Goal: Task Accomplishment & Management: Use online tool/utility

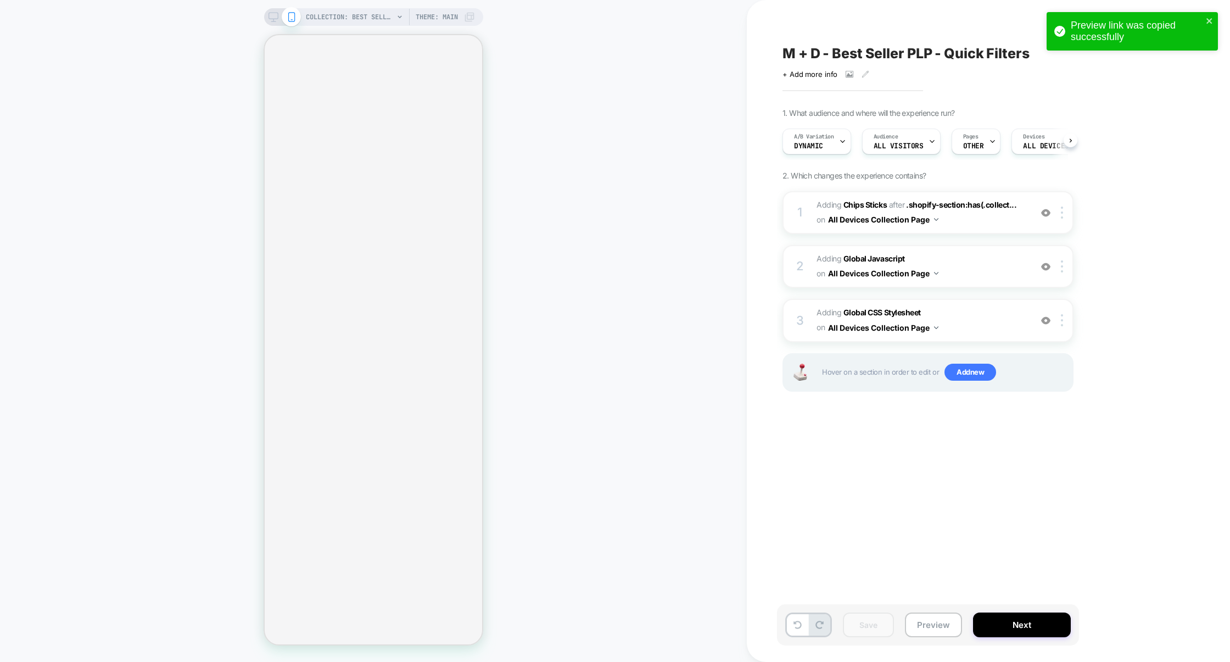
select select "******"
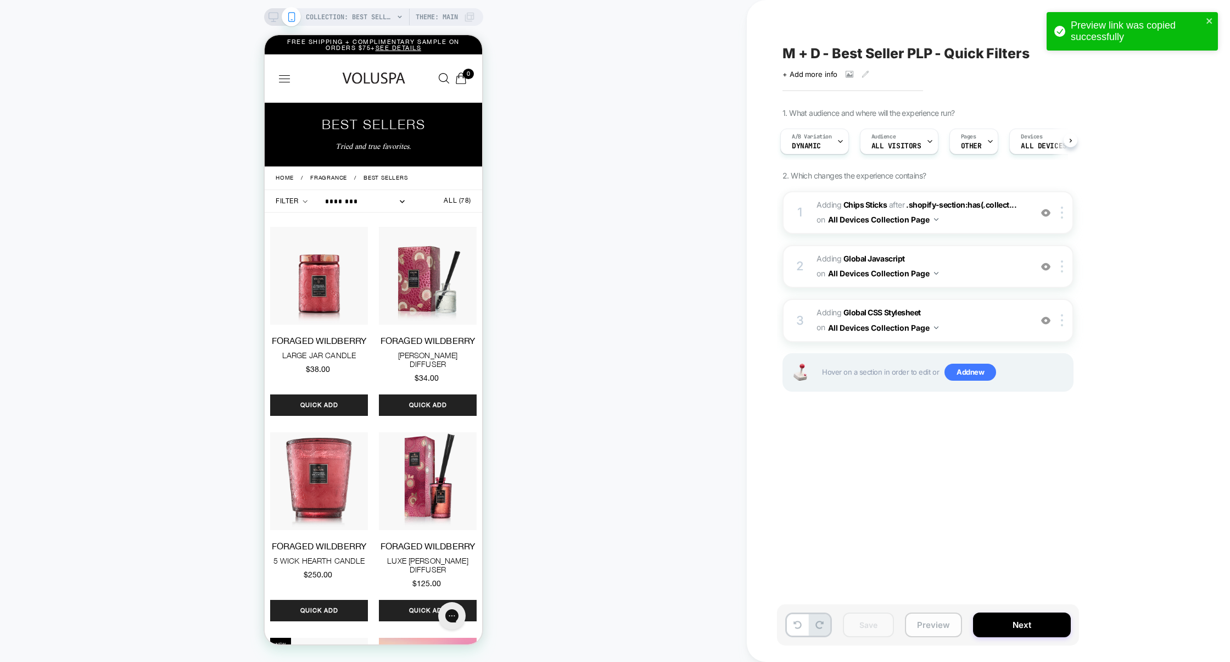
click at [939, 632] on button "Preview" at bounding box center [933, 624] width 57 height 25
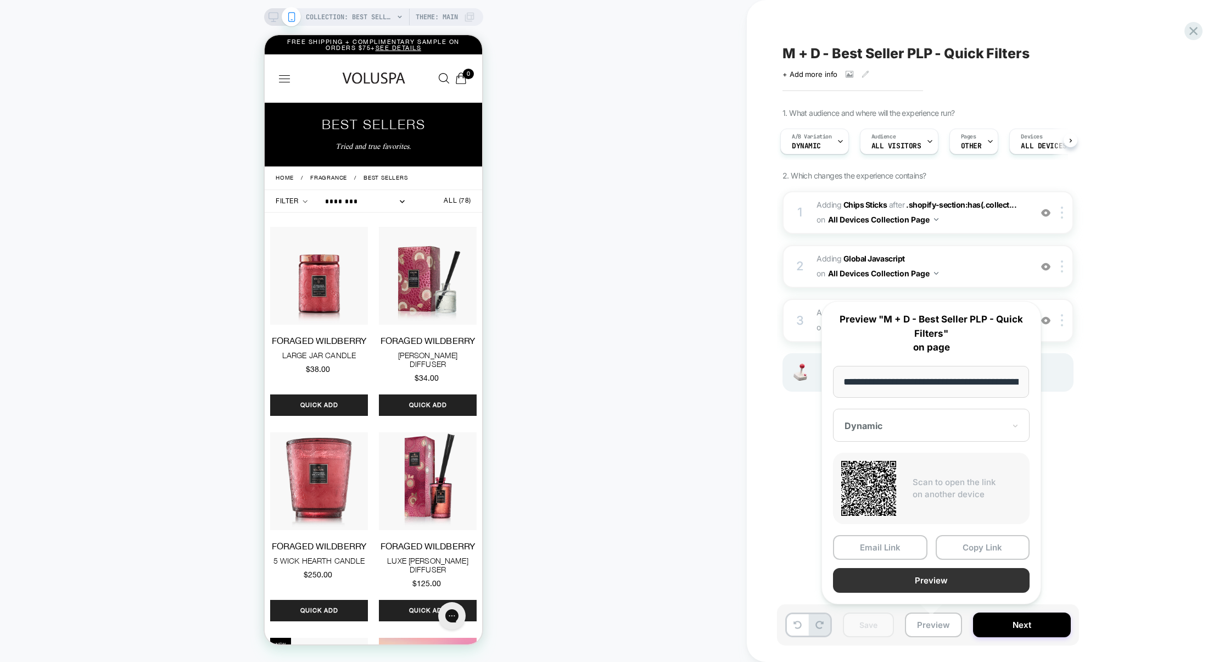
click at [931, 579] on button "Preview" at bounding box center [931, 580] width 197 height 25
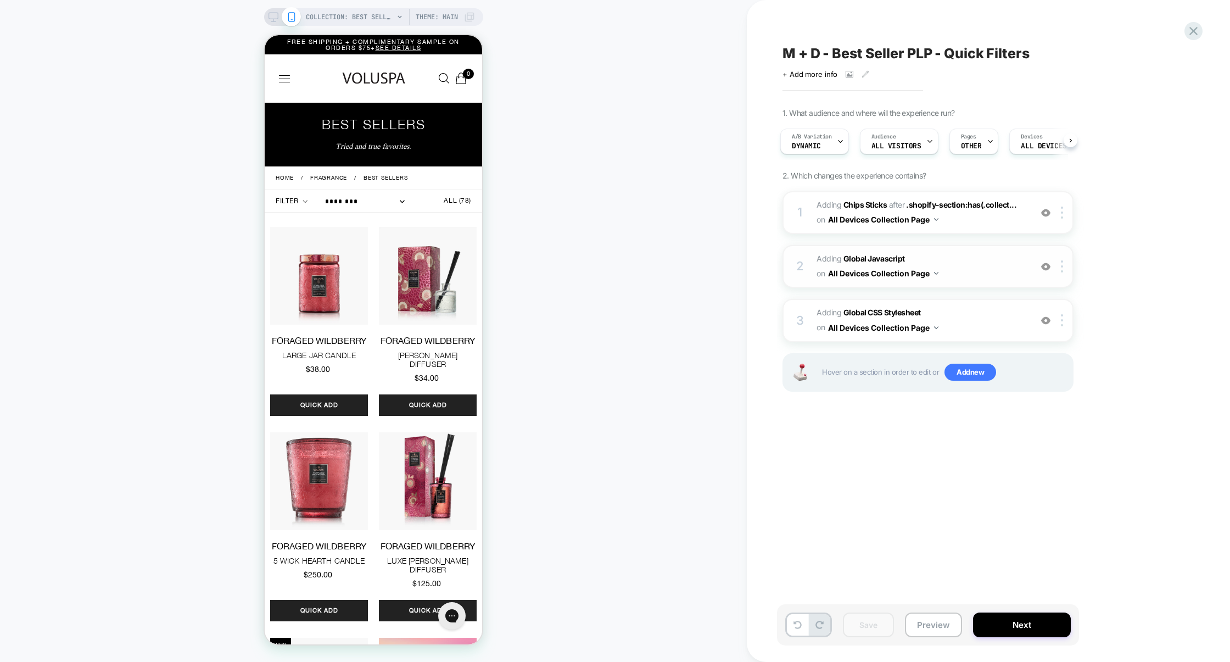
click at [982, 256] on span "Adding Global Javascript on All Devices Collection Page" at bounding box center [921, 267] width 209 height 30
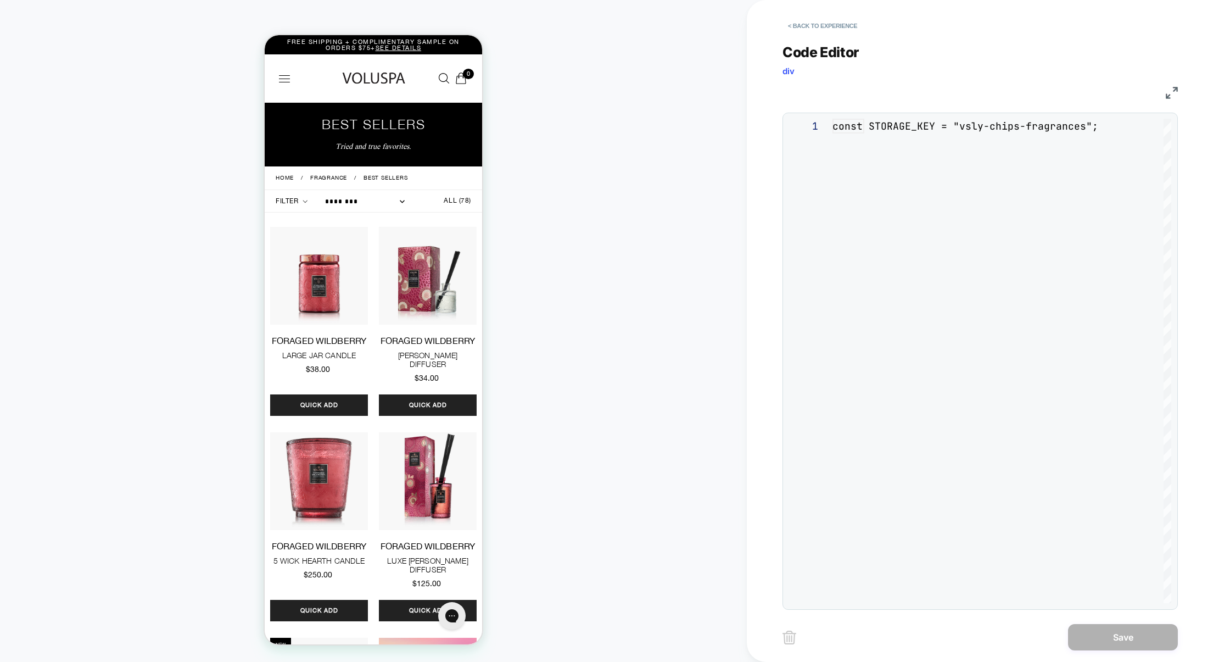
scroll to position [148, 0]
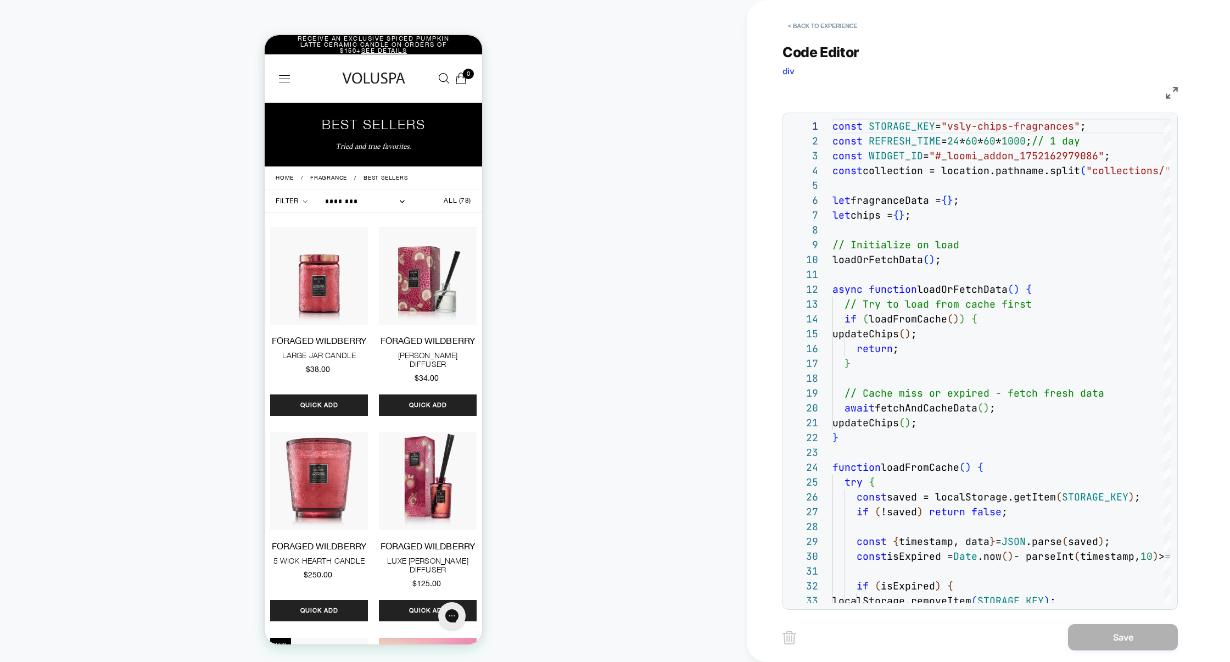
click at [1168, 97] on img at bounding box center [1172, 93] width 12 height 12
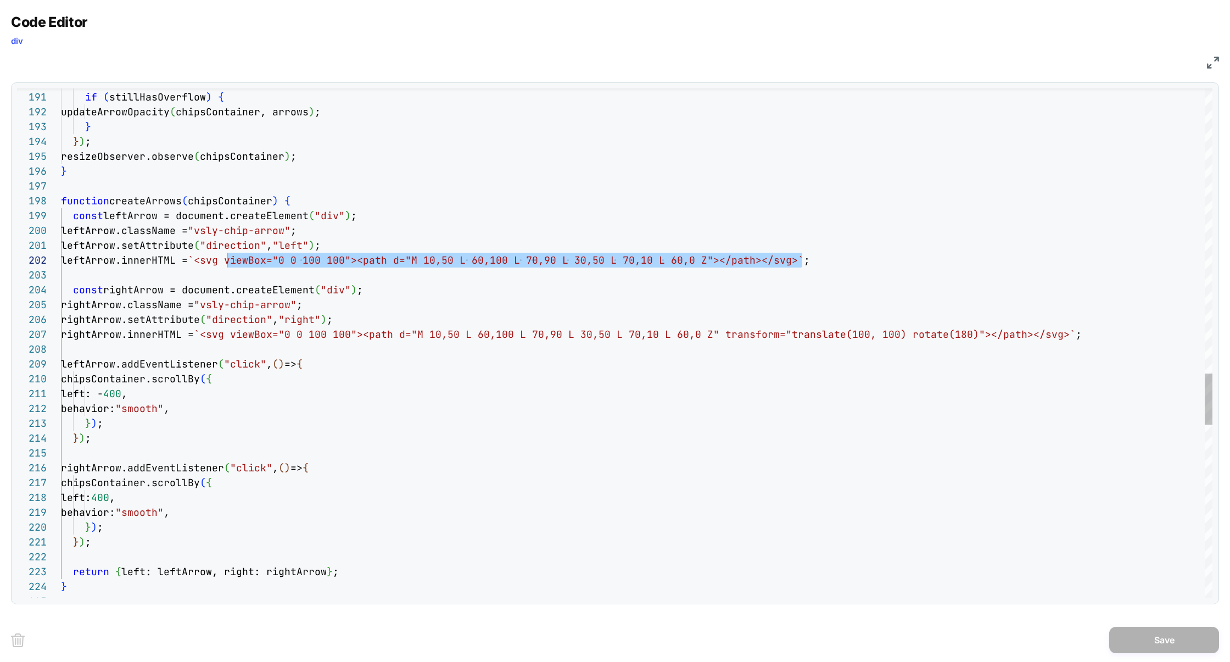
scroll to position [14, 148]
drag, startPoint x: 803, startPoint y: 259, endPoint x: 210, endPoint y: 266, distance: 592.2
click at [210, 266] on span "leftArrow.innerHTML = `<svg viewBox="0 0 100 100"><path d="M 10,50 L 60, 100 L …" at bounding box center [435, 260] width 749 height 13
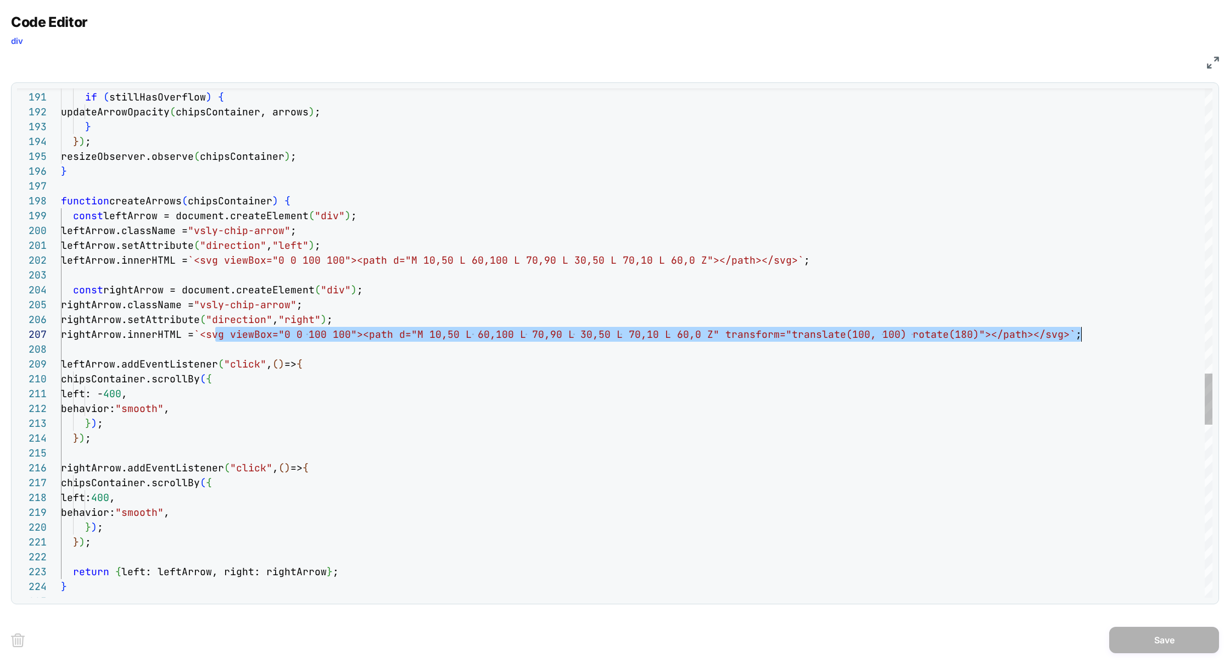
scroll to position [89, 1009]
drag, startPoint x: 216, startPoint y: 334, endPoint x: 1071, endPoint y: 333, distance: 854.7
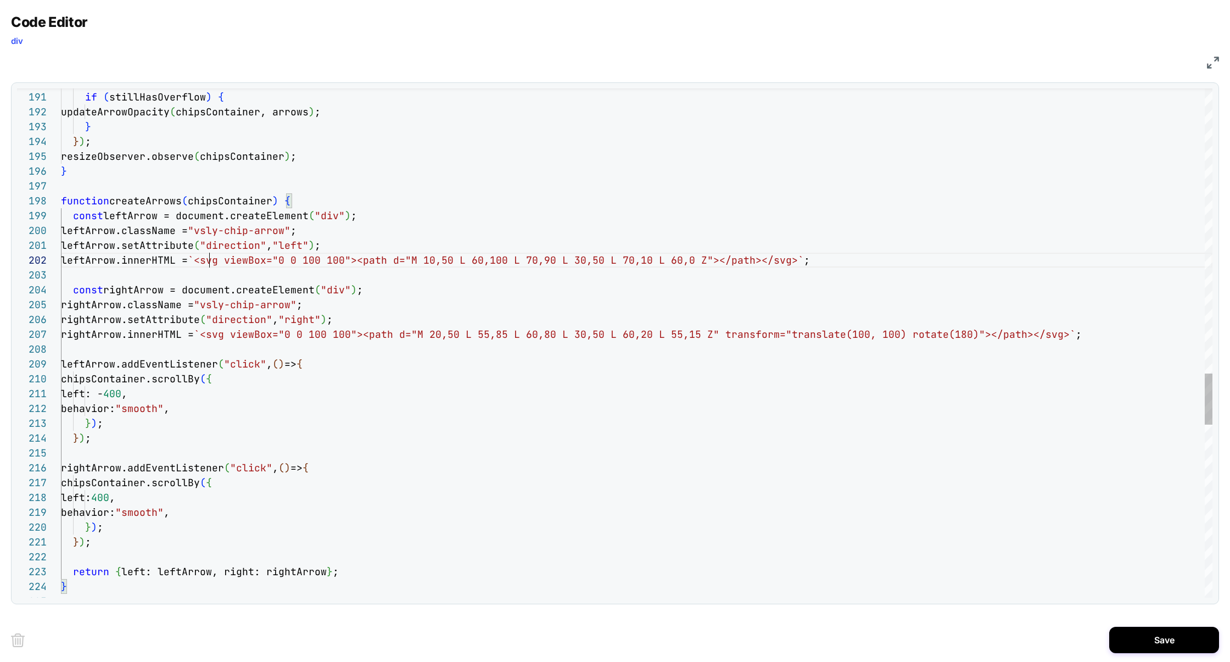
scroll to position [14, 0]
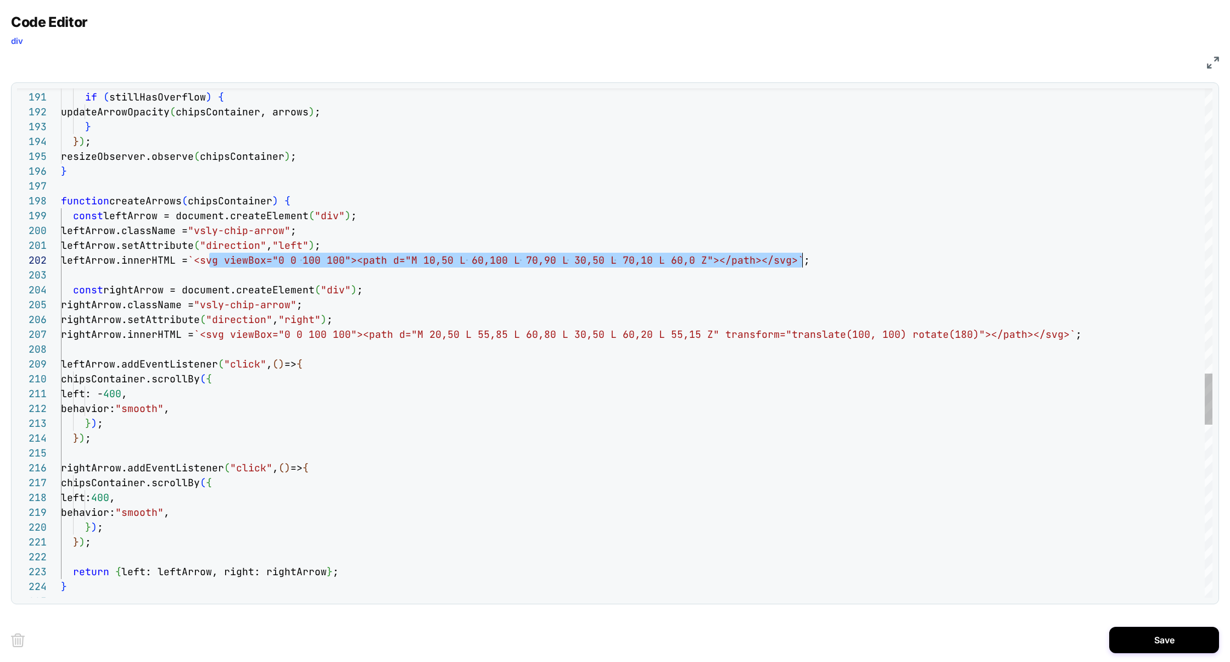
drag, startPoint x: 207, startPoint y: 260, endPoint x: 805, endPoint y: 262, distance: 597.6
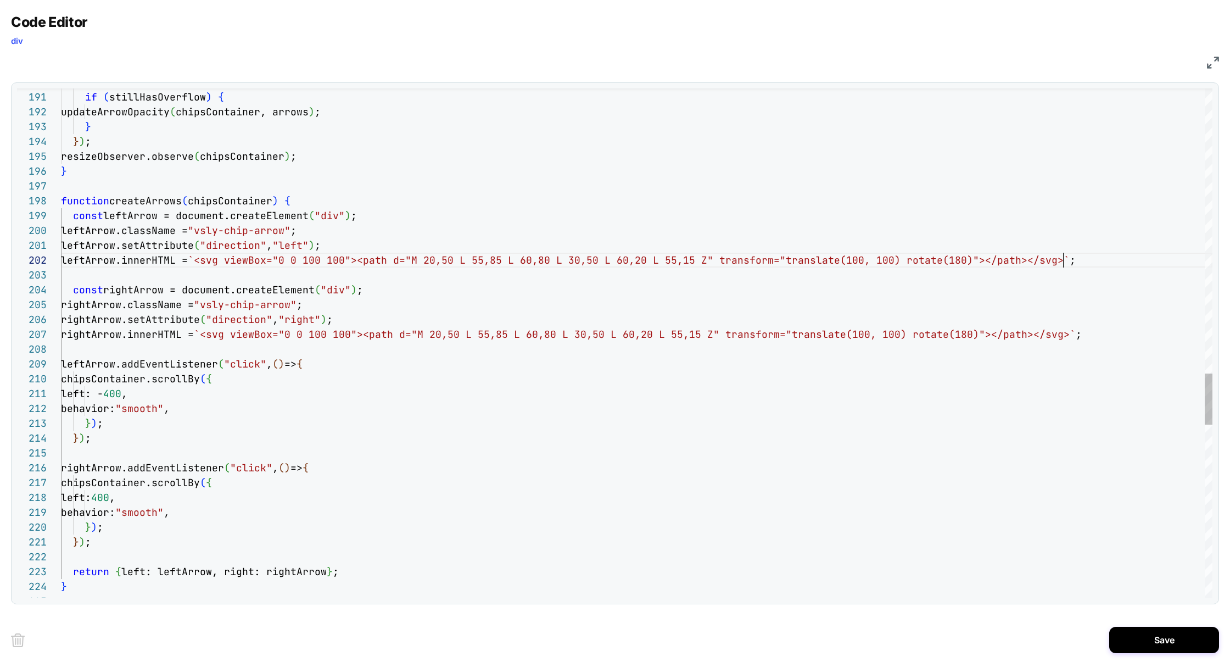
scroll to position [14, 1002]
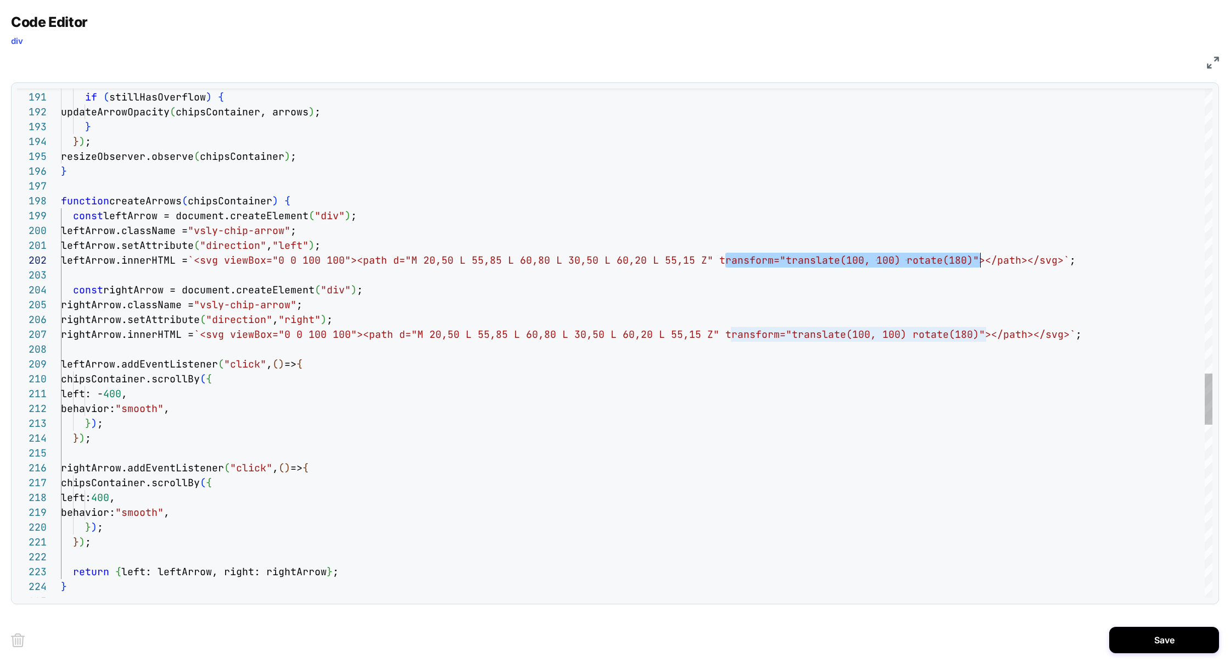
drag, startPoint x: 727, startPoint y: 261, endPoint x: 981, endPoint y: 263, distance: 254.3
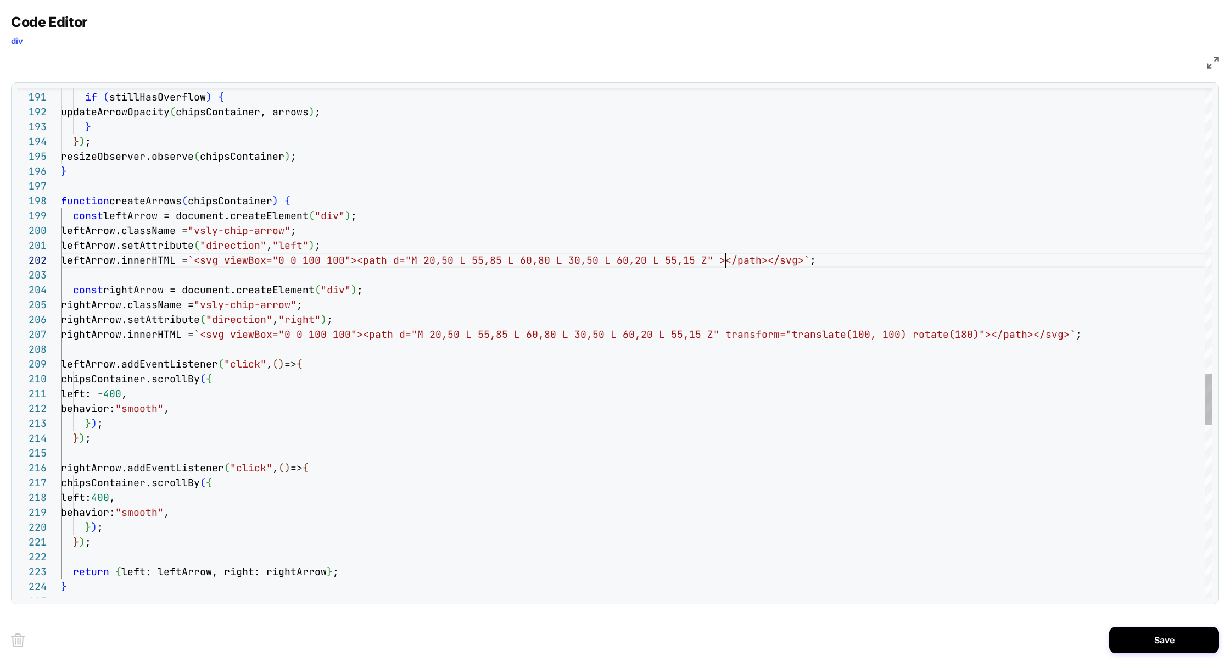
type textarea "**********"
click at [1152, 636] on button "Save" at bounding box center [1165, 640] width 110 height 26
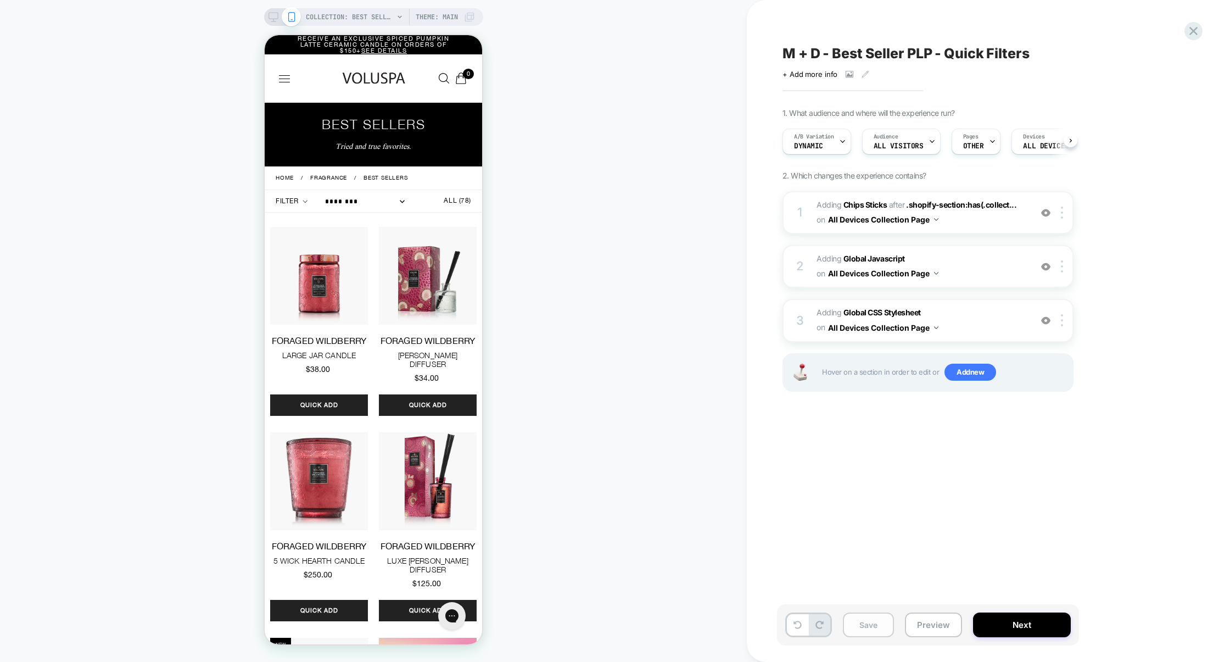
scroll to position [0, 1]
click at [877, 616] on button "Save" at bounding box center [868, 624] width 51 height 25
click at [918, 619] on button "Preview" at bounding box center [933, 624] width 57 height 25
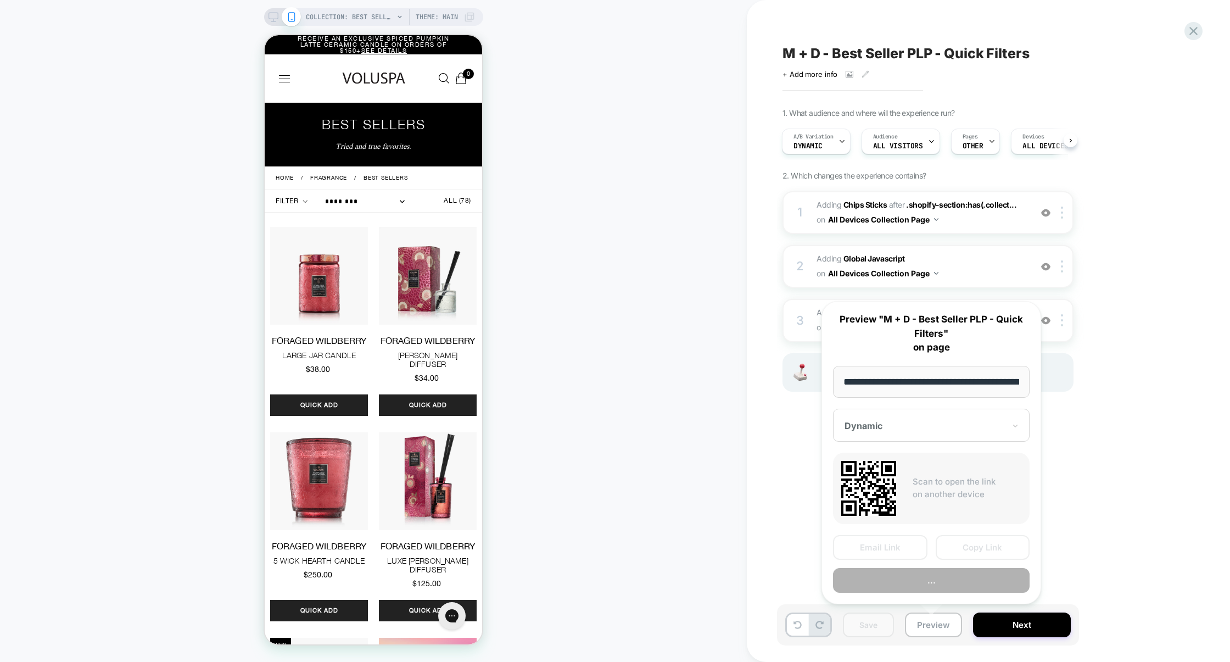
scroll to position [0, 104]
click at [944, 584] on button "Preview" at bounding box center [931, 580] width 197 height 25
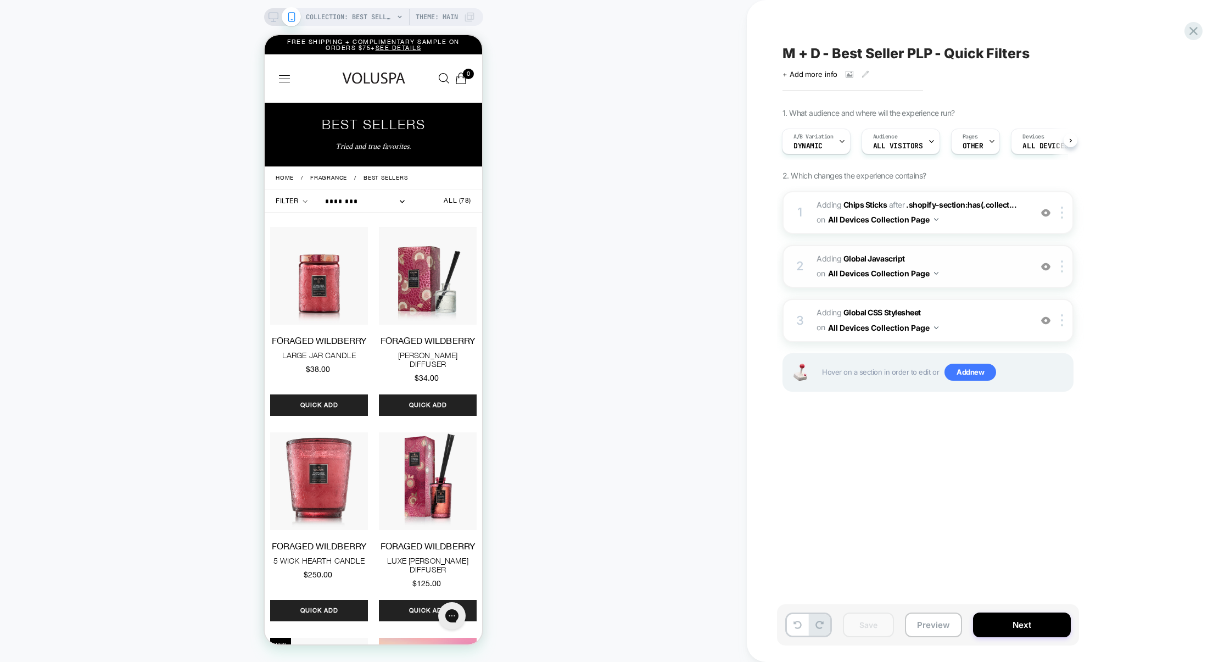
click at [962, 264] on span "Adding Global Javascript on All Devices Collection Page" at bounding box center [921, 267] width 209 height 30
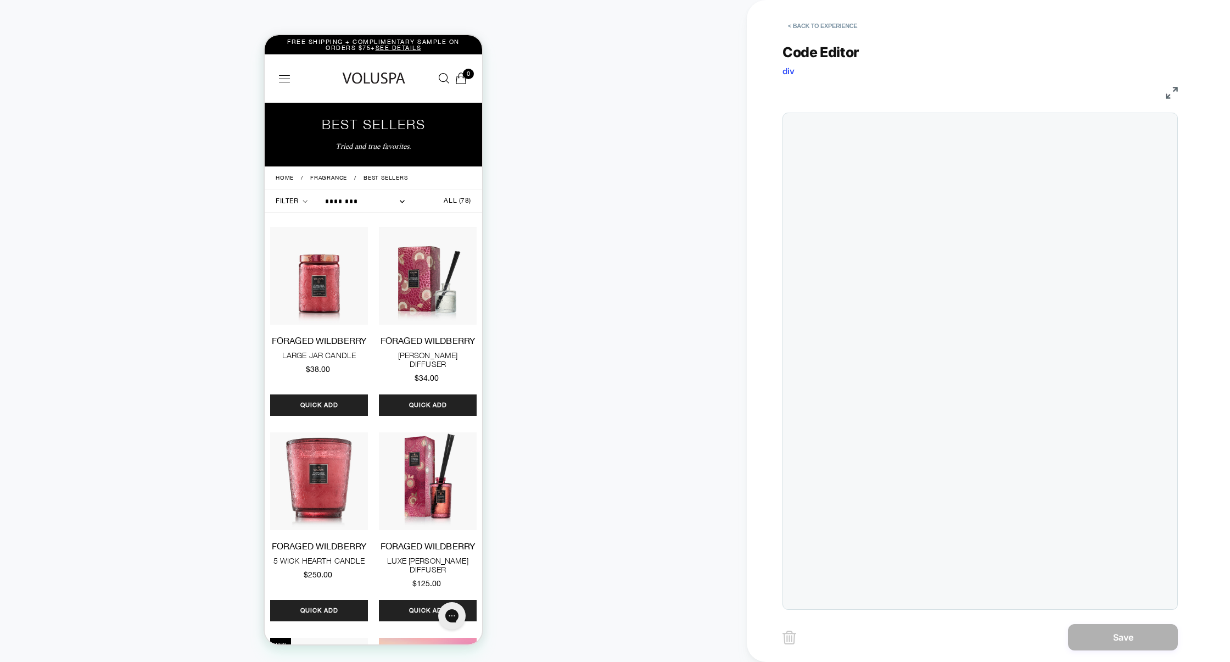
scroll to position [148, 0]
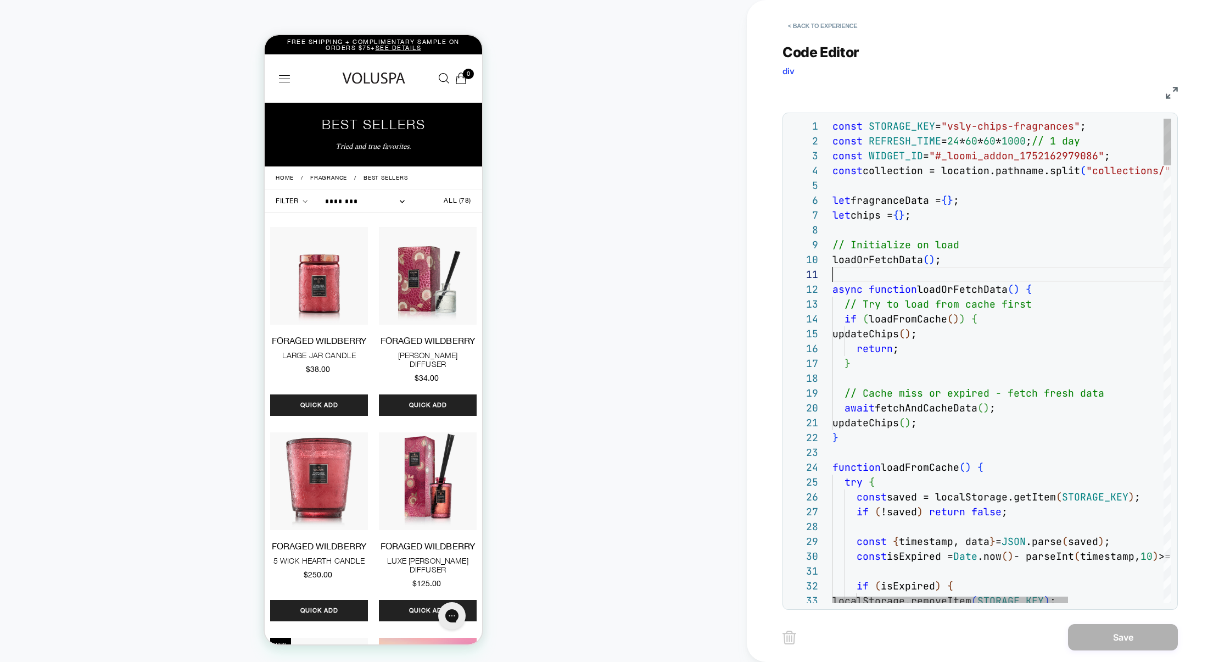
type textarea "**********"
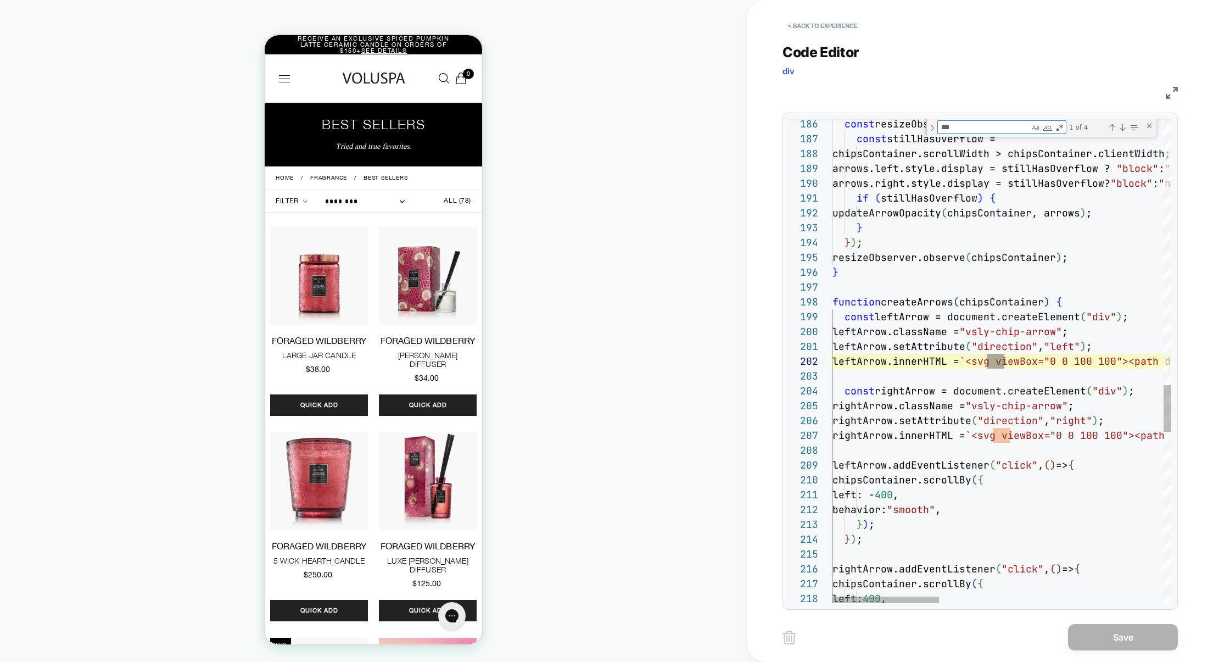
scroll to position [148, 172]
type textarea "***"
click at [1173, 95] on img at bounding box center [1172, 93] width 12 height 12
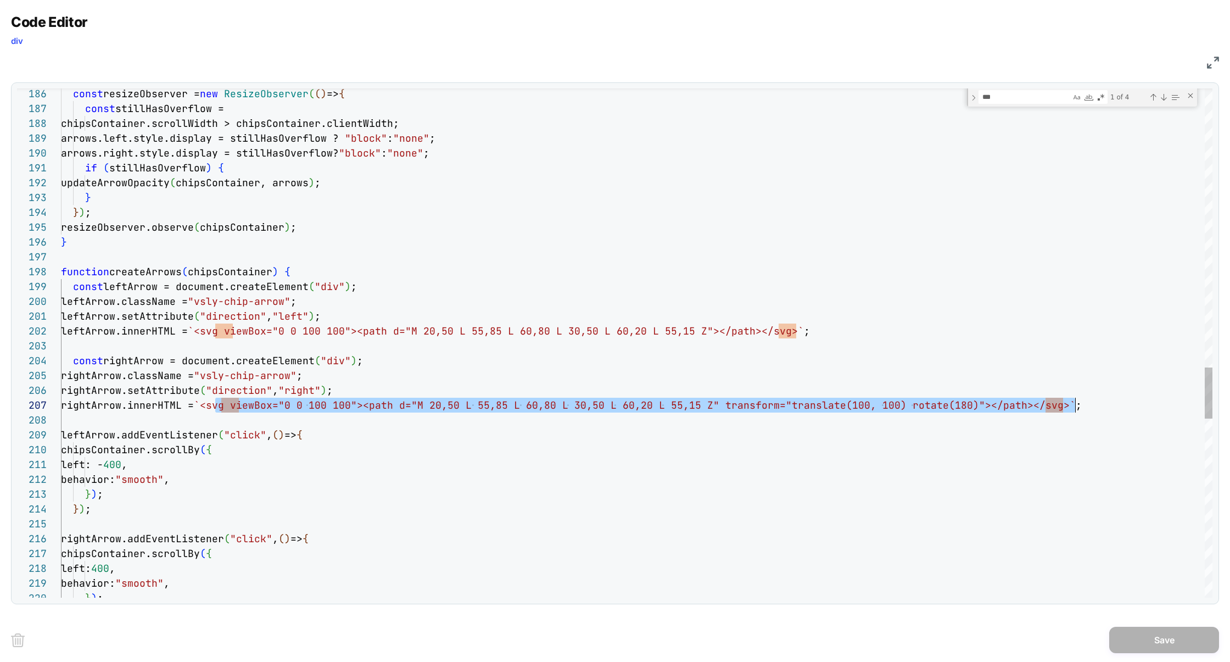
scroll to position [89, 1009]
drag, startPoint x: 215, startPoint y: 406, endPoint x: 1070, endPoint y: 407, distance: 855.3
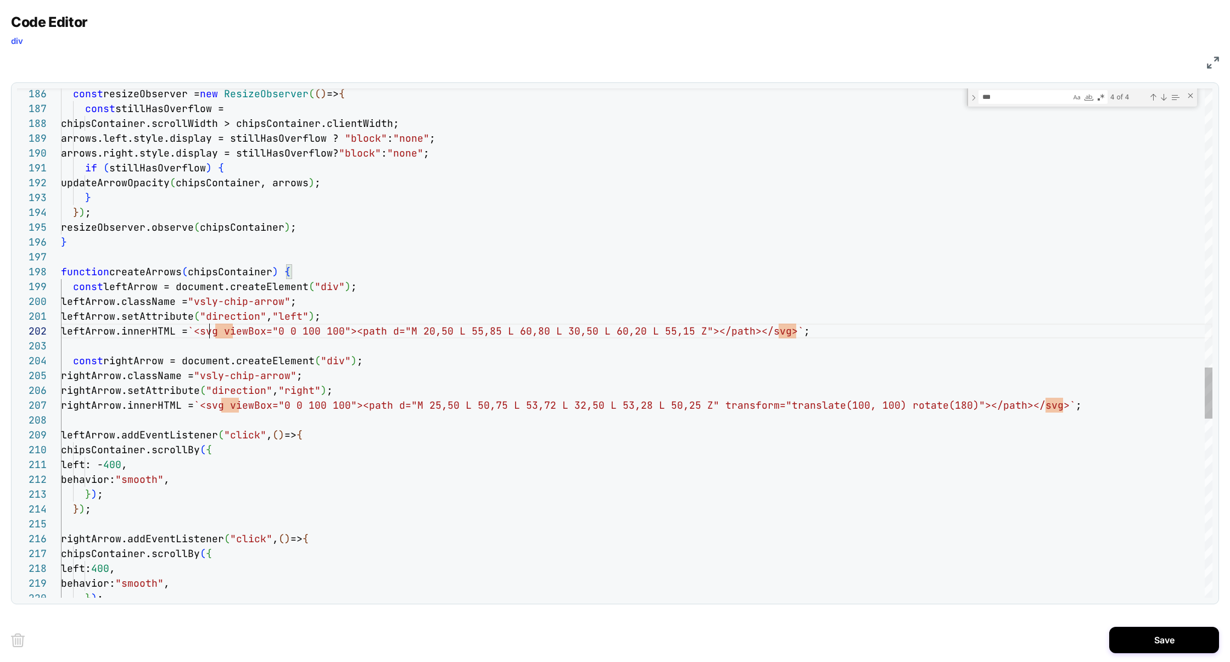
scroll to position [14, 0]
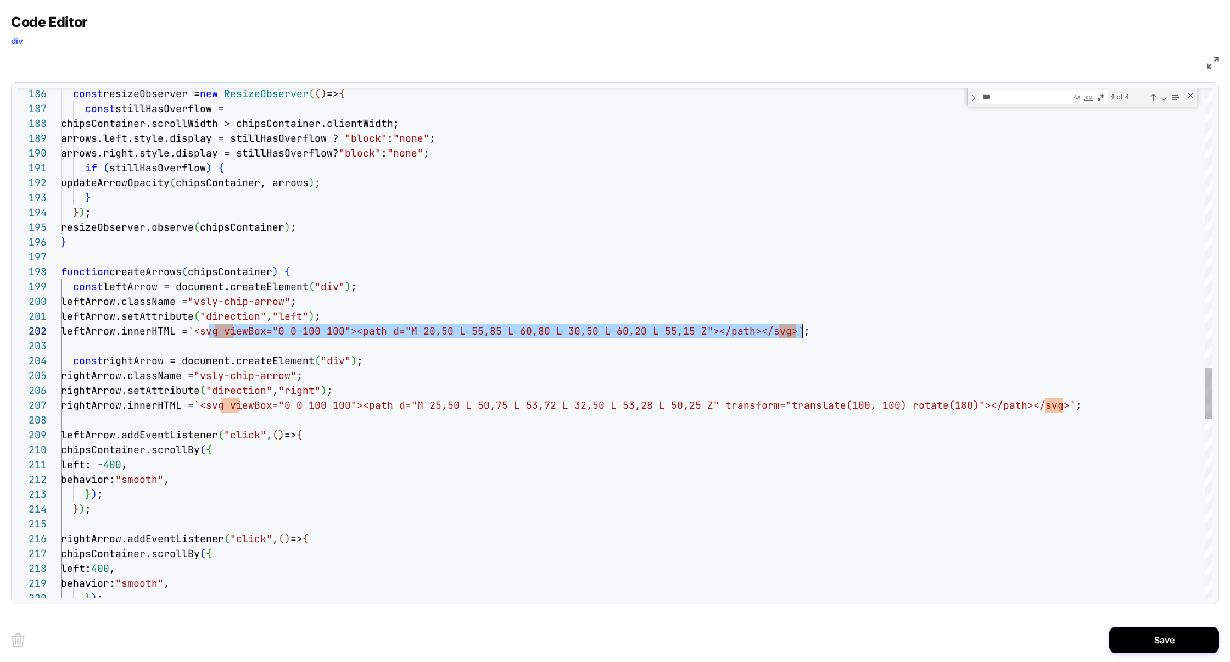
drag, startPoint x: 209, startPoint y: 332, endPoint x: 803, endPoint y: 334, distance: 593.8
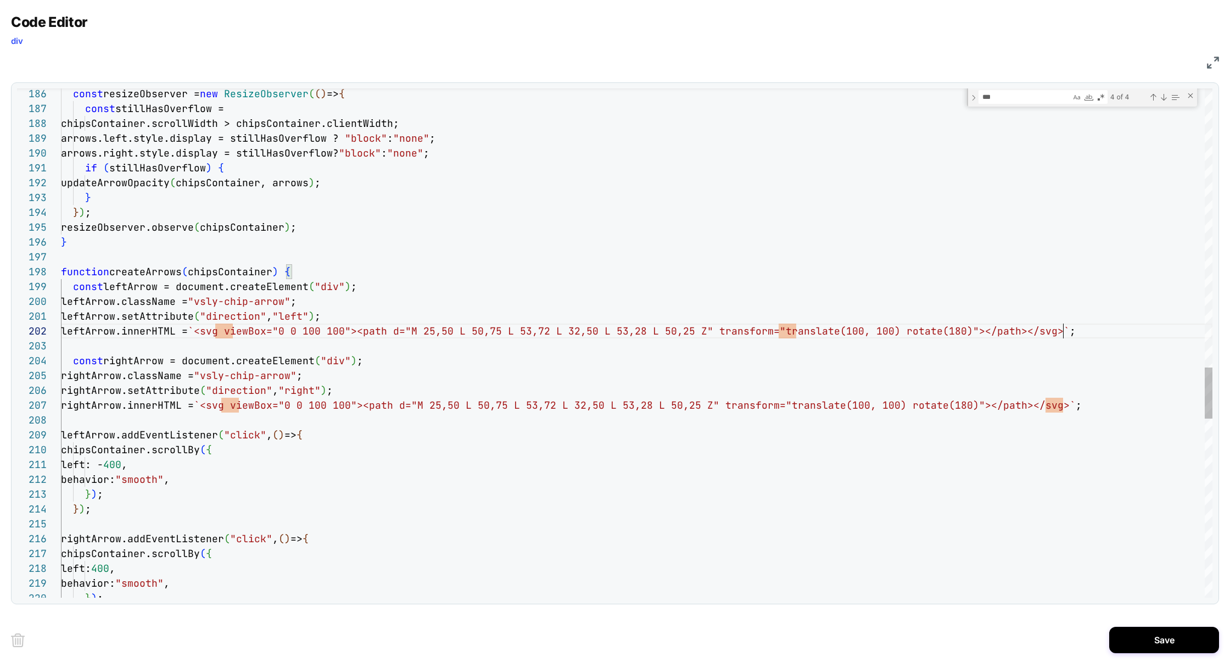
scroll to position [14, 1002]
drag, startPoint x: 727, startPoint y: 330, endPoint x: 978, endPoint y: 329, distance: 251.0
click at [978, 329] on span "leftArrow.innerHTML = `<svg viewBox="0 0 100 100"><path d="M 25,50 L 50, 75 L 5…" at bounding box center [568, 331] width 1015 height 13
type textarea "**********"
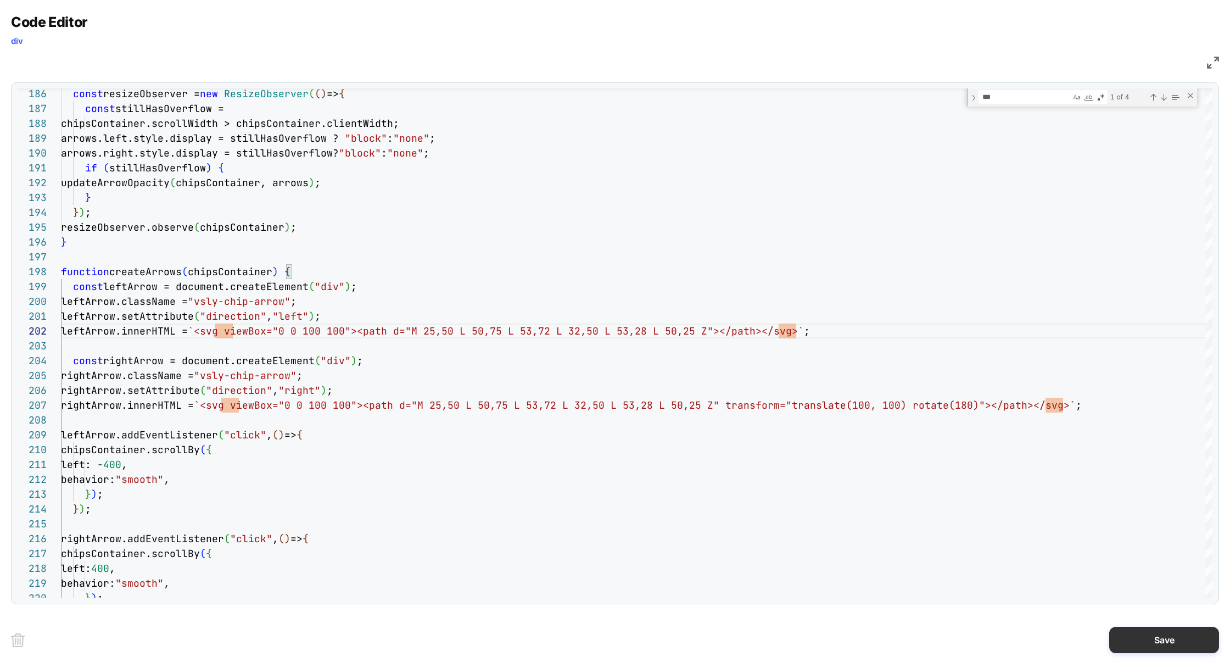
click at [1174, 632] on button "Save" at bounding box center [1165, 640] width 110 height 26
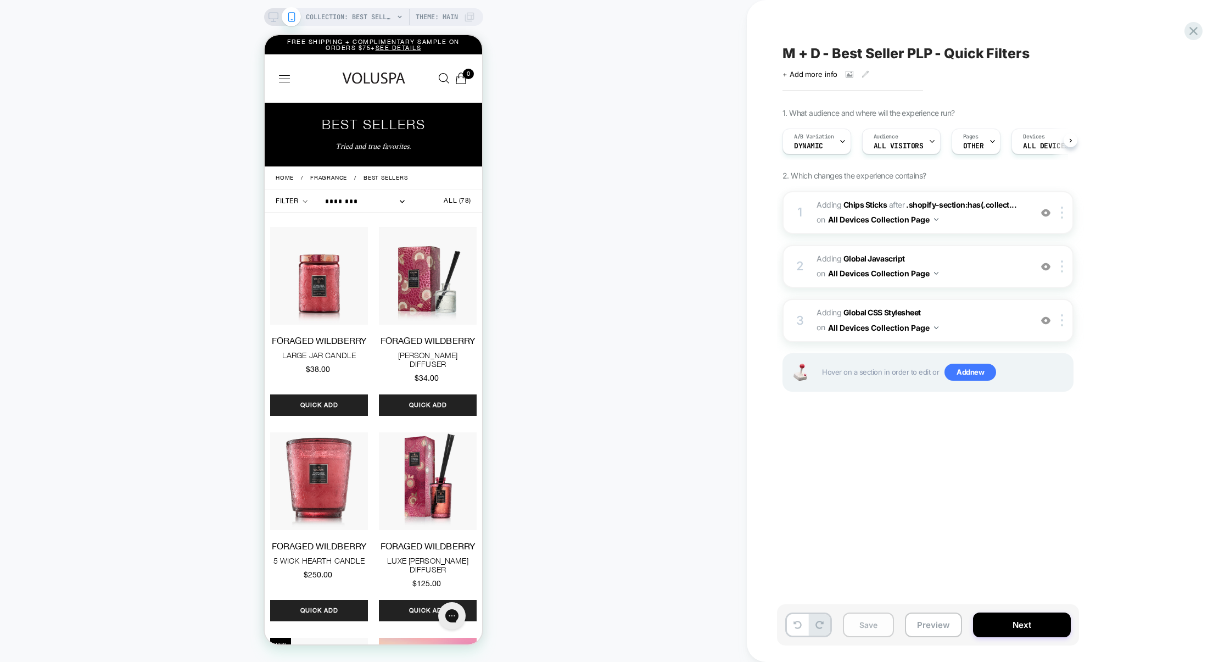
scroll to position [0, 1]
click at [885, 618] on button "Save" at bounding box center [868, 624] width 51 height 25
click at [938, 622] on button "Preview" at bounding box center [933, 624] width 57 height 25
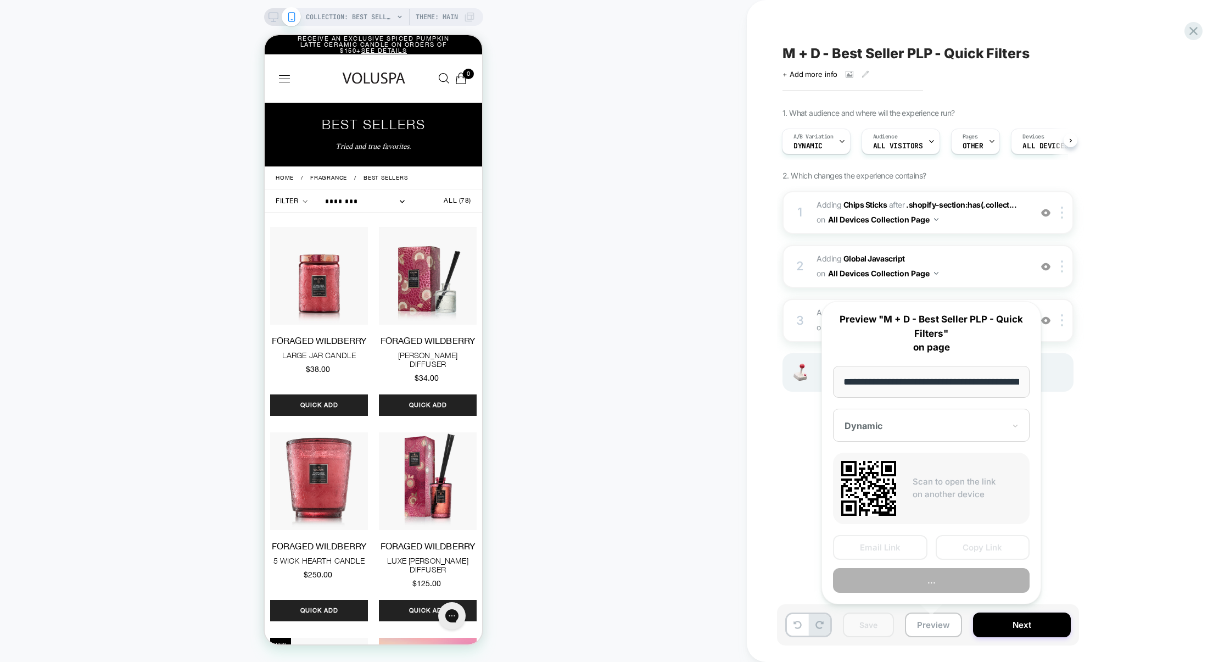
scroll to position [0, 104]
click at [941, 588] on button "Preview" at bounding box center [931, 580] width 197 height 25
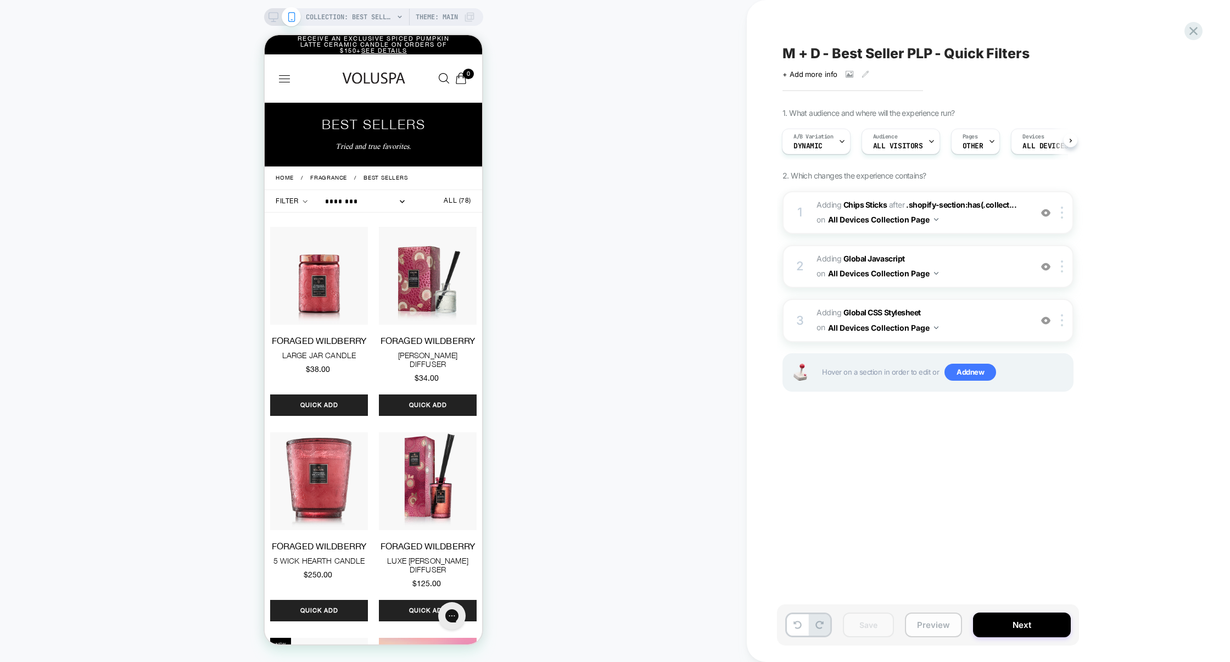
click at [918, 623] on button "Preview" at bounding box center [933, 624] width 57 height 25
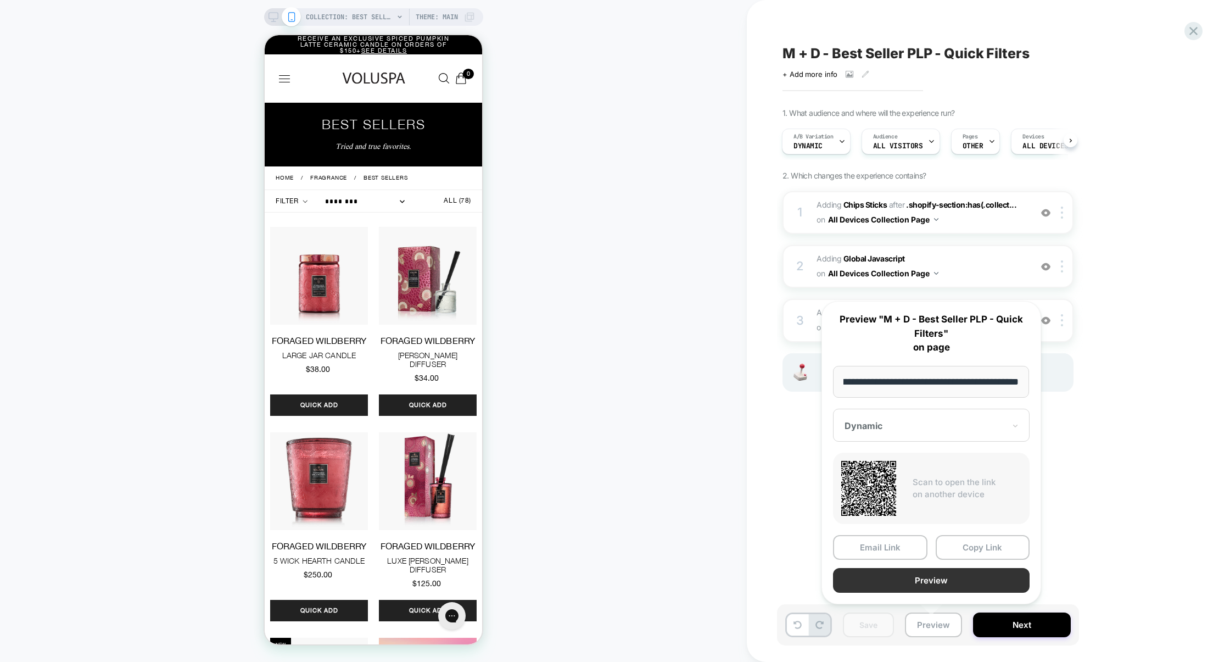
click at [921, 582] on button "Preview" at bounding box center [931, 580] width 197 height 25
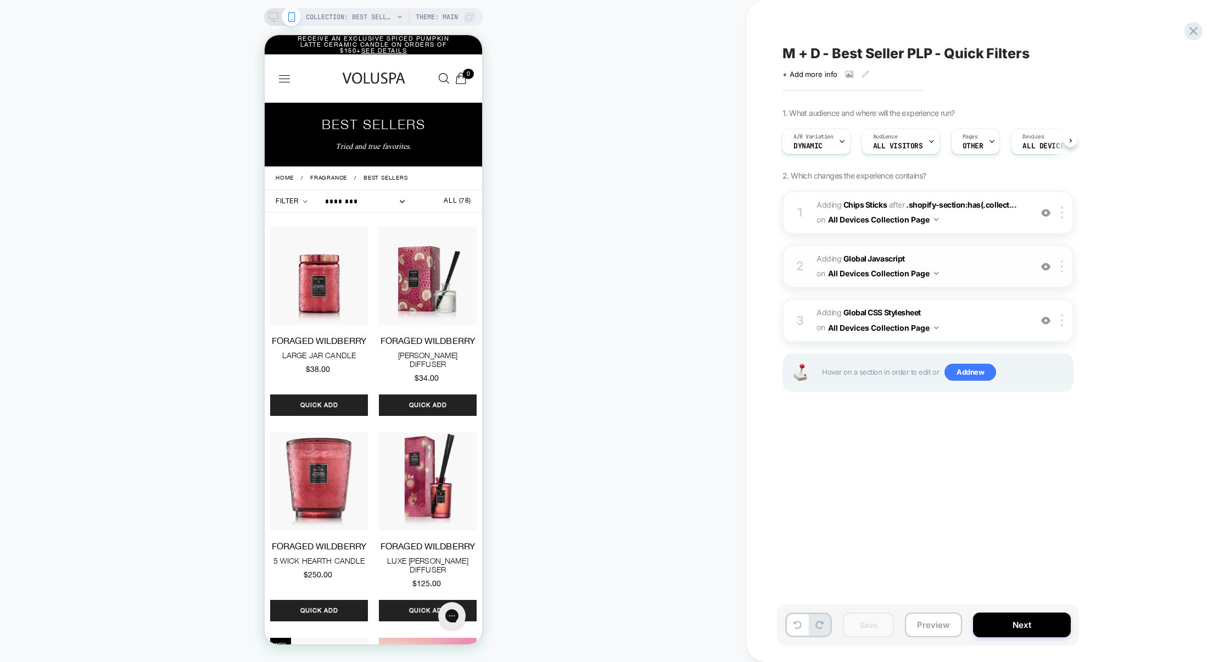
click at [969, 277] on span "Adding Global Javascript on All Devices Collection Page" at bounding box center [921, 267] width 209 height 30
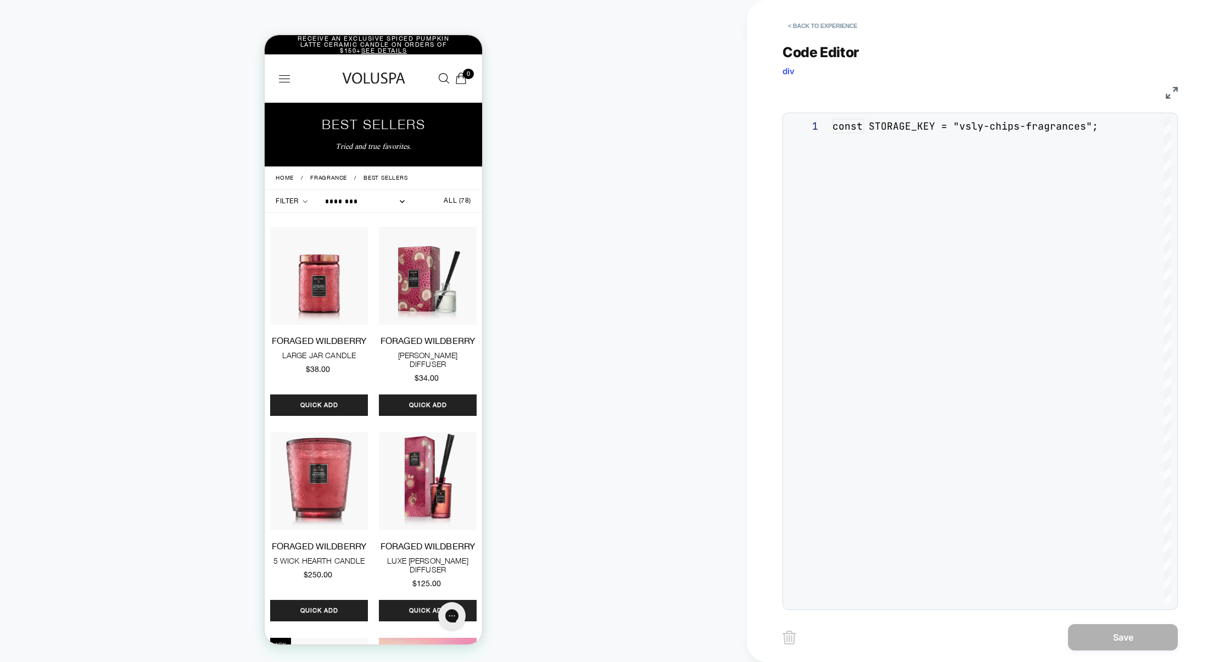
scroll to position [148, 0]
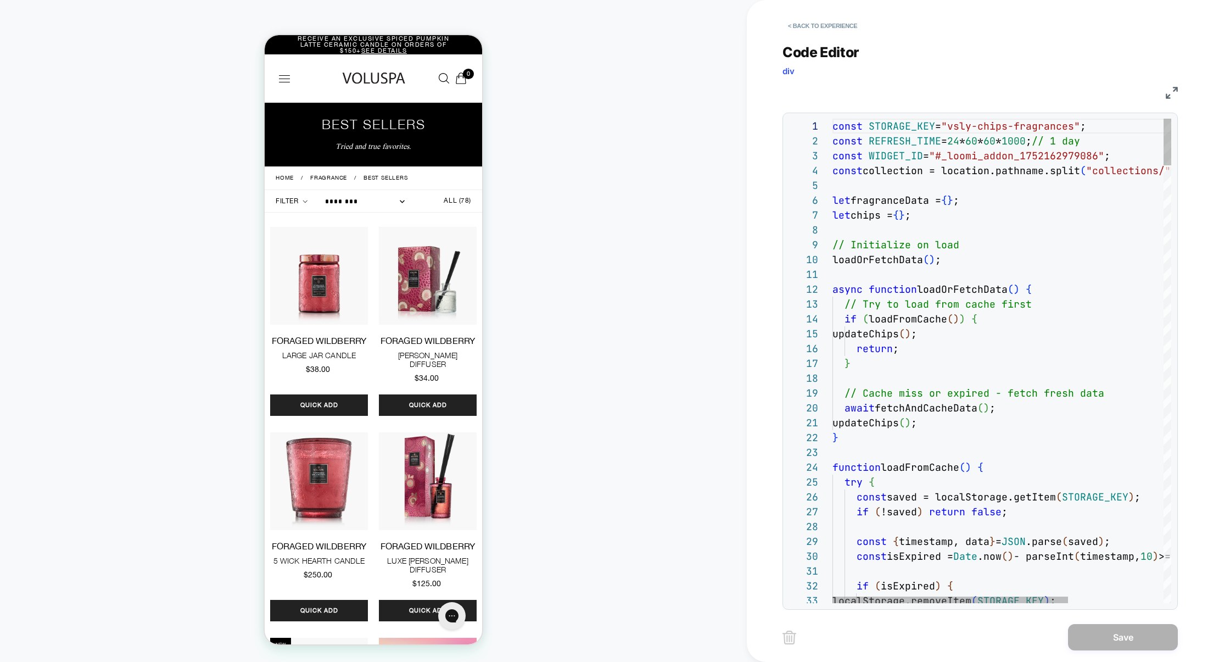
click at [1170, 93] on img at bounding box center [1172, 93] width 12 height 12
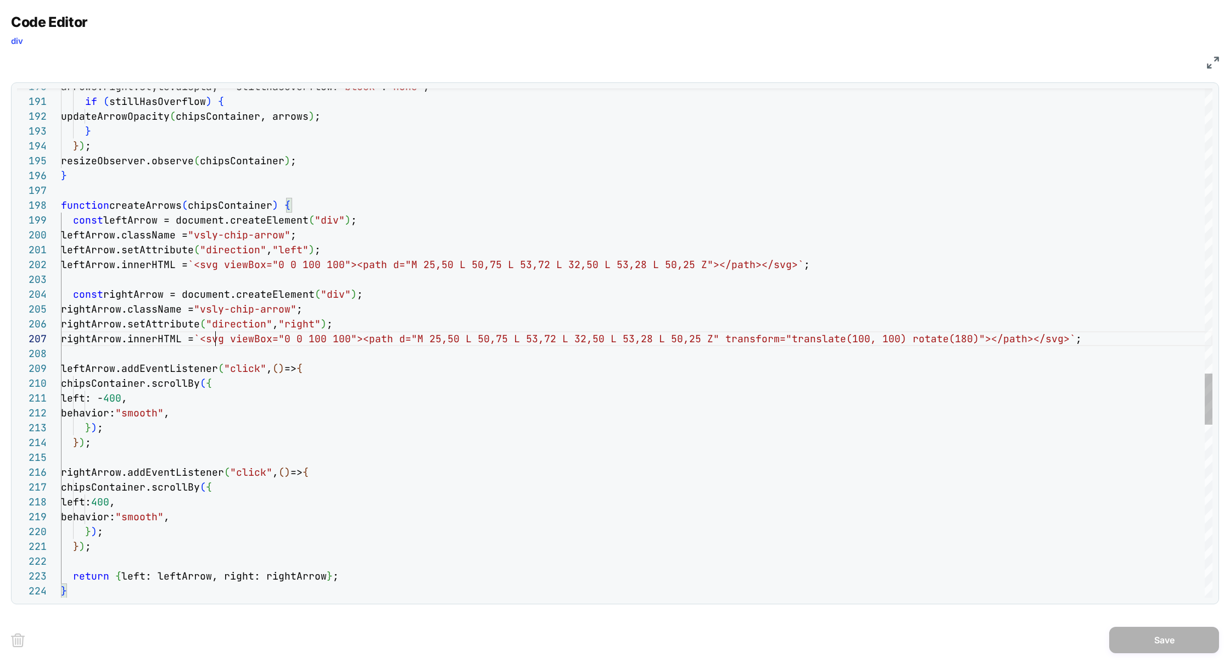
scroll to position [89, 0]
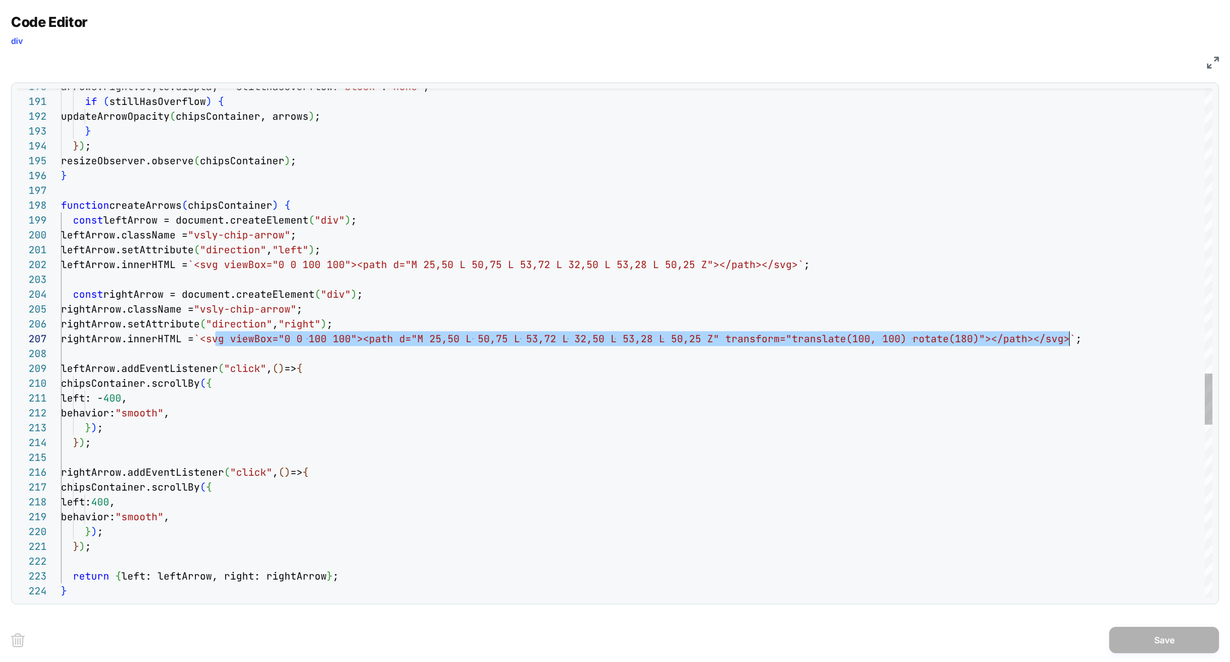
drag, startPoint x: 216, startPoint y: 338, endPoint x: 1071, endPoint y: 342, distance: 855.3
click at [1072, 342] on span "rightArrow.innerHTML = `<svg viewBox="0 0 100 100"><path d="M 25,50 L 50, 75 L …" at bounding box center [571, 338] width 1021 height 13
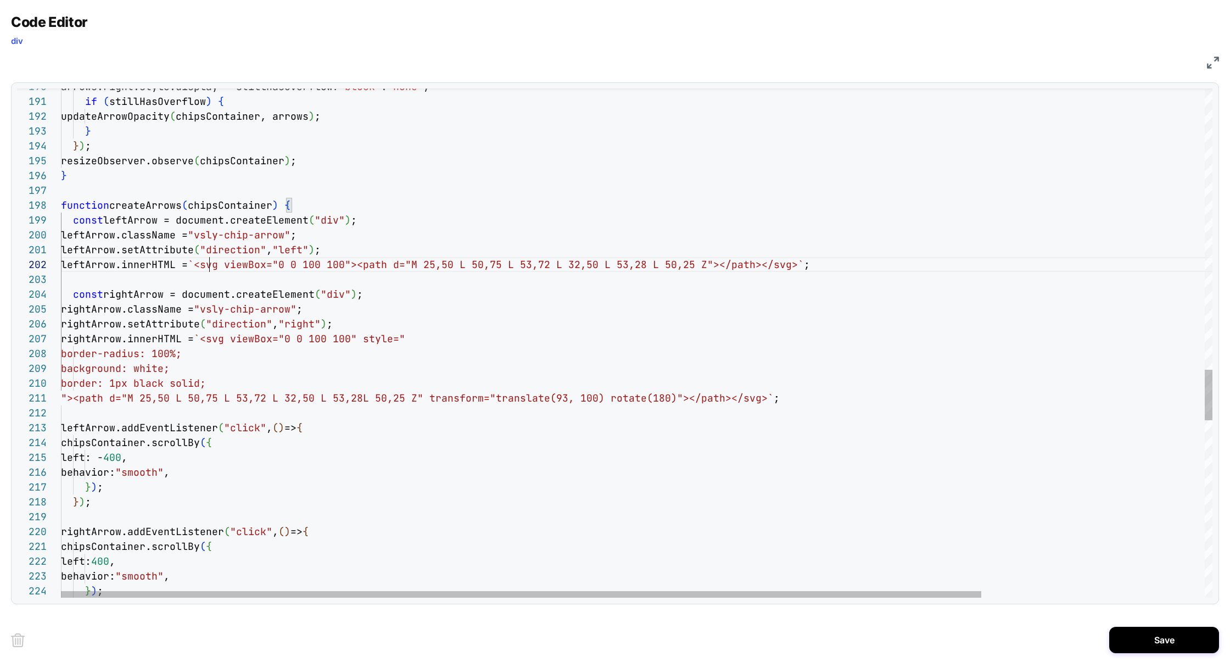
scroll to position [0, 273]
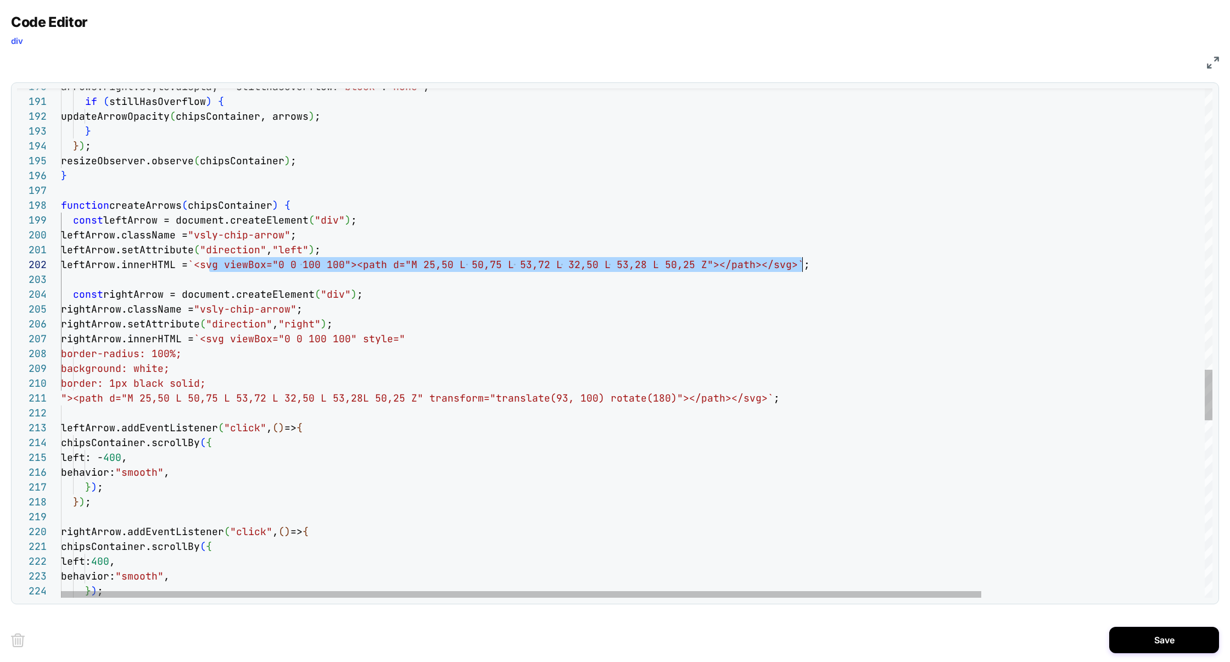
drag, startPoint x: 210, startPoint y: 268, endPoint x: 801, endPoint y: 267, distance: 591.1
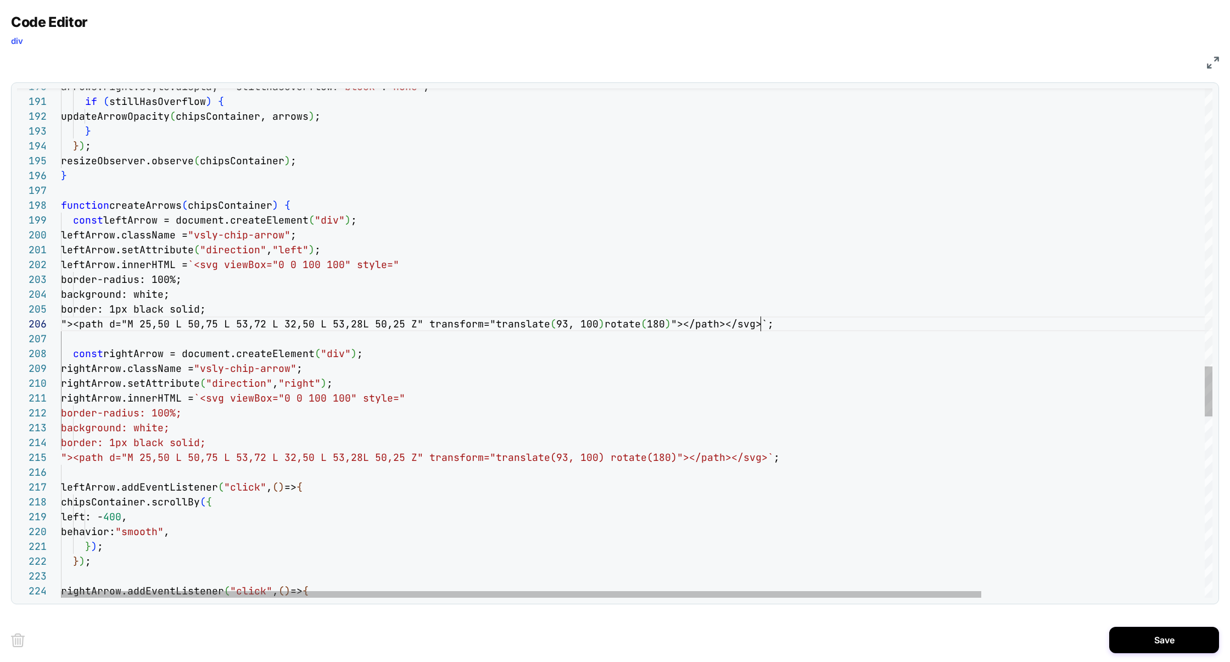
scroll to position [74, 700]
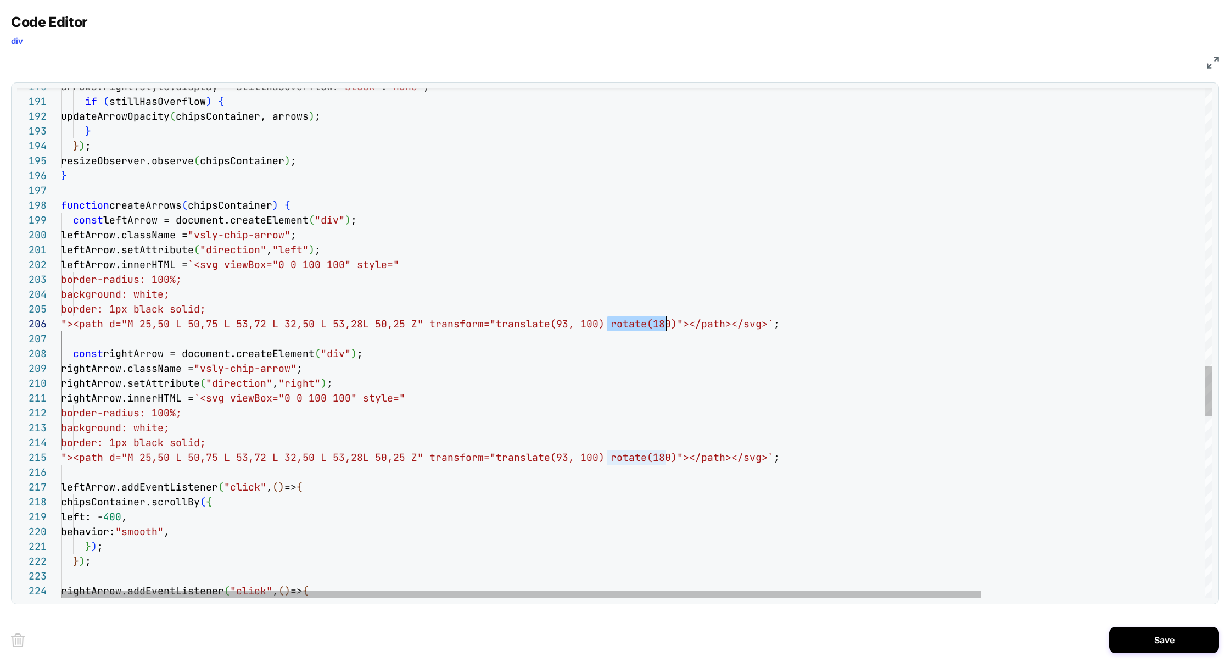
drag, startPoint x: 609, startPoint y: 322, endPoint x: 670, endPoint y: 326, distance: 61.1
type textarea "**********"
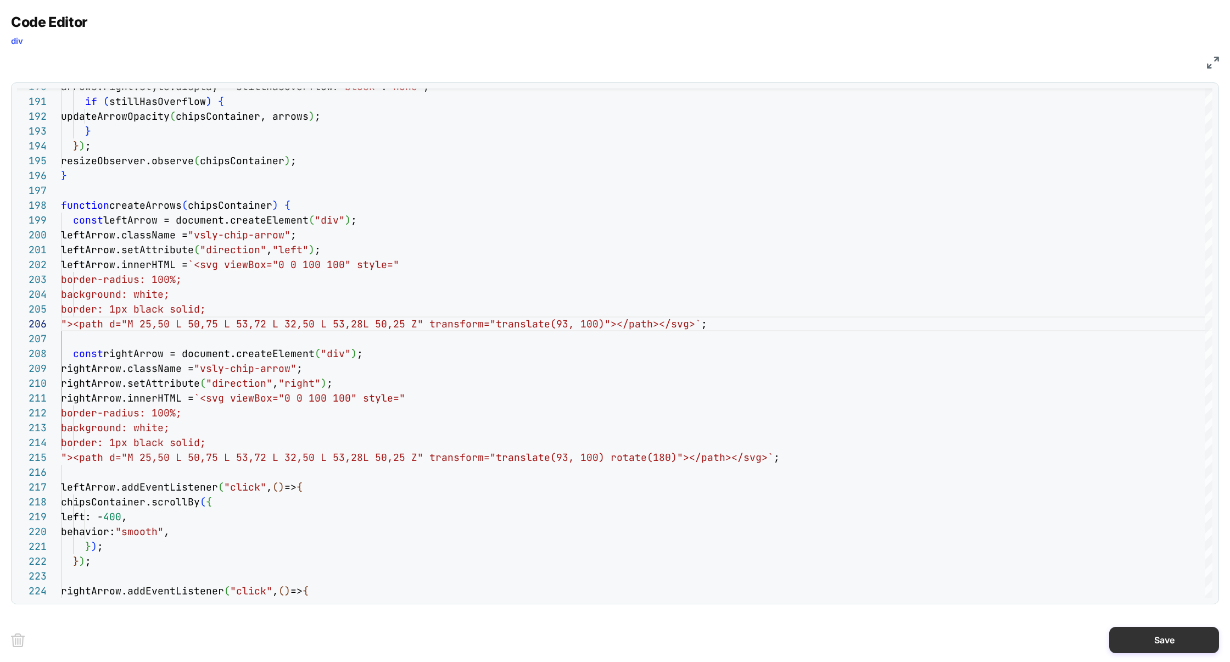
click at [1152, 638] on button "Save" at bounding box center [1165, 640] width 110 height 26
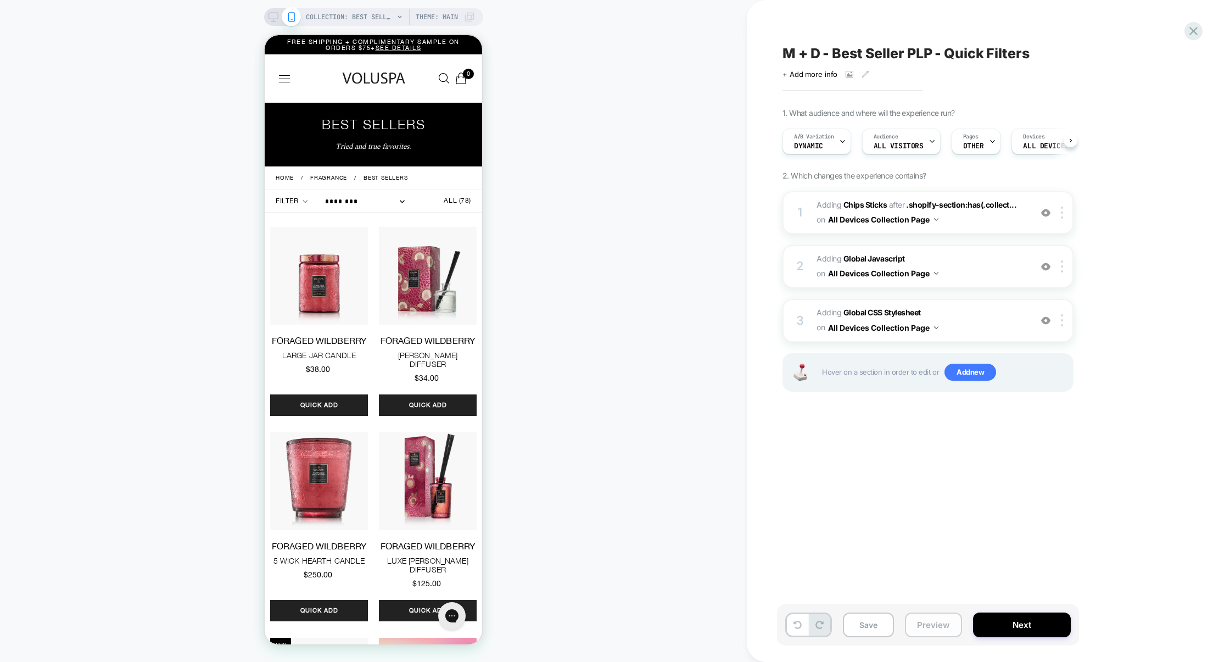
click at [948, 623] on button "Preview" at bounding box center [933, 624] width 57 height 25
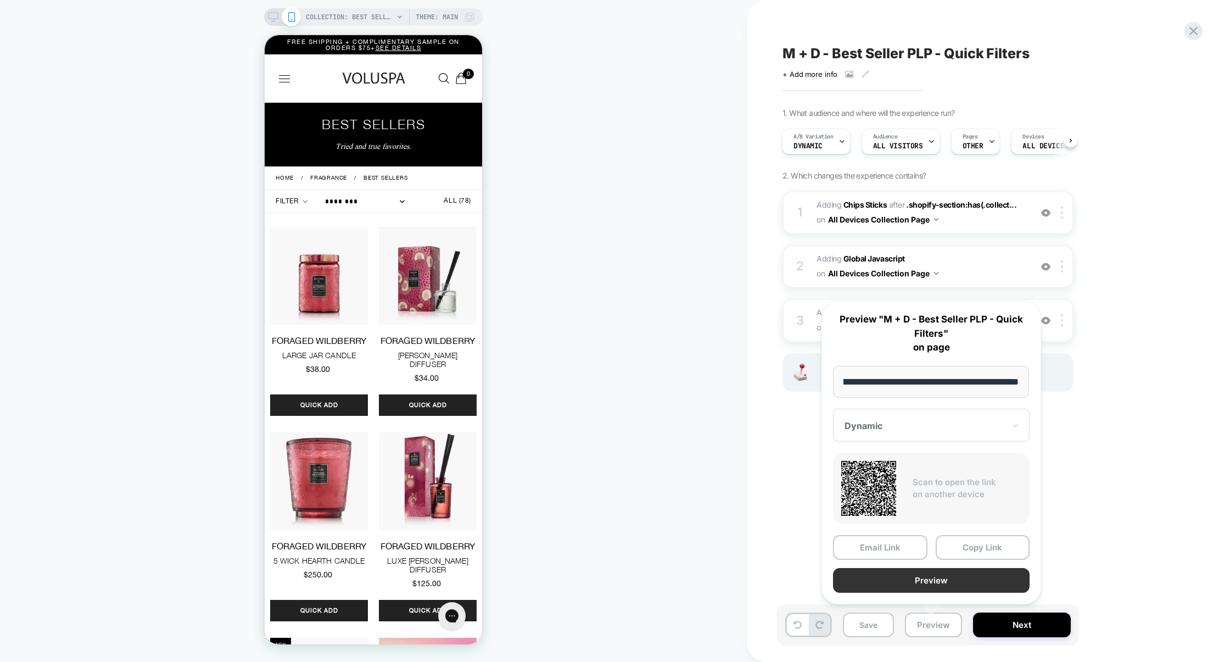
scroll to position [0, 0]
click at [950, 586] on button "Preview" at bounding box center [931, 580] width 197 height 25
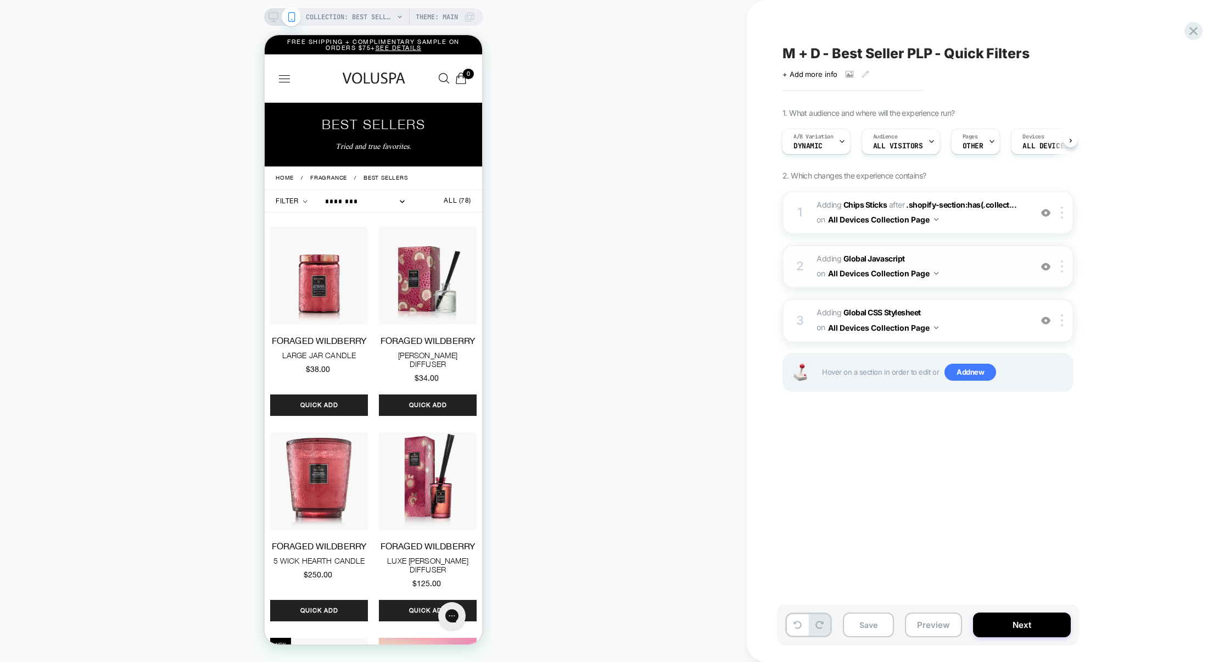
click at [983, 250] on div "2 Adding Global Javascript on All Devices Collection Page Add Before Add After …" at bounding box center [928, 266] width 291 height 43
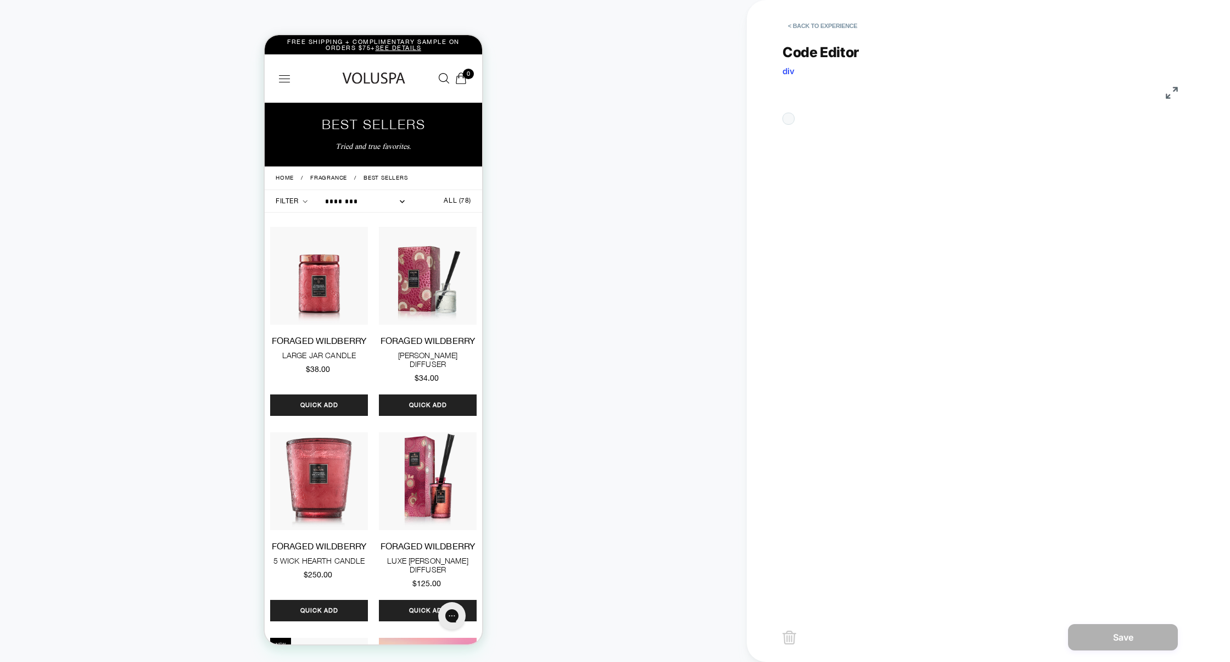
scroll to position [148, 0]
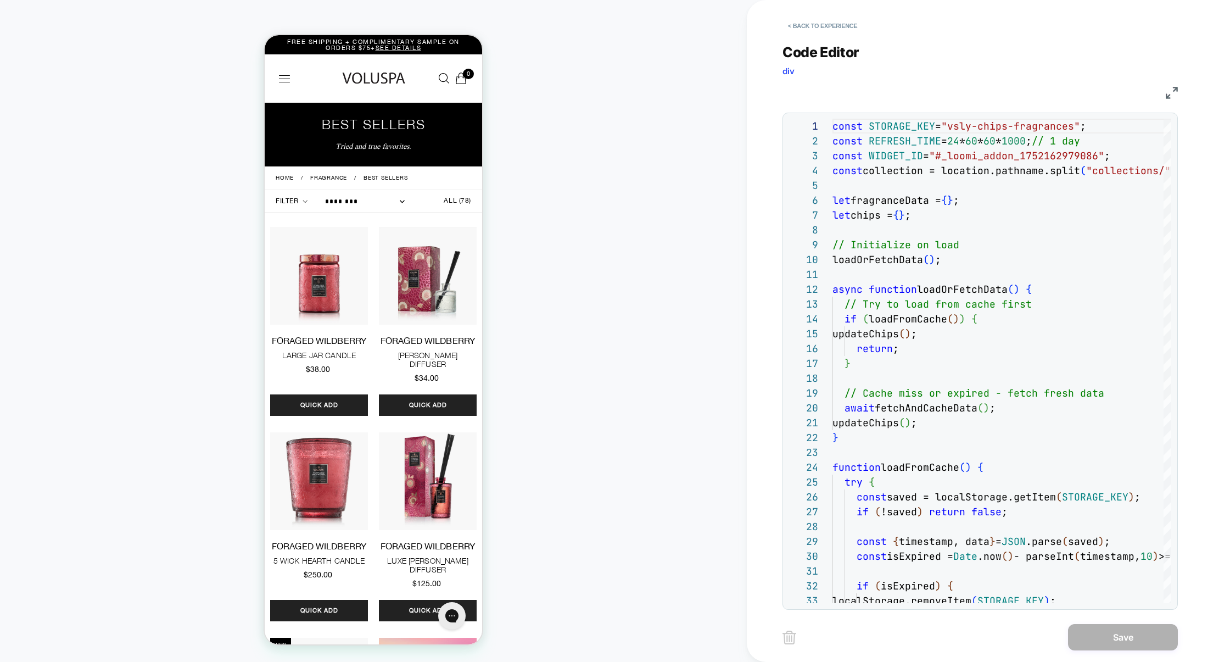
click at [1172, 92] on img at bounding box center [1172, 93] width 12 height 12
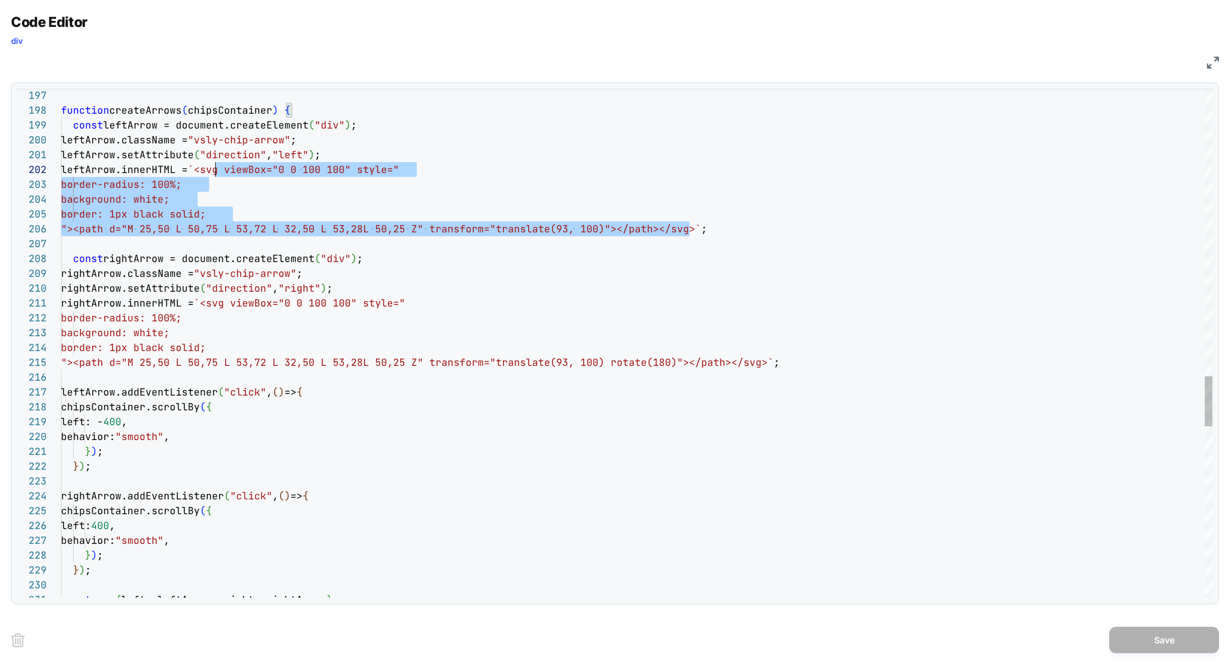
scroll to position [0, 124]
drag, startPoint x: 690, startPoint y: 230, endPoint x: 211, endPoint y: 170, distance: 483.3
type textarea "**********"
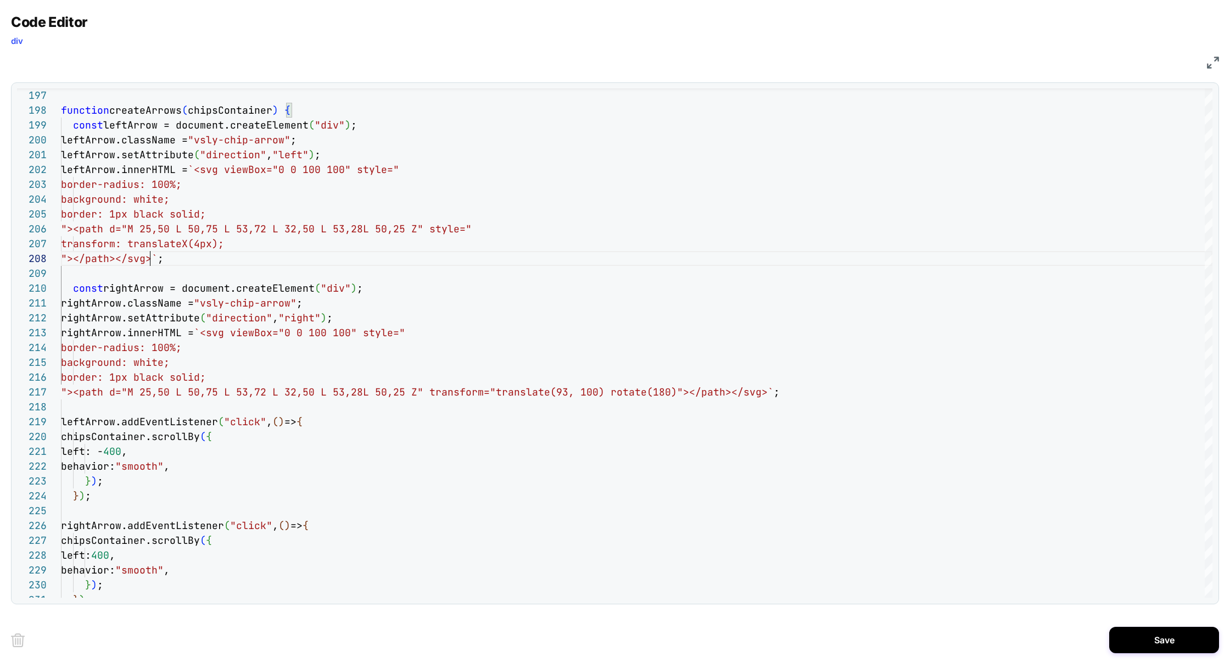
click at [1161, 647] on button "Save" at bounding box center [1165, 640] width 110 height 26
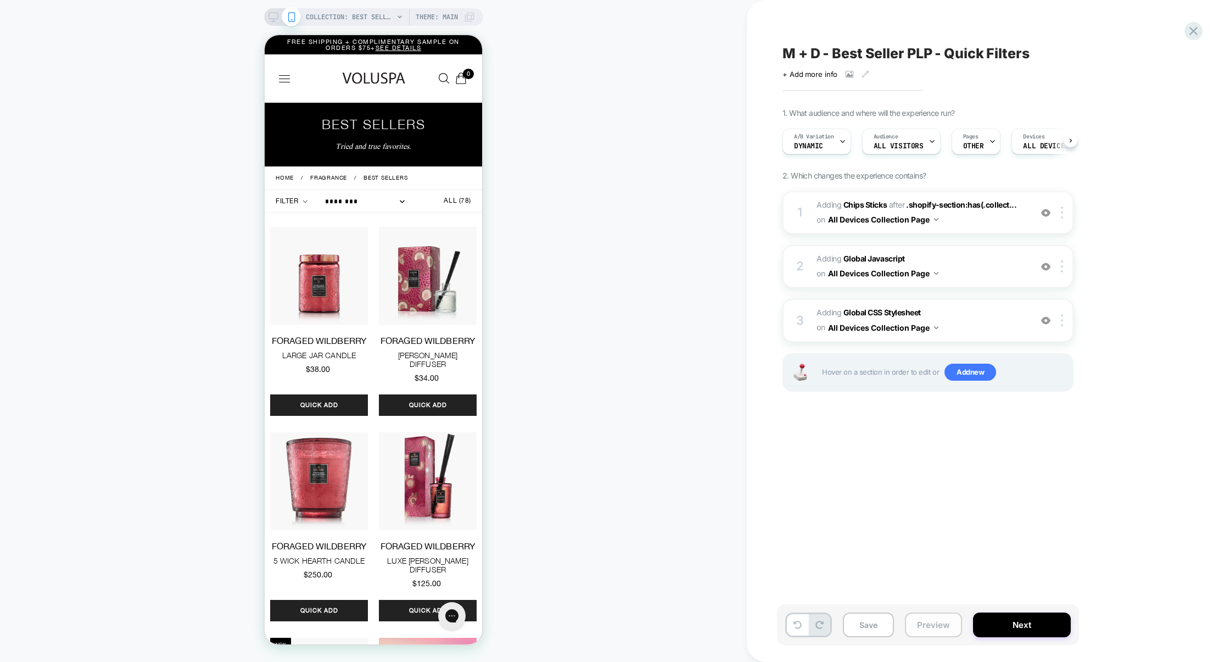
scroll to position [0, 1]
click at [872, 631] on button "Save" at bounding box center [868, 624] width 51 height 25
click at [923, 631] on button "Preview" at bounding box center [933, 624] width 57 height 25
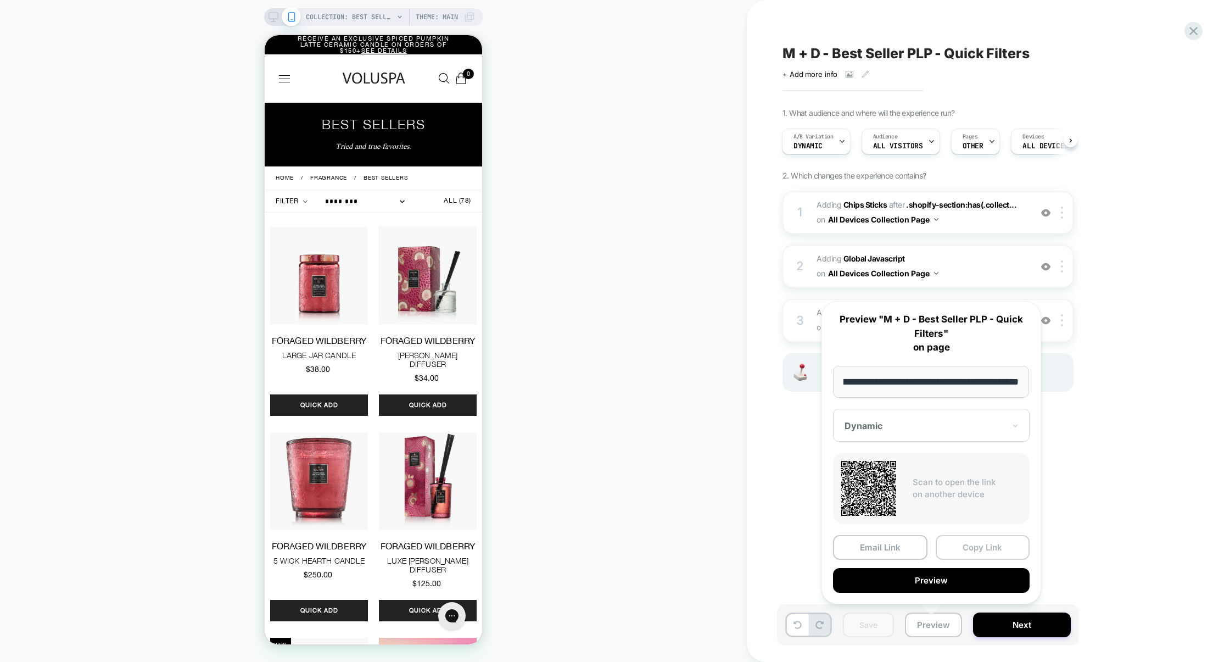
scroll to position [0, 0]
click at [972, 553] on button "Copy Link" at bounding box center [983, 547] width 94 height 25
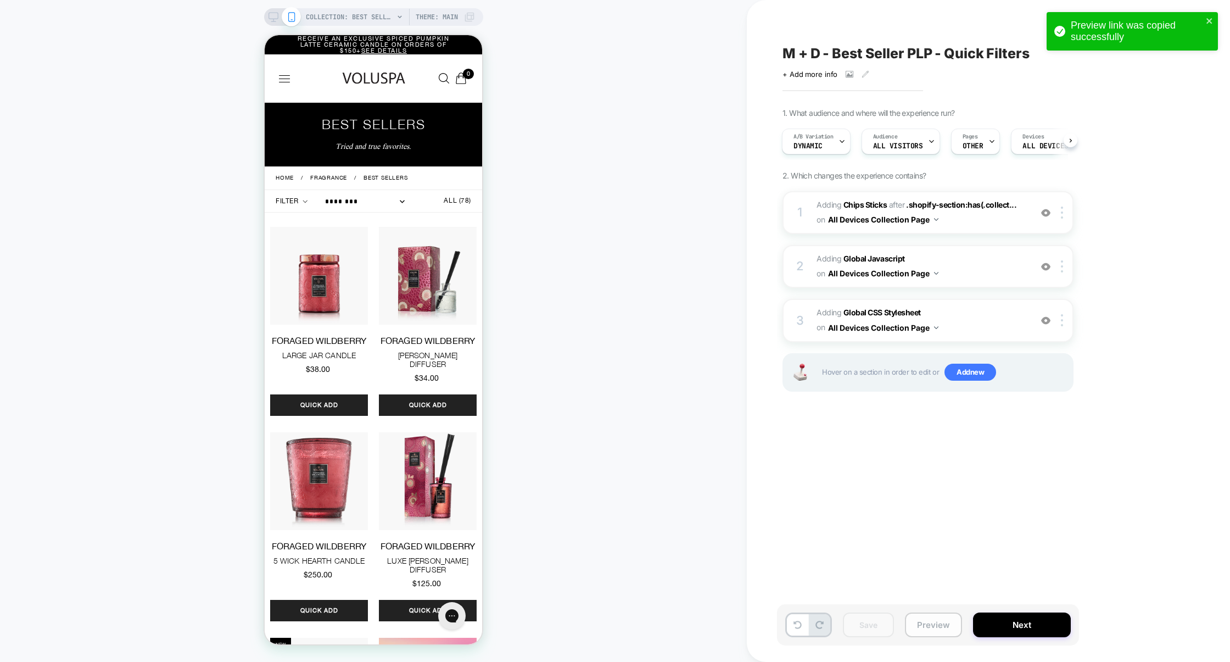
click at [938, 619] on button "Preview" at bounding box center [933, 624] width 57 height 25
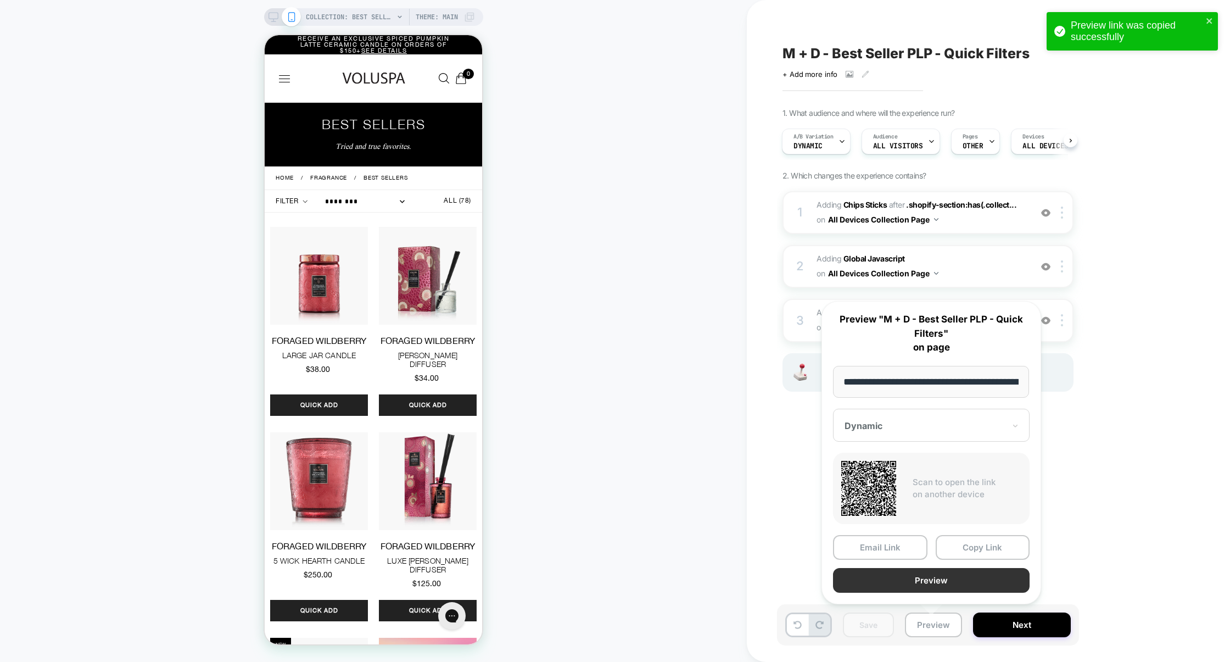
click at [945, 584] on button "Preview" at bounding box center [931, 580] width 197 height 25
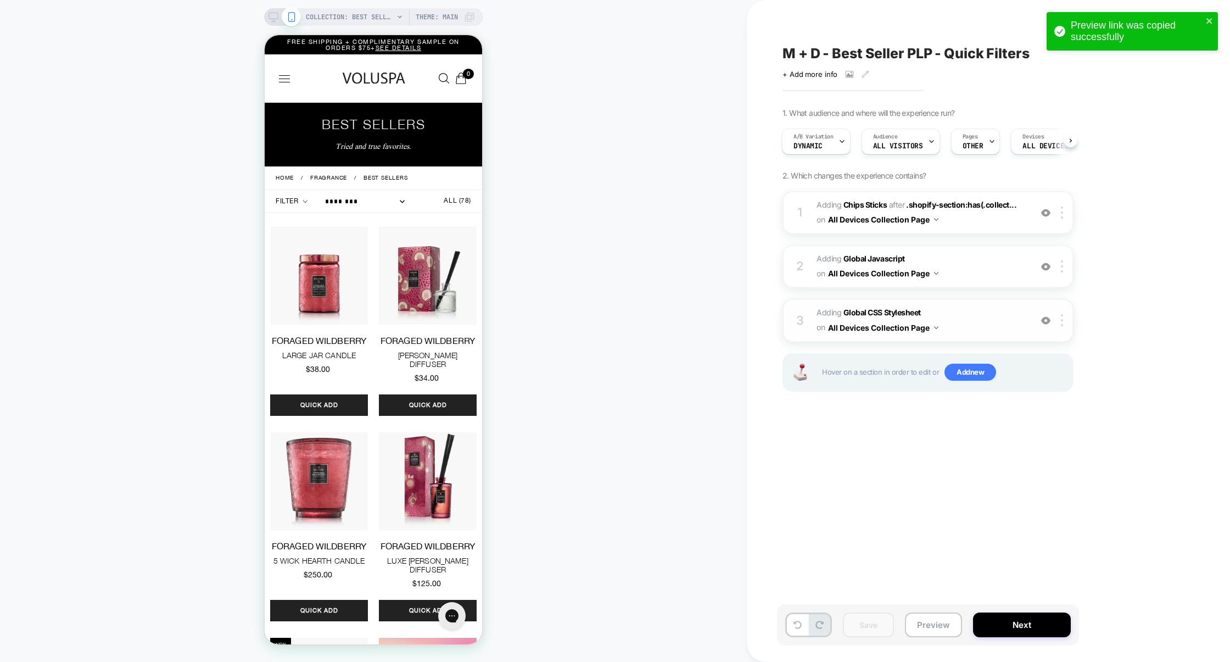
click at [971, 305] on span "Adding Global CSS Stylesheet on All Devices Collection Page" at bounding box center [921, 320] width 209 height 30
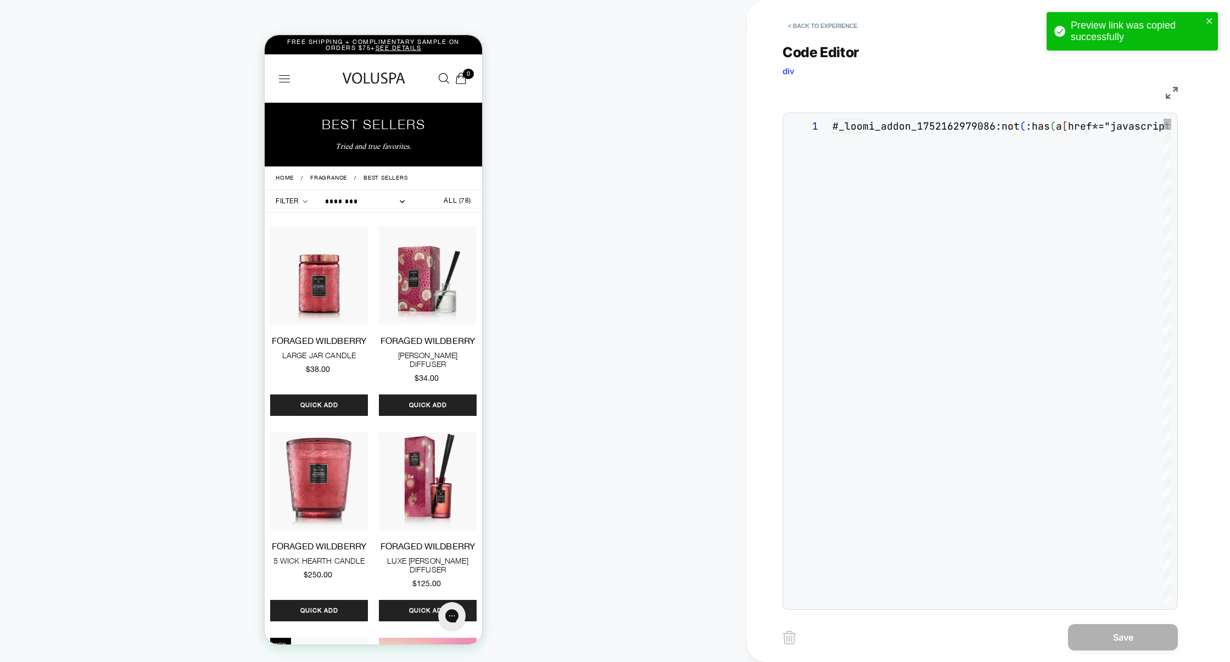
scroll to position [148, 0]
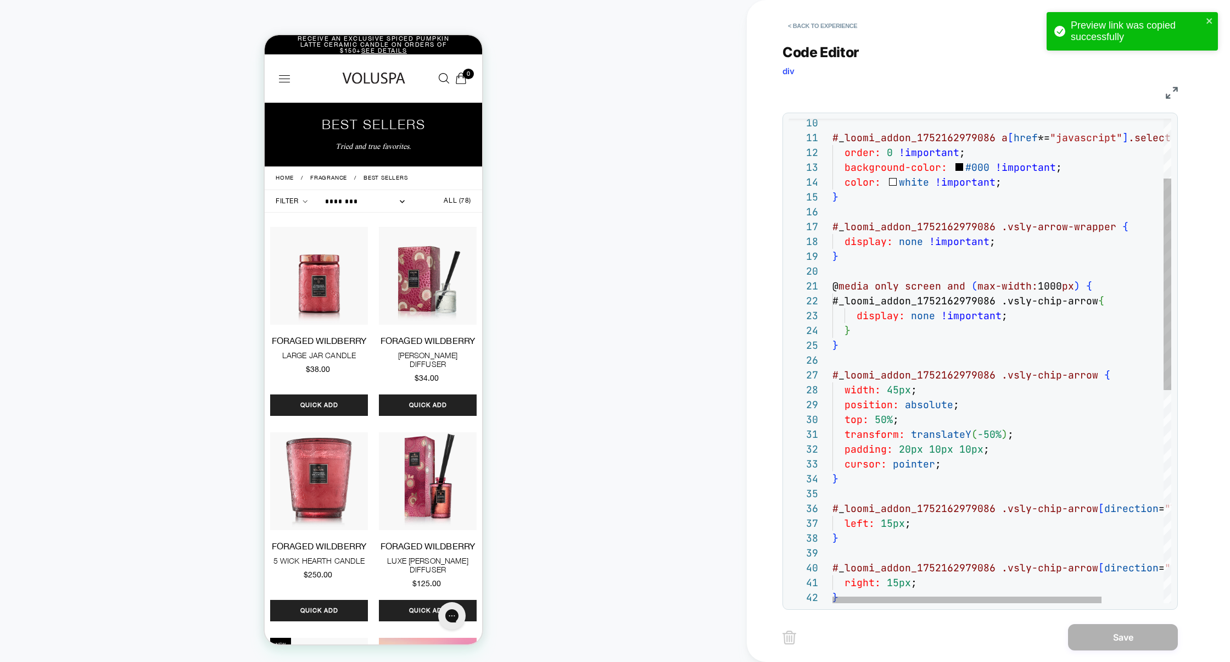
click at [905, 450] on div "# _ loomi_addon_1752162979086 a [ href *= "javascript" ] .selected { order: 0 !…" at bounding box center [1041, 535] width 417 height 1107
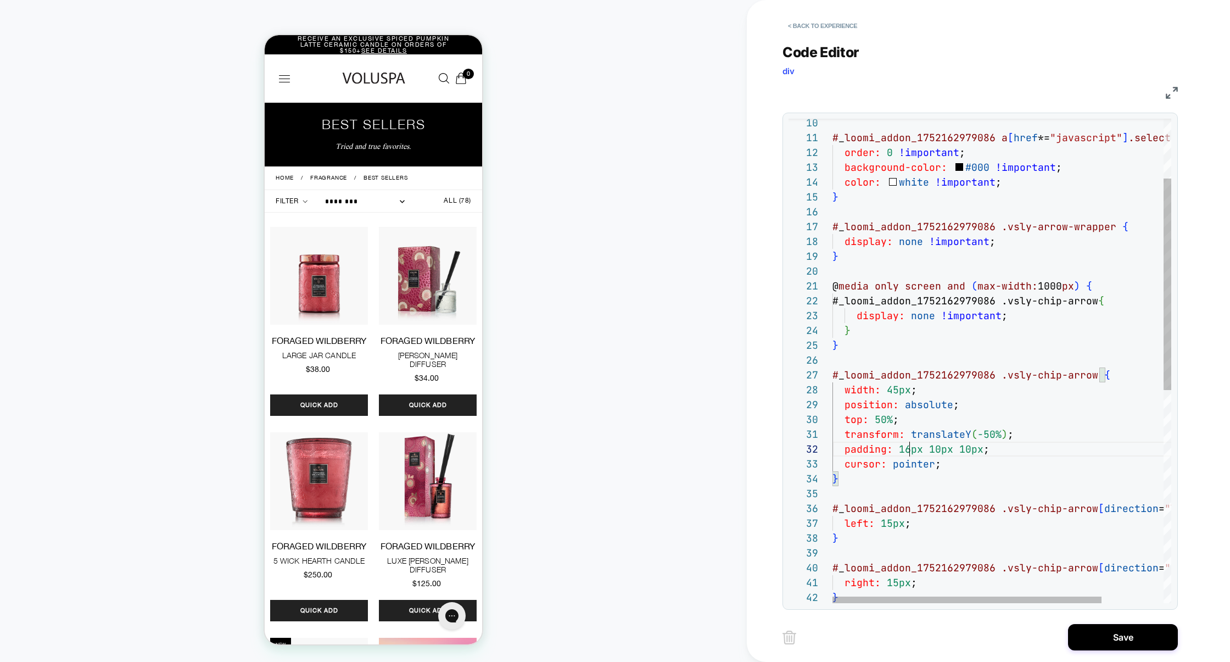
scroll to position [14, 77]
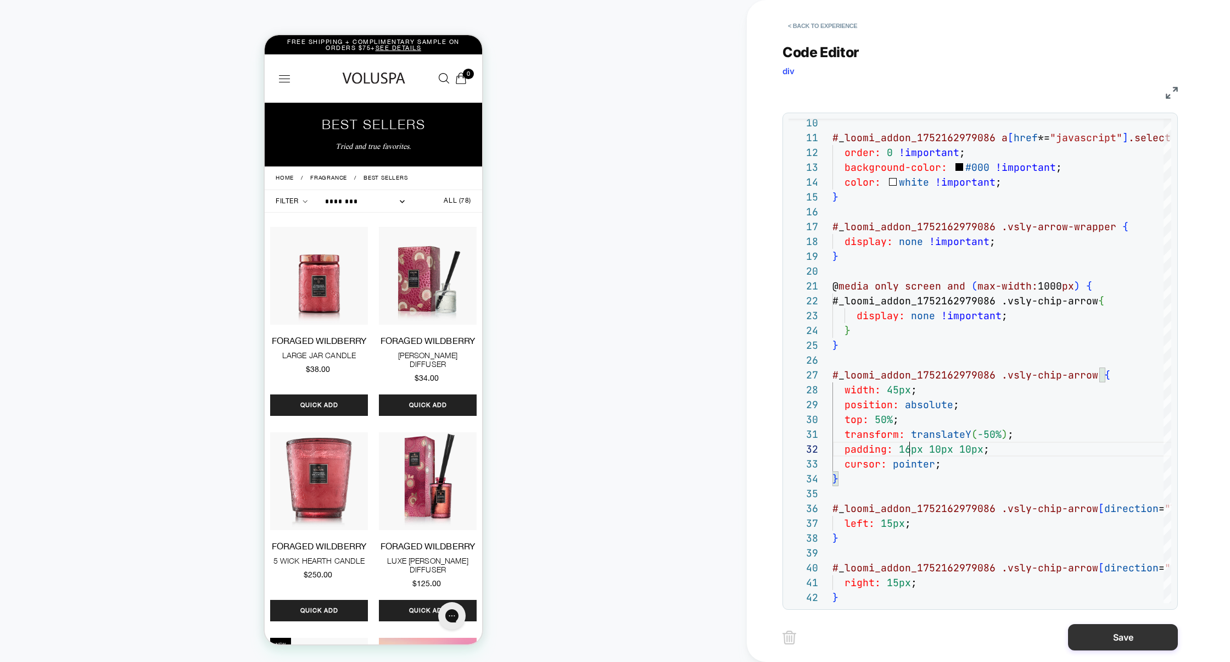
type textarea "**********"
click at [1113, 631] on button "Save" at bounding box center [1123, 637] width 110 height 26
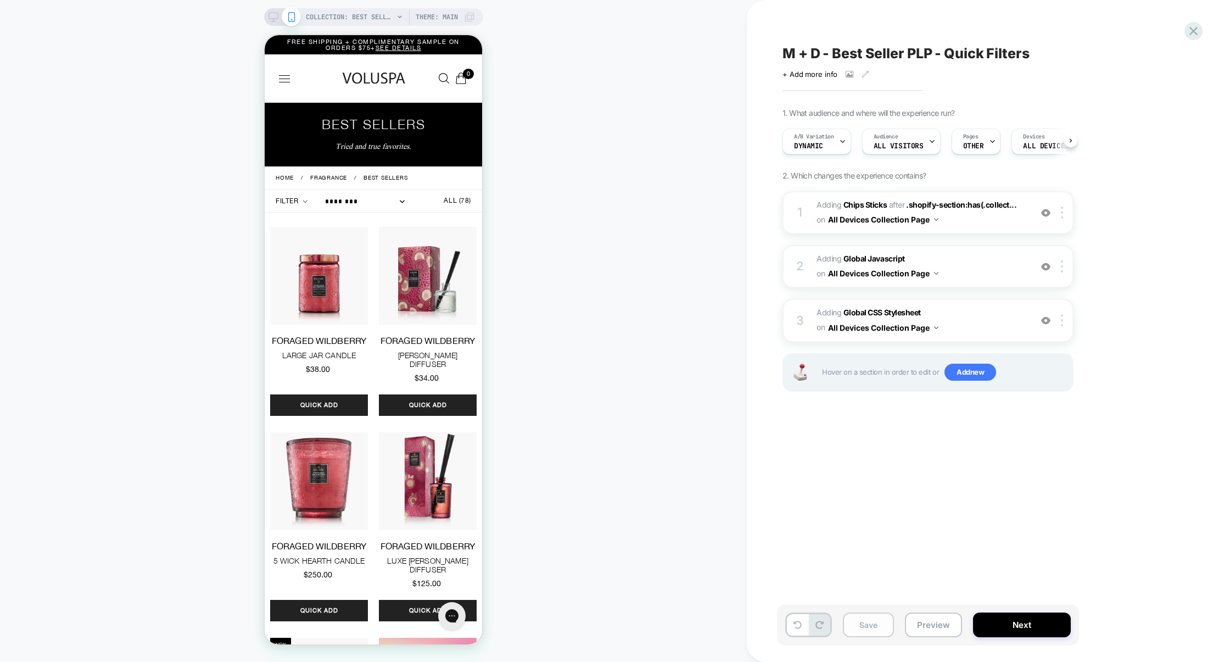
scroll to position [0, 1]
click at [874, 621] on button "Save" at bounding box center [868, 624] width 51 height 25
click at [932, 622] on button "Preview" at bounding box center [933, 624] width 57 height 25
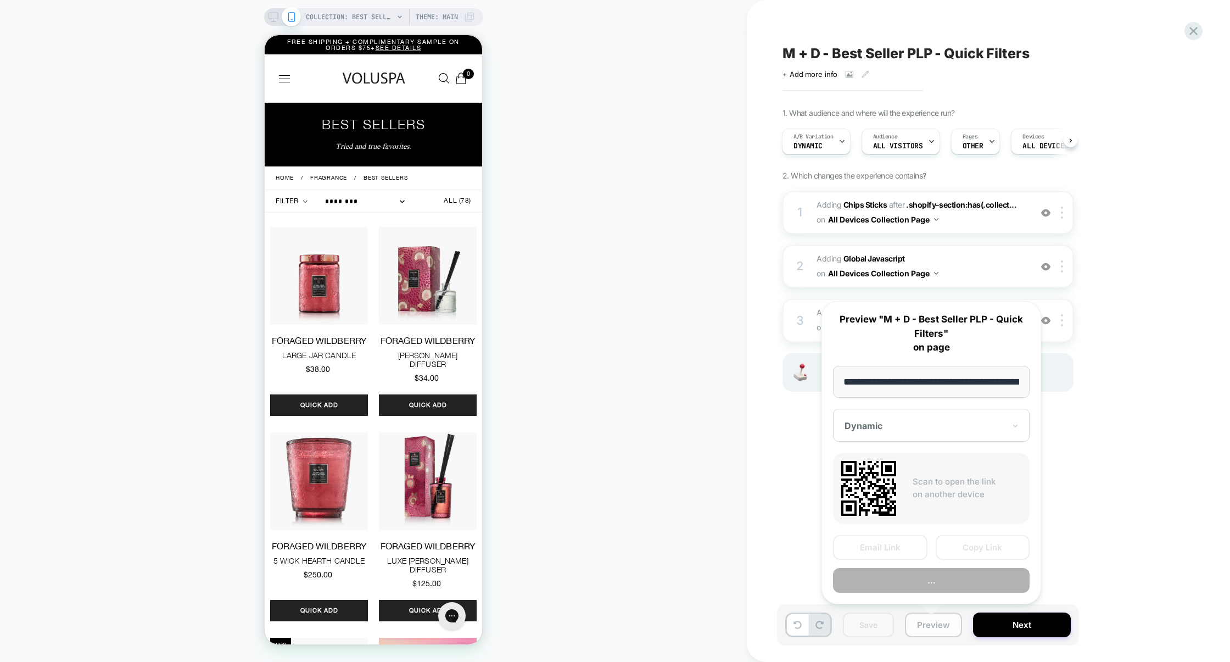
scroll to position [0, 104]
click at [941, 588] on button "Preview" at bounding box center [931, 580] width 197 height 25
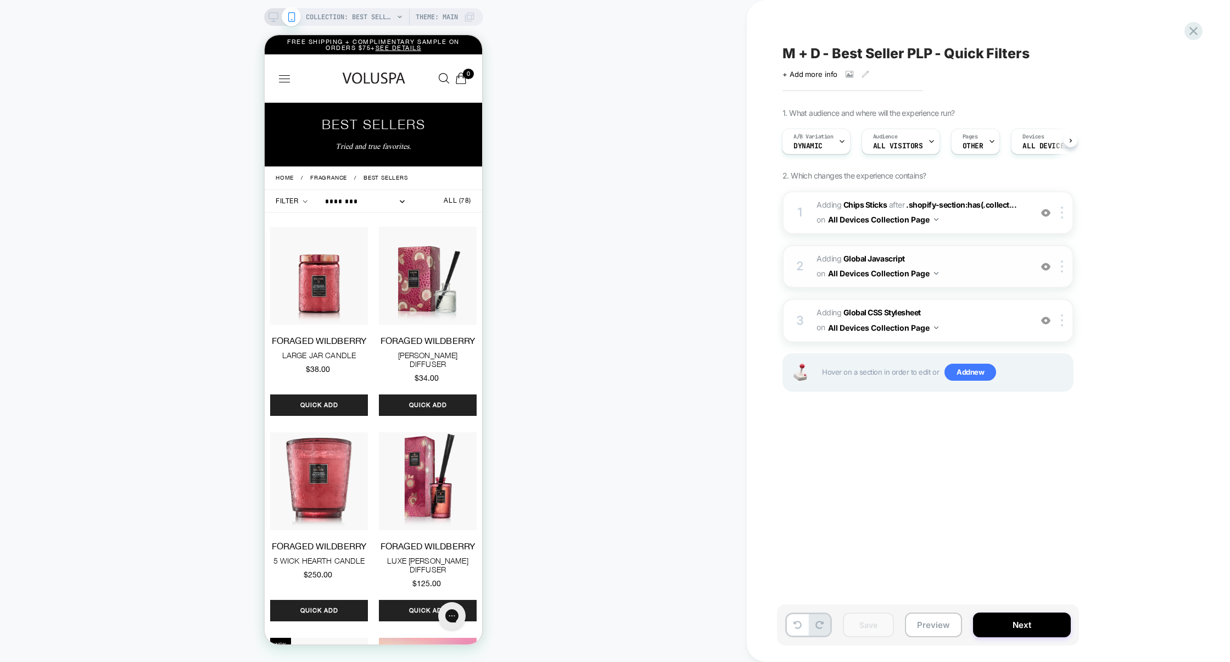
click at [987, 264] on span "Adding Global Javascript on All Devices Collection Page" at bounding box center [921, 267] width 209 height 30
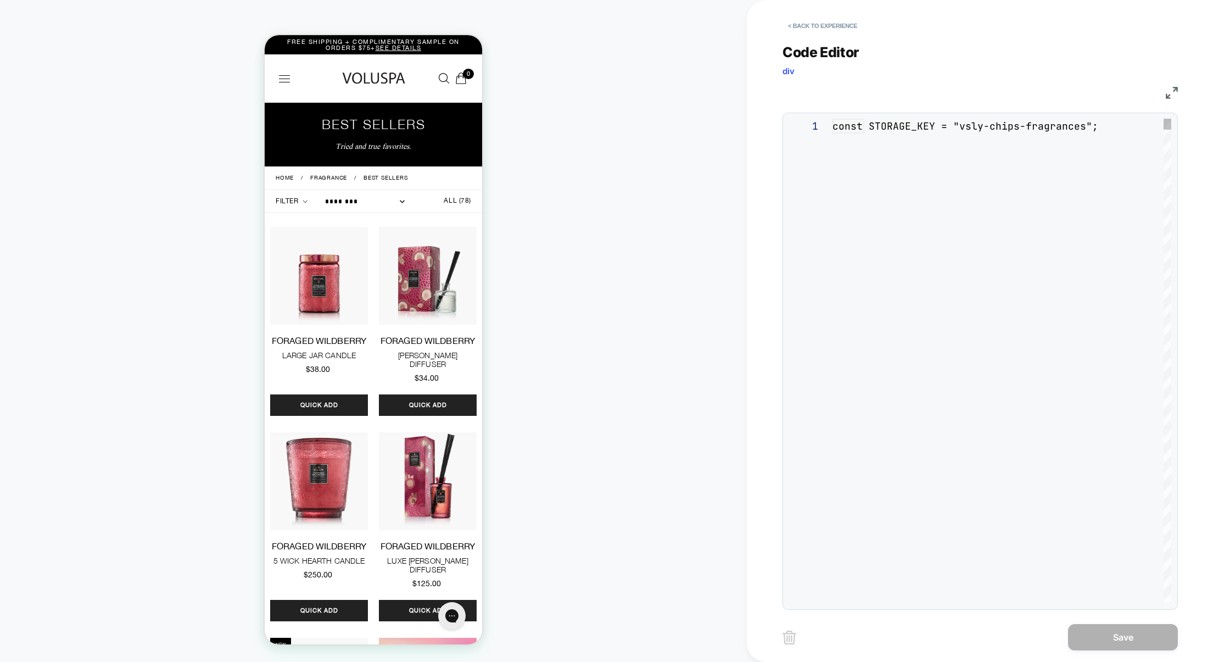
scroll to position [148, 0]
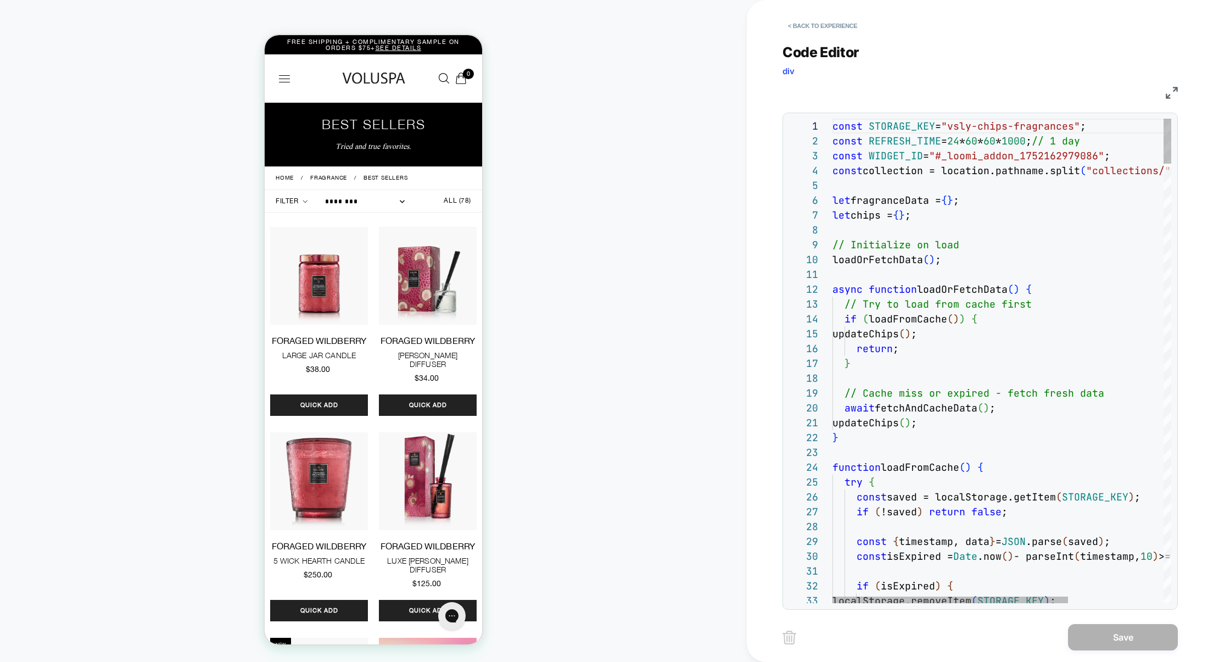
click at [1171, 94] on img at bounding box center [1172, 93] width 12 height 12
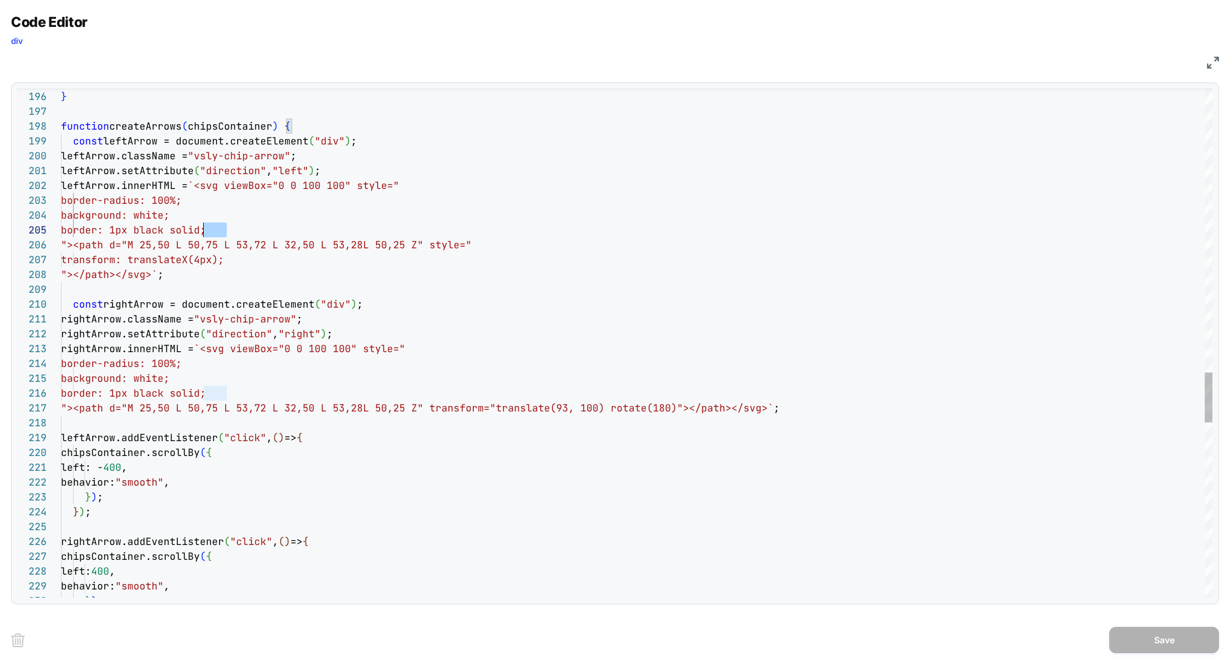
scroll to position [59, 0]
drag, startPoint x: 229, startPoint y: 231, endPoint x: 1, endPoint y: 234, distance: 228.5
click at [1, 234] on div "Code Editor div JS 213 214 215 216 217 218 219 220 221 222 223 224 225 226 227 …" at bounding box center [615, 331] width 1230 height 662
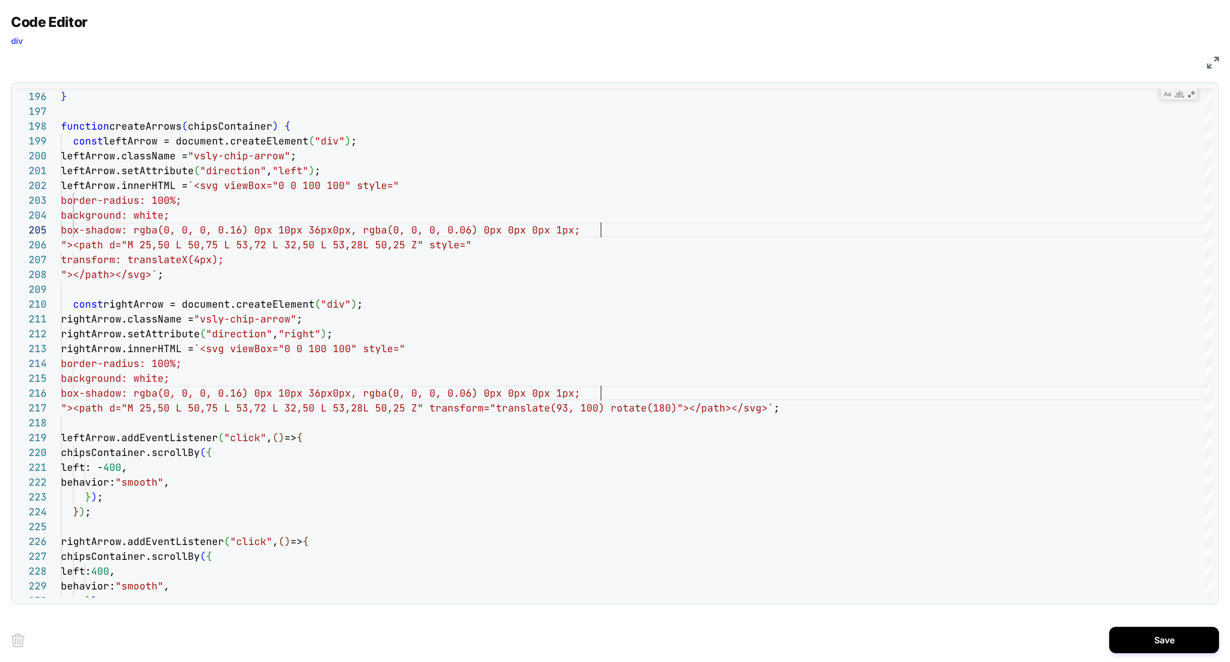
scroll to position [59, 539]
type textarea "**********"
click at [1154, 646] on button "Save" at bounding box center [1165, 640] width 110 height 26
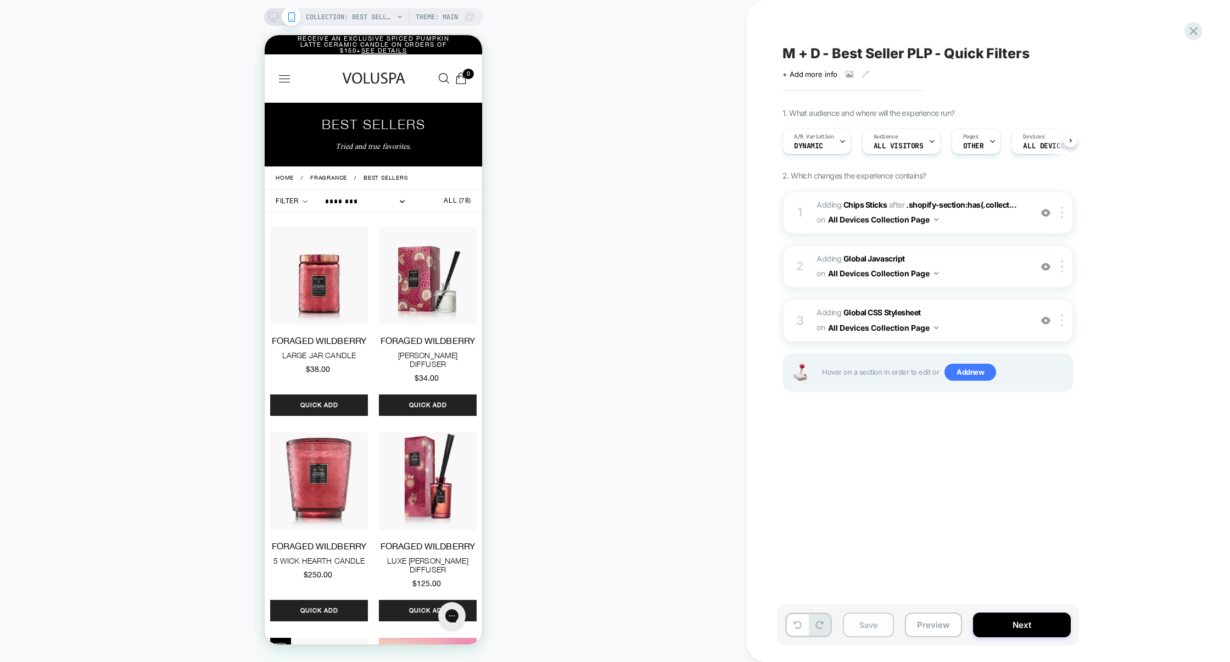
scroll to position [0, 1]
click at [877, 626] on button "Save" at bounding box center [868, 624] width 51 height 25
click at [937, 626] on button "Preview" at bounding box center [933, 624] width 57 height 25
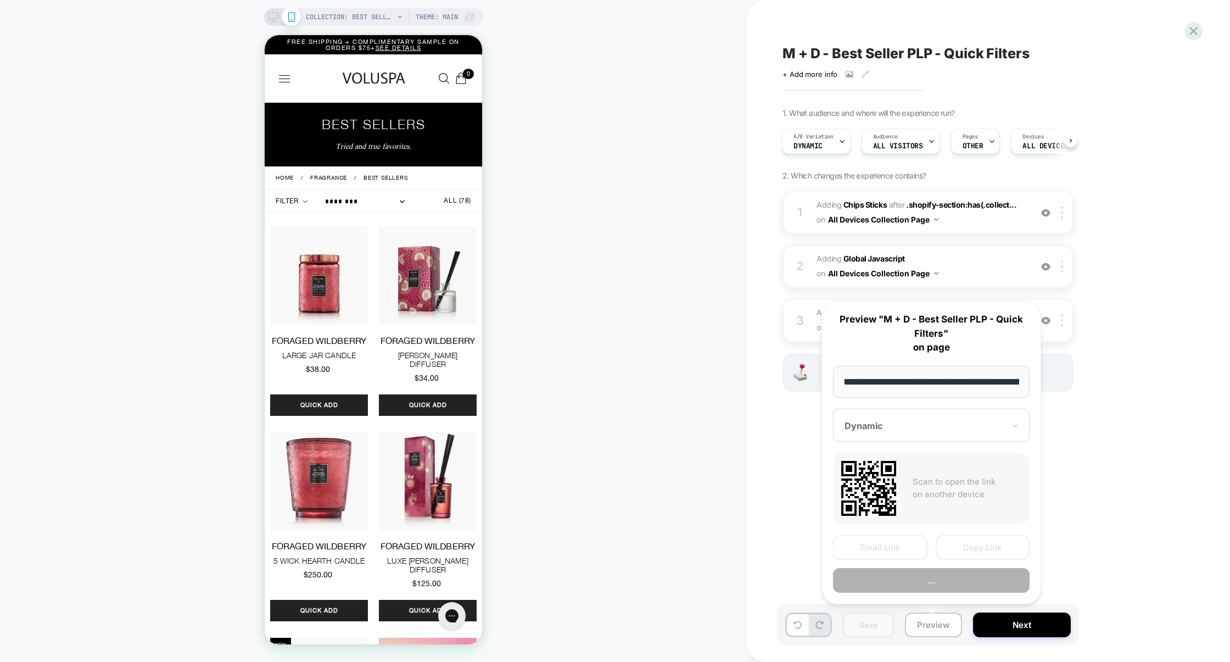
scroll to position [0, 104]
click at [925, 588] on button "Preview" at bounding box center [931, 580] width 197 height 25
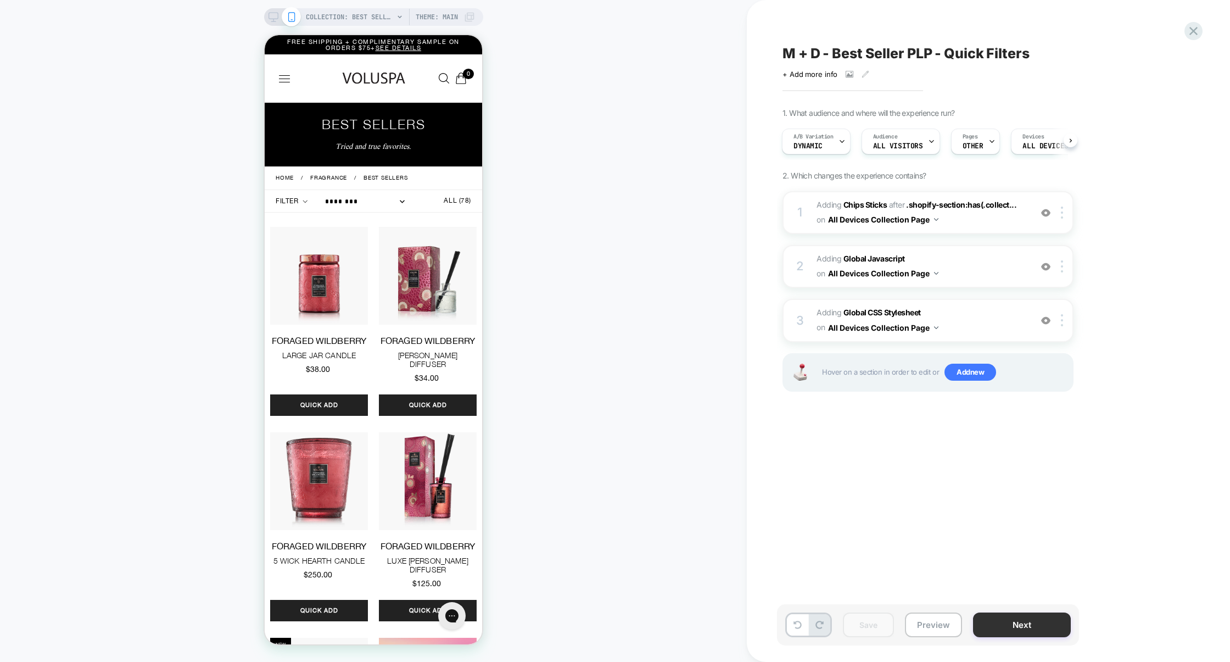
click at [1029, 615] on button "Next" at bounding box center [1022, 624] width 98 height 25
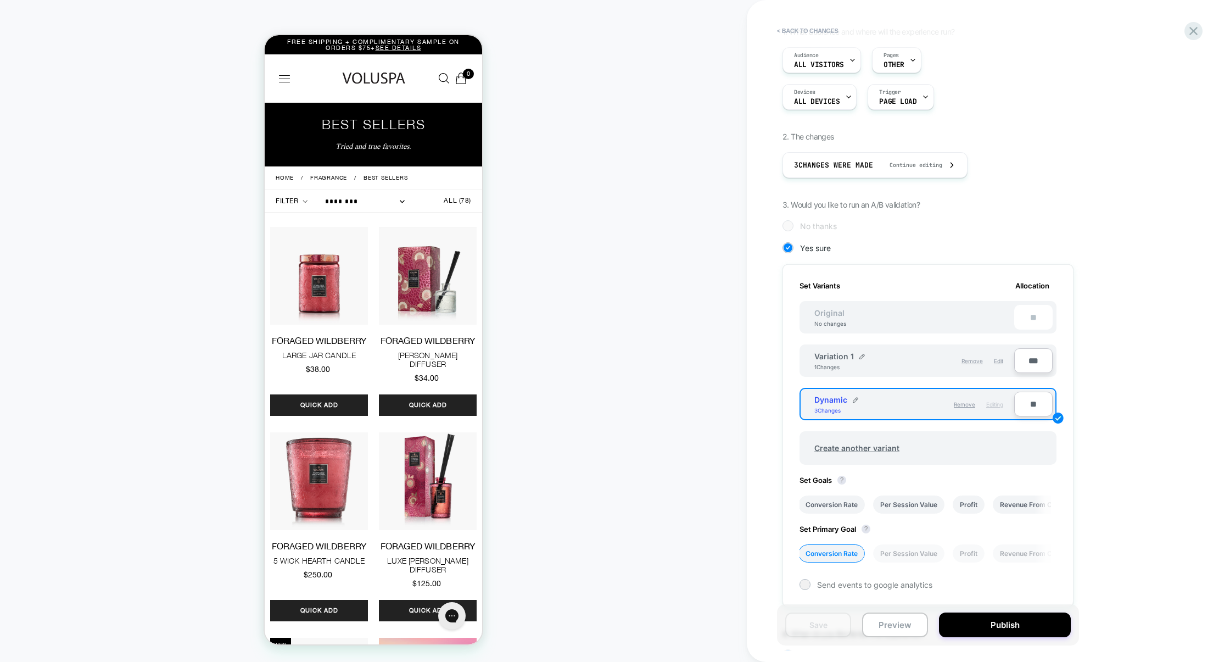
scroll to position [118, 0]
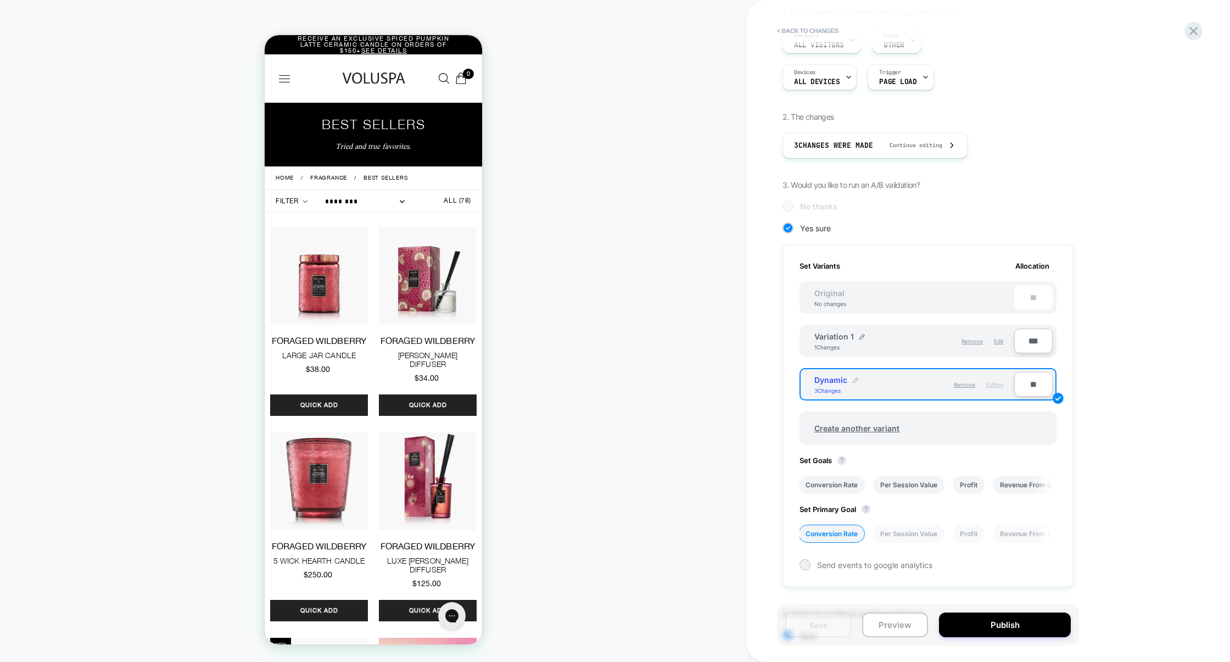
click at [855, 380] on img at bounding box center [855, 379] width 5 height 5
click at [866, 384] on input "*******" at bounding box center [855, 385] width 80 height 21
type input "**********"
click at [946, 391] on button "Save" at bounding box center [934, 385] width 36 height 16
click at [870, 428] on span "Create another variant" at bounding box center [857, 428] width 107 height 26
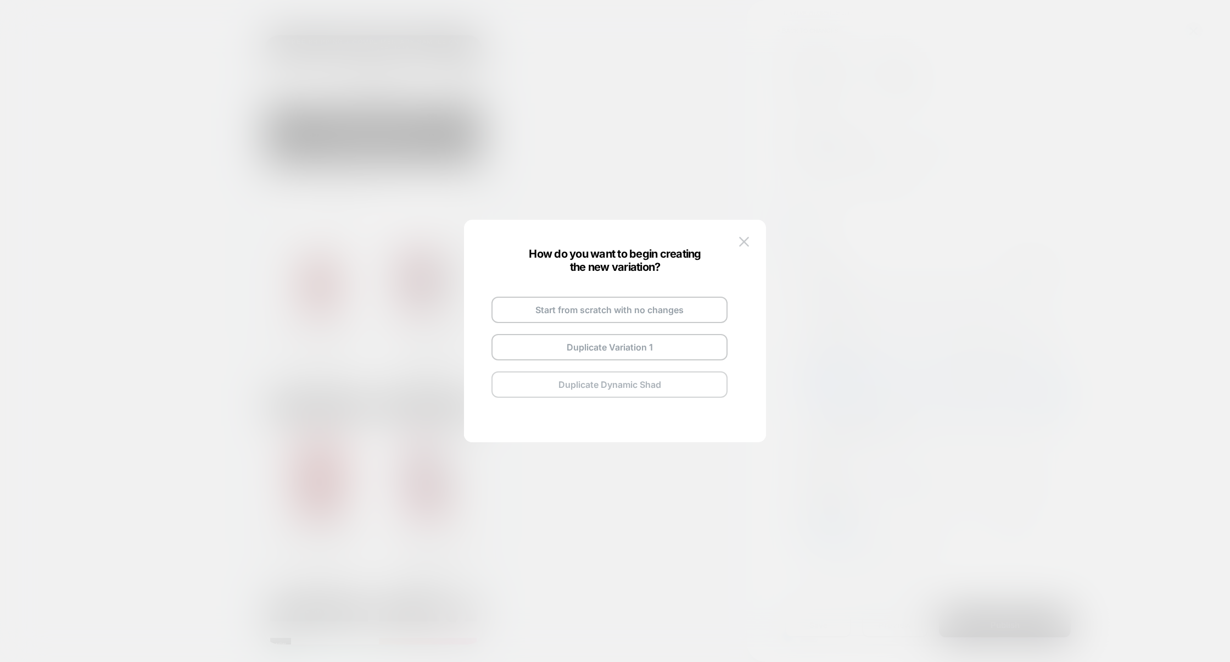
click at [622, 387] on button "Duplicate Dynamic Shad" at bounding box center [610, 384] width 236 height 26
click at [667, 298] on img at bounding box center [668, 296] width 5 height 5
click at [621, 297] on input "**********" at bounding box center [596, 296] width 80 height 21
type input "**********"
click at [687, 295] on button "Save" at bounding box center [677, 297] width 38 height 16
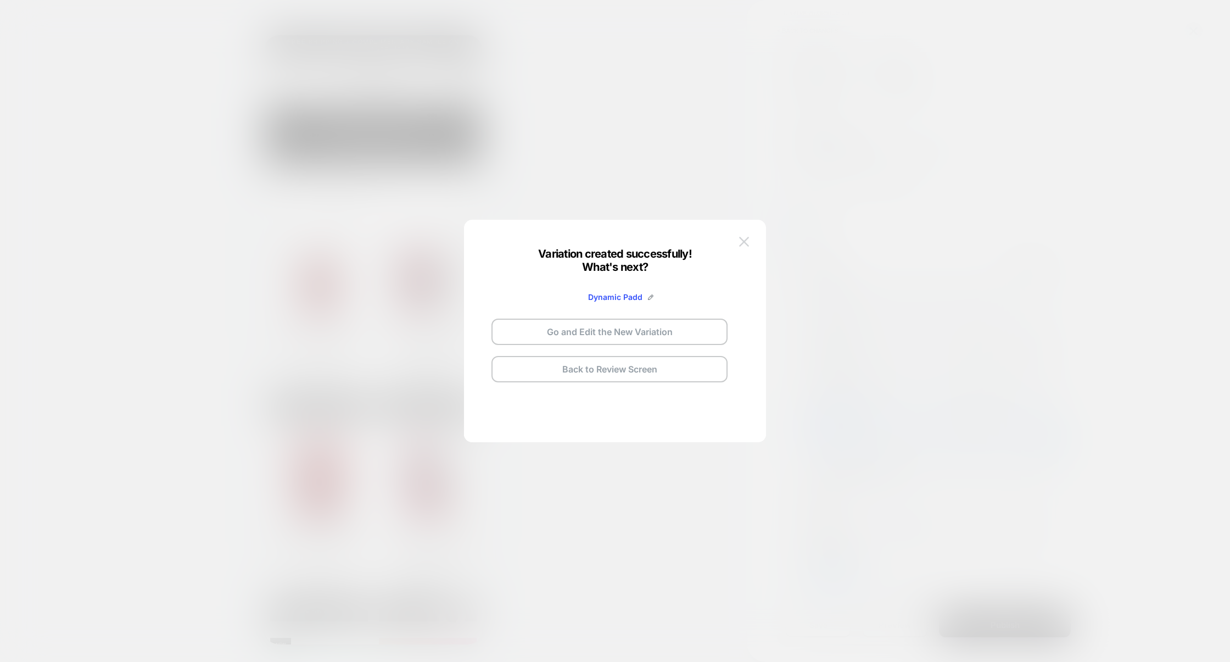
click at [748, 243] on img at bounding box center [744, 241] width 10 height 9
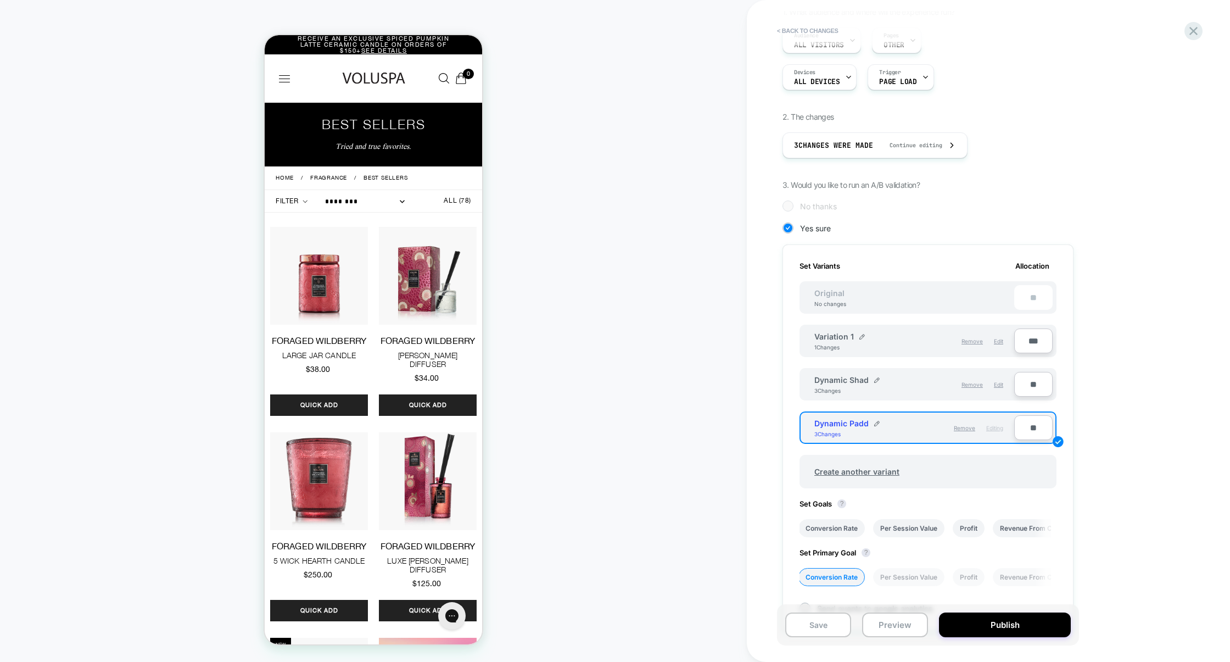
drag, startPoint x: 850, startPoint y: 420, endPoint x: 883, endPoint y: 420, distance: 33.0
click at [883, 421] on div "Dynamic Padd 3 Changes" at bounding box center [865, 428] width 100 height 19
click at [832, 623] on button "Save" at bounding box center [819, 624] width 66 height 25
click at [816, 30] on button "< Back to changes" at bounding box center [808, 31] width 73 height 18
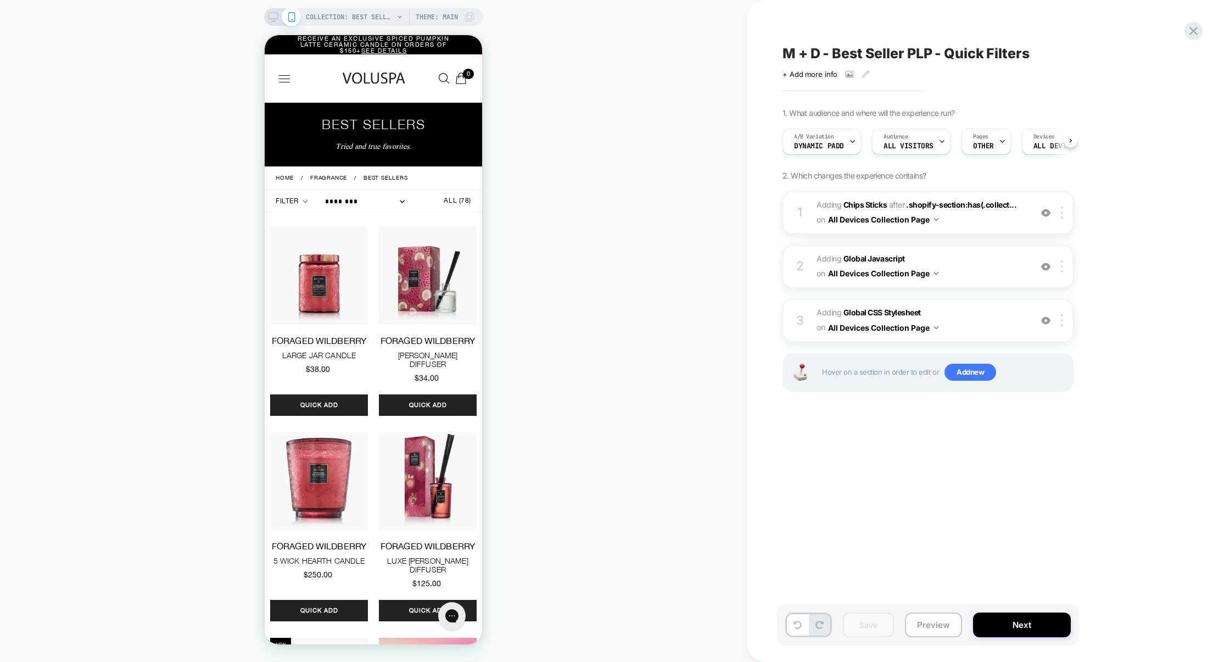
scroll to position [0, 1]
drag, startPoint x: 826, startPoint y: 174, endPoint x: 837, endPoint y: 174, distance: 11.5
click at [837, 174] on span "2. Which changes the experience contains?" at bounding box center [854, 175] width 143 height 9
drag, startPoint x: 779, startPoint y: 53, endPoint x: 850, endPoint y: 78, distance: 74.7
click at [850, 78] on div "M + D - Best Seller PLP - Quick Filters Click to view images Click to edit expe…" at bounding box center [983, 331] width 412 height 640
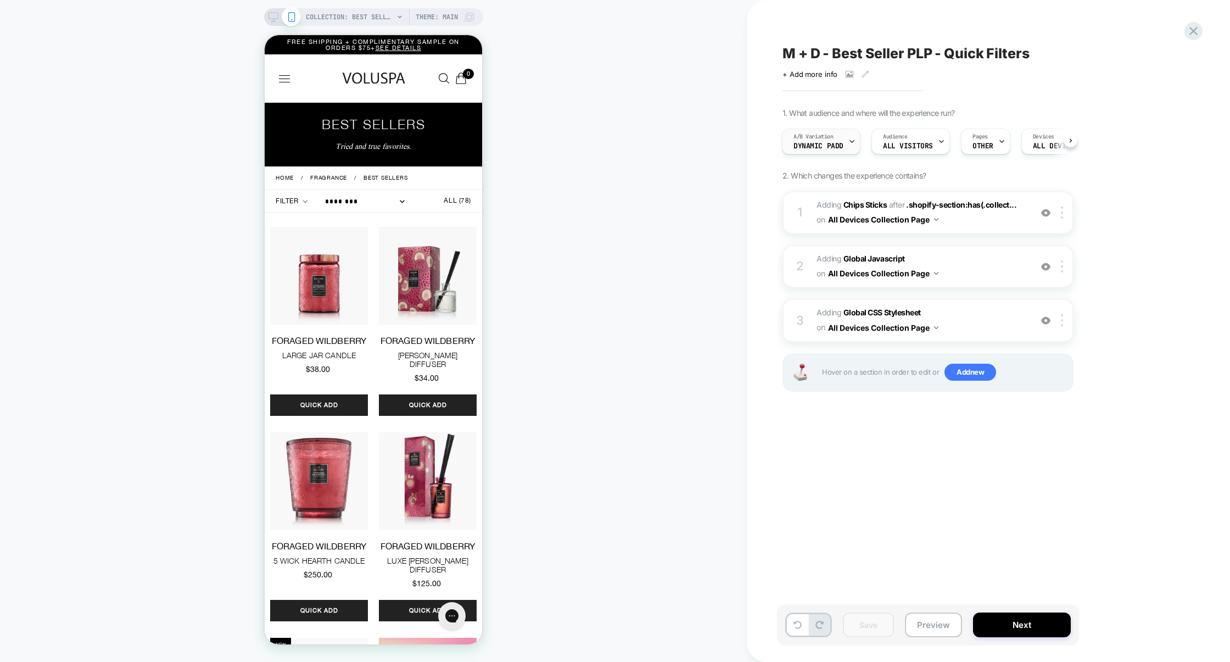
click at [825, 141] on div "A/B Variation Dynamic Padd" at bounding box center [819, 141] width 72 height 25
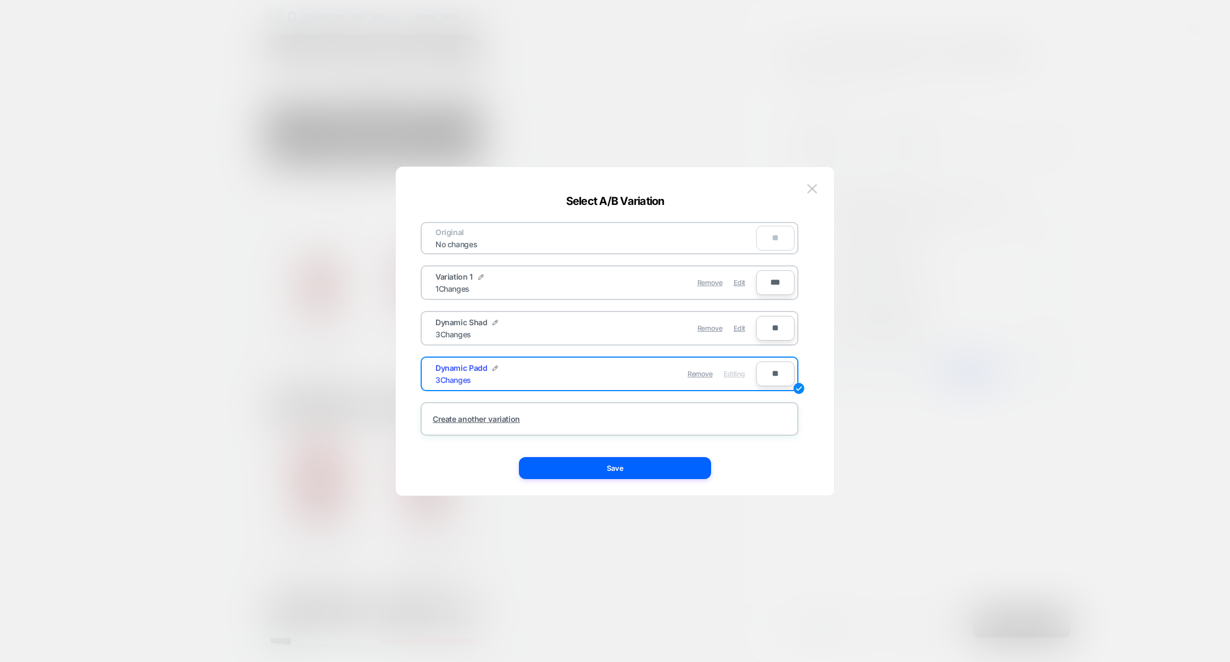
click at [938, 337] on div at bounding box center [615, 331] width 1230 height 662
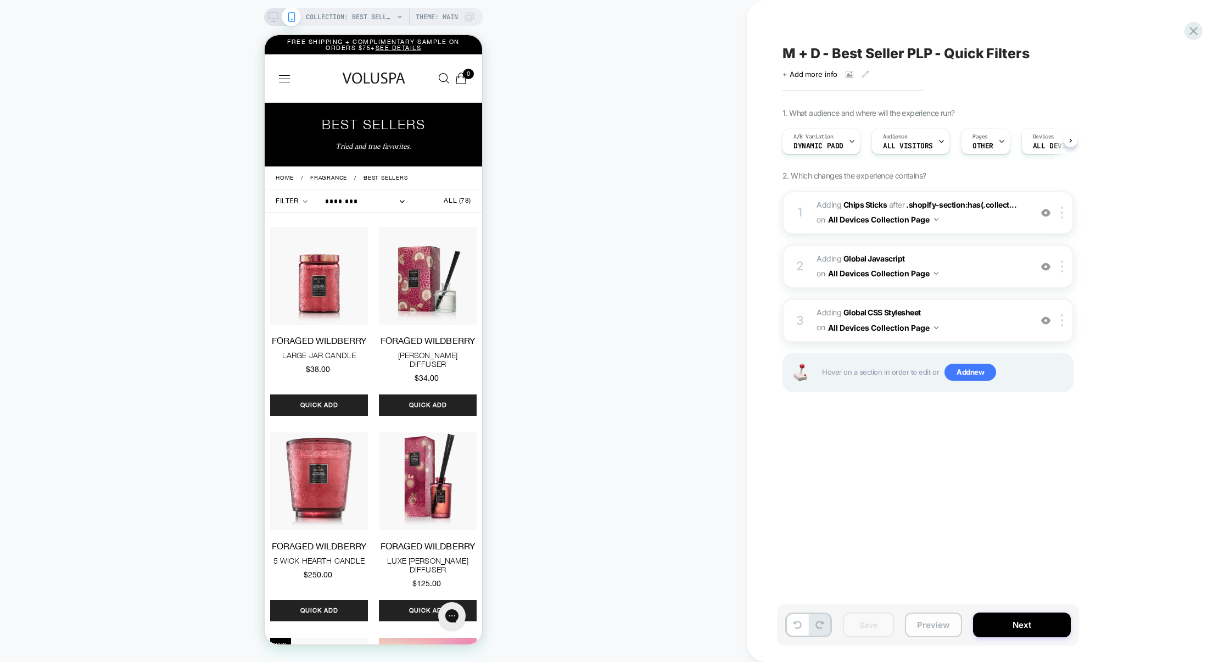
click at [931, 633] on button "Preview" at bounding box center [933, 624] width 57 height 25
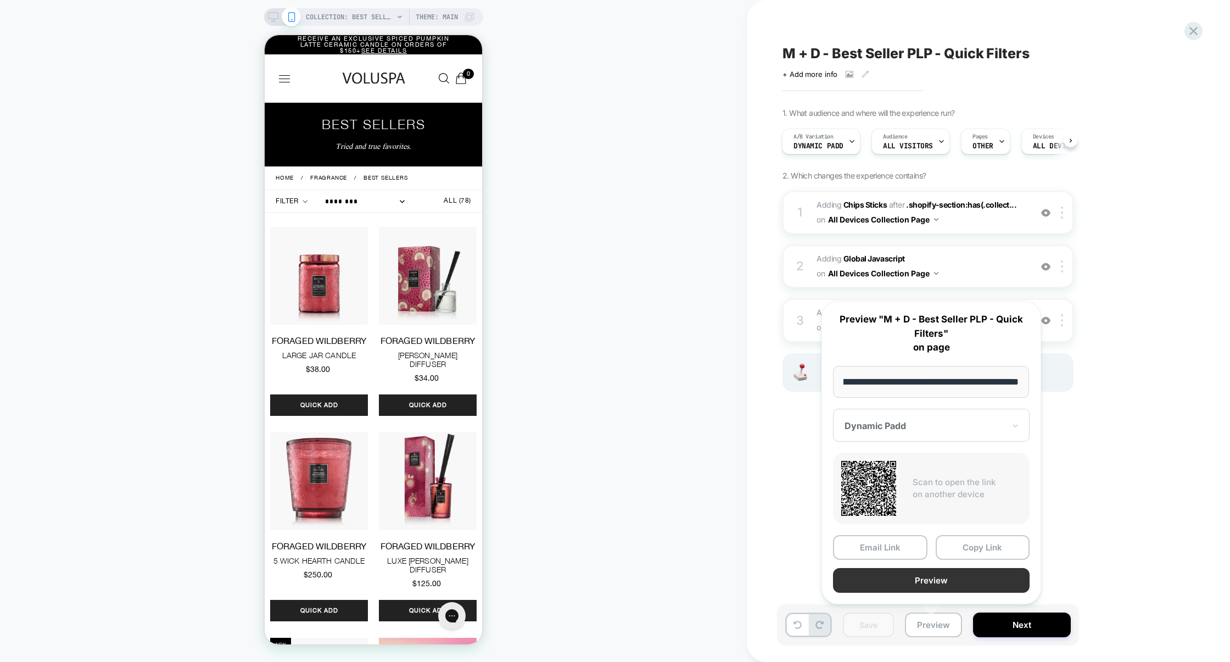
scroll to position [0, 0]
click at [928, 581] on button "Preview" at bounding box center [931, 580] width 197 height 25
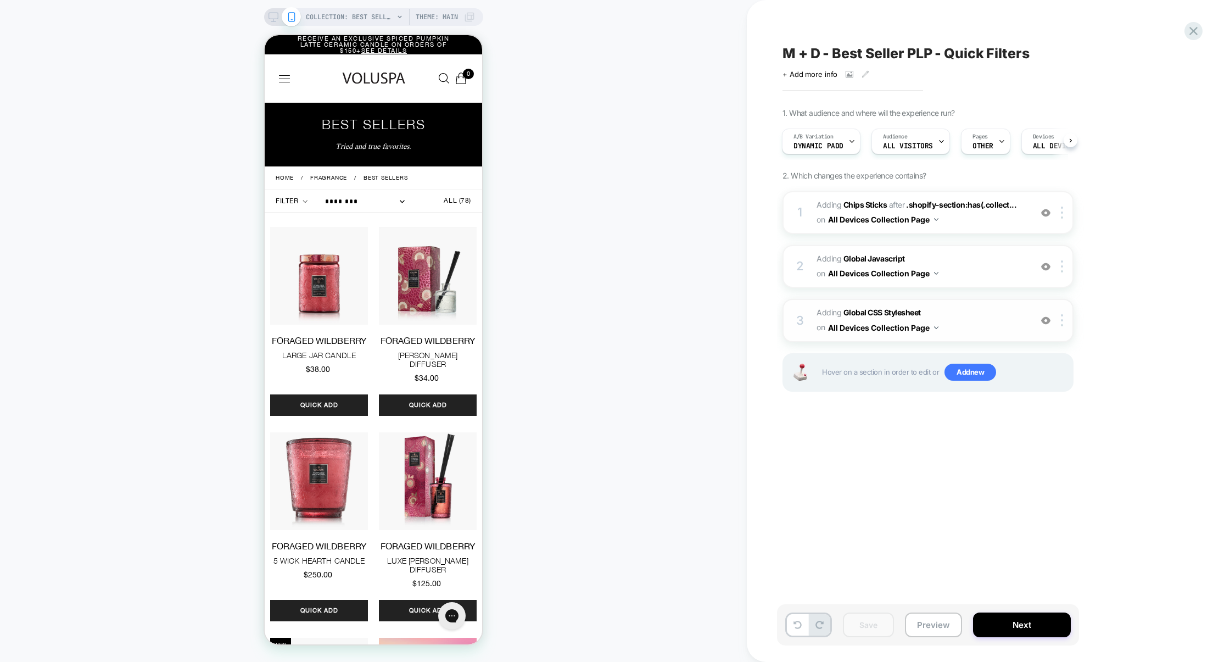
click at [959, 303] on div "3 Adding Global CSS Stylesheet on All Devices Collection Page Add Before Add Af…" at bounding box center [928, 320] width 291 height 43
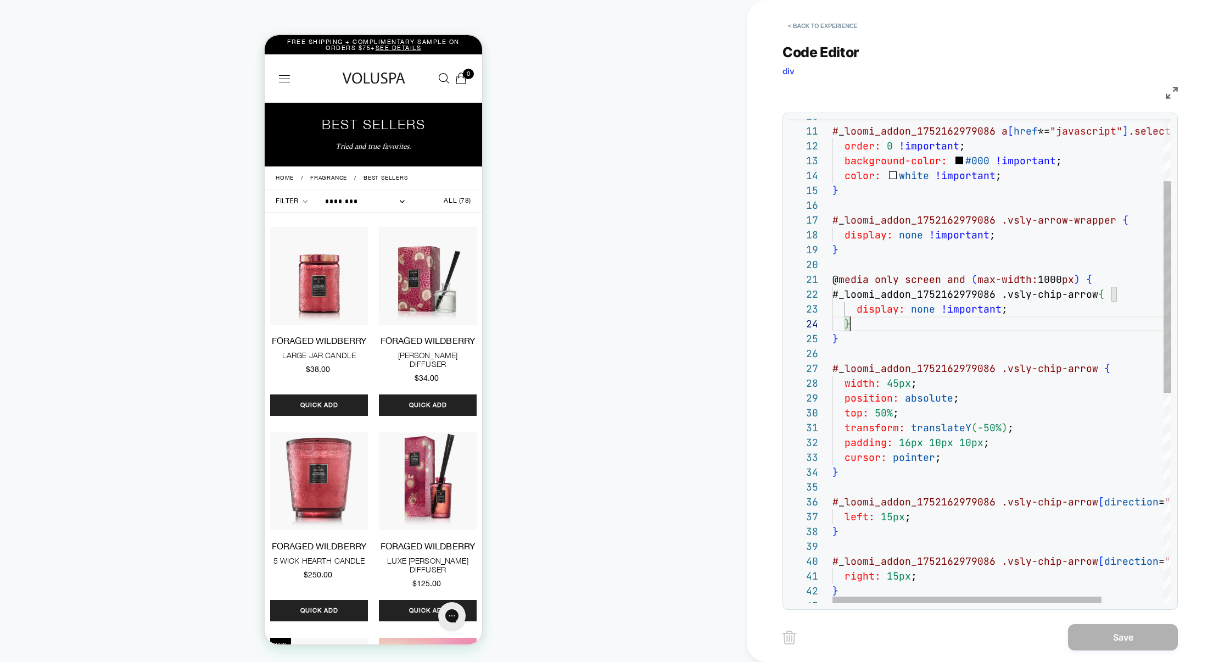
scroll to position [14, 0]
drag, startPoint x: 867, startPoint y: 325, endPoint x: 764, endPoint y: 289, distance: 109.1
click at [764, 289] on div "< Back to experience Code Editor div CSS 15 16 17 18 19 20 21 22 23 24 25 26 27…" at bounding box center [988, 331] width 483 height 662
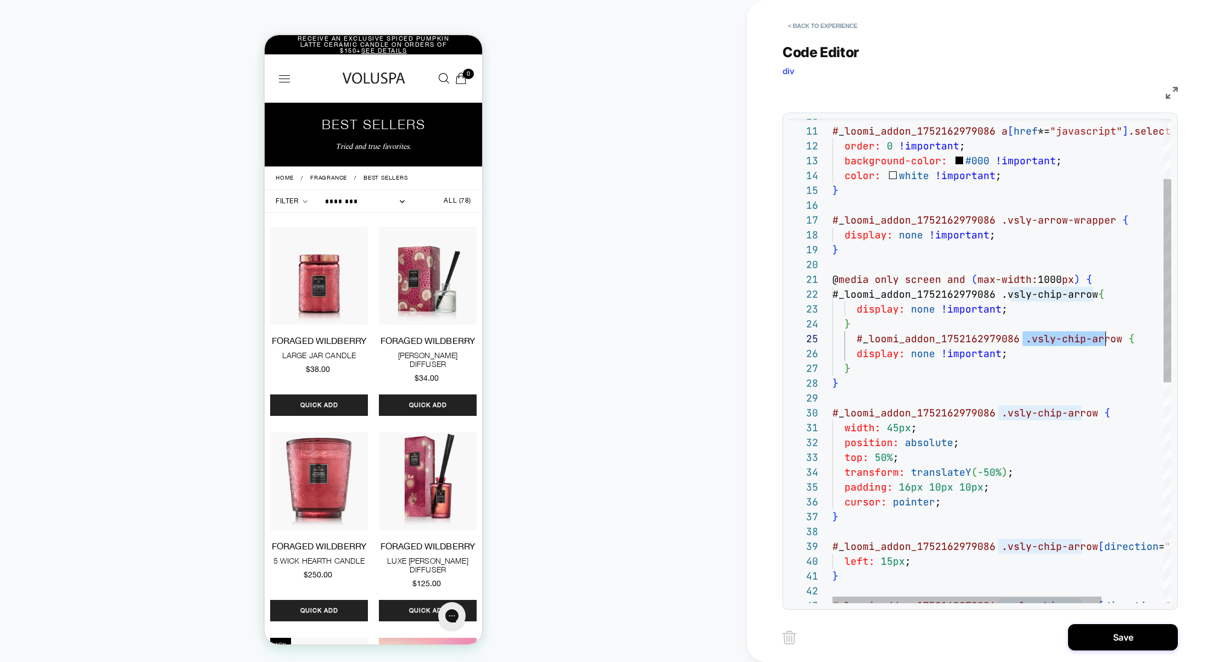
scroll to position [59, 279]
drag, startPoint x: 1022, startPoint y: 340, endPoint x: 1114, endPoint y: 340, distance: 92.3
click at [1114, 339] on span ".vsly-chip-arrow" at bounding box center [1074, 338] width 97 height 13
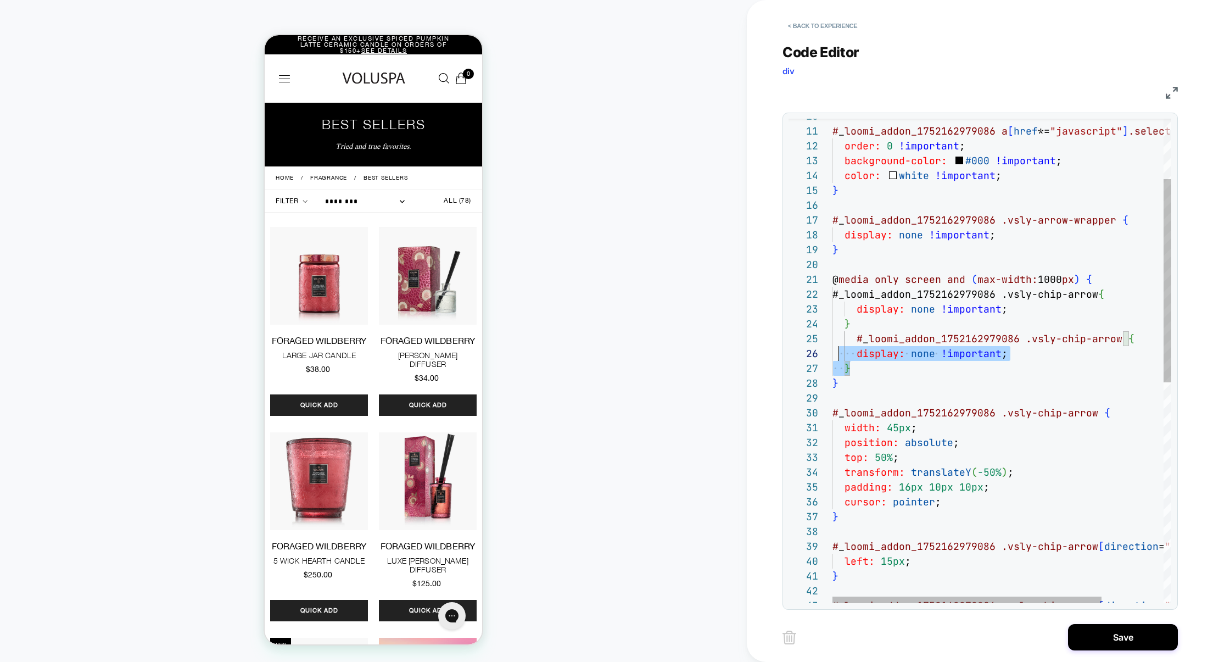
scroll to position [59, 0]
drag, startPoint x: 859, startPoint y: 363, endPoint x: 828, endPoint y: 343, distance: 36.1
click at [828, 343] on div "15 16 17 18 19 20 21 22 23 24 28 29 30 31 32 33 34 35 36 37 38 39 40 41 42 43 1…" at bounding box center [980, 361] width 383 height 484
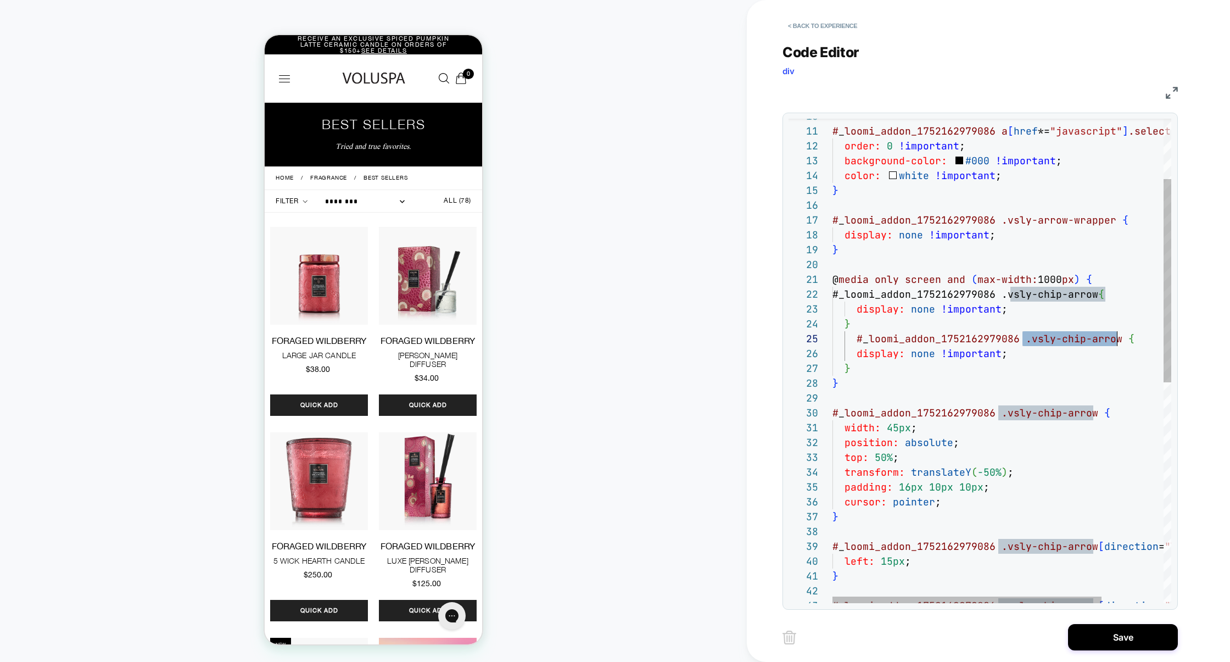
drag, startPoint x: 1023, startPoint y: 338, endPoint x: 1119, endPoint y: 340, distance: 96.2
click at [1119, 341] on span "# _ loomi_addon_1752162979086 .vsly-chip-arrow {" at bounding box center [984, 338] width 302 height 13
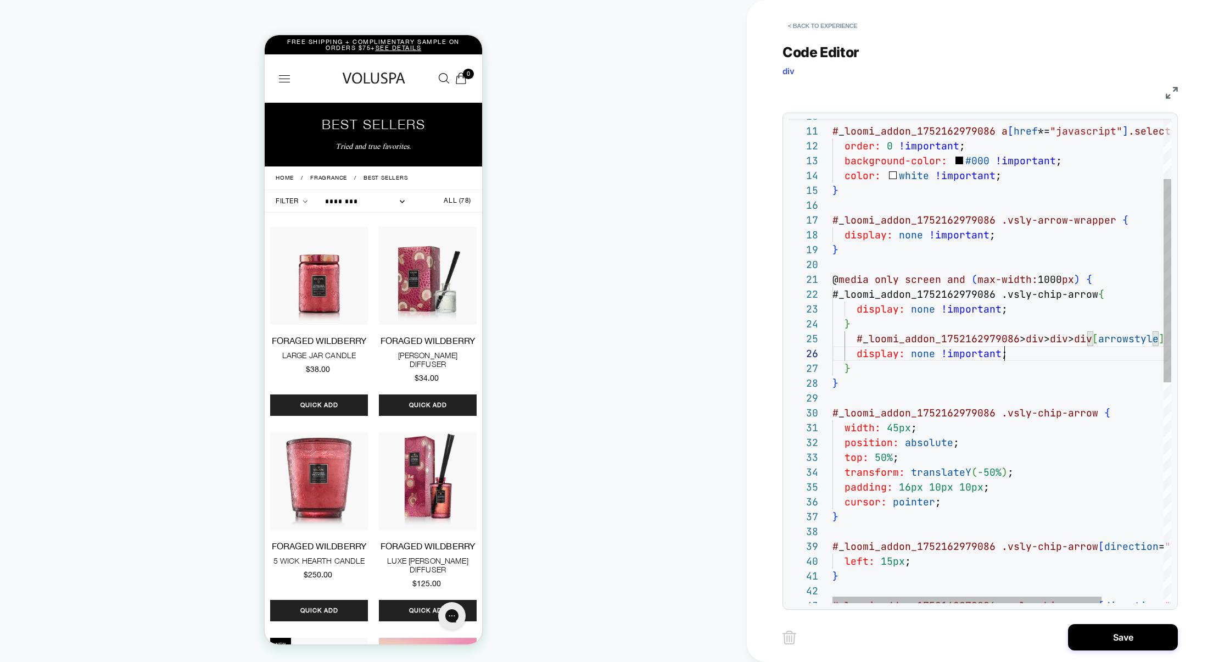
scroll to position [74, 0]
drag, startPoint x: 1009, startPoint y: 351, endPoint x: 765, endPoint y: 352, distance: 243.9
click at [765, 352] on div "< Back to experience Code Editor div CSS 15 16 17 18 19 20 21 22 23 24 28 29 30…" at bounding box center [988, 331] width 483 height 662
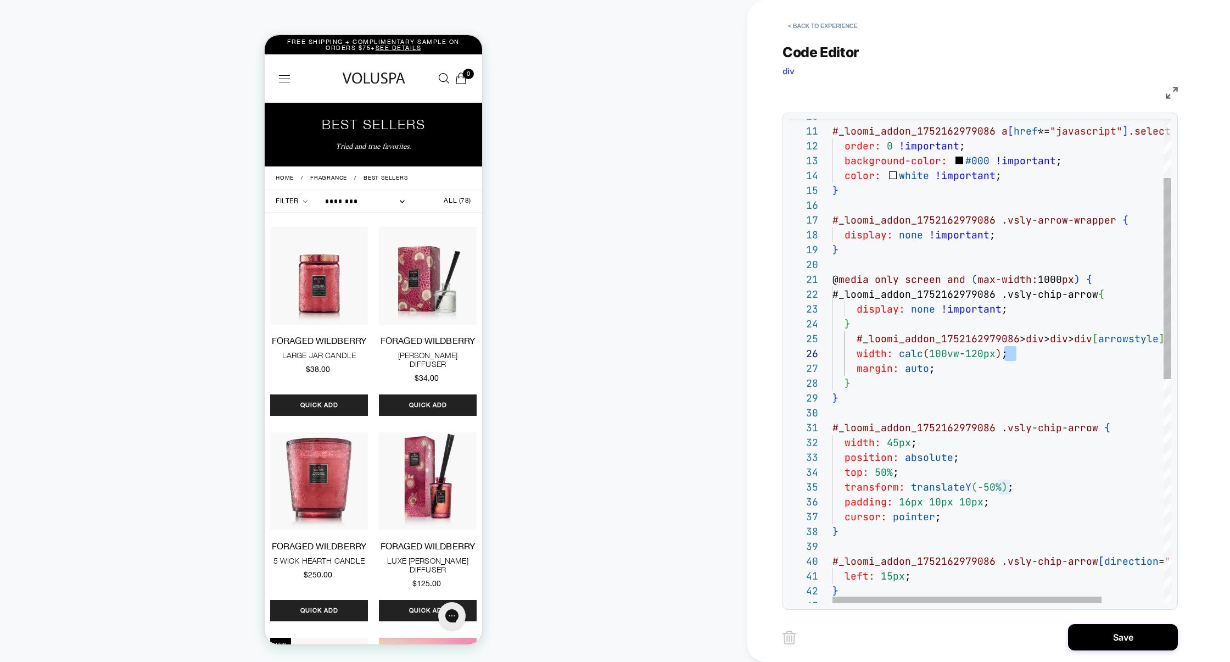
scroll to position [74, 178]
drag, startPoint x: 1036, startPoint y: 355, endPoint x: 1010, endPoint y: 357, distance: 26.5
click at [1009, 357] on div "} # _ loomi_addon_1752162979086 .vsly-arrow-wrapper { display: none !important …" at bounding box center [1041, 558] width 417 height 1167
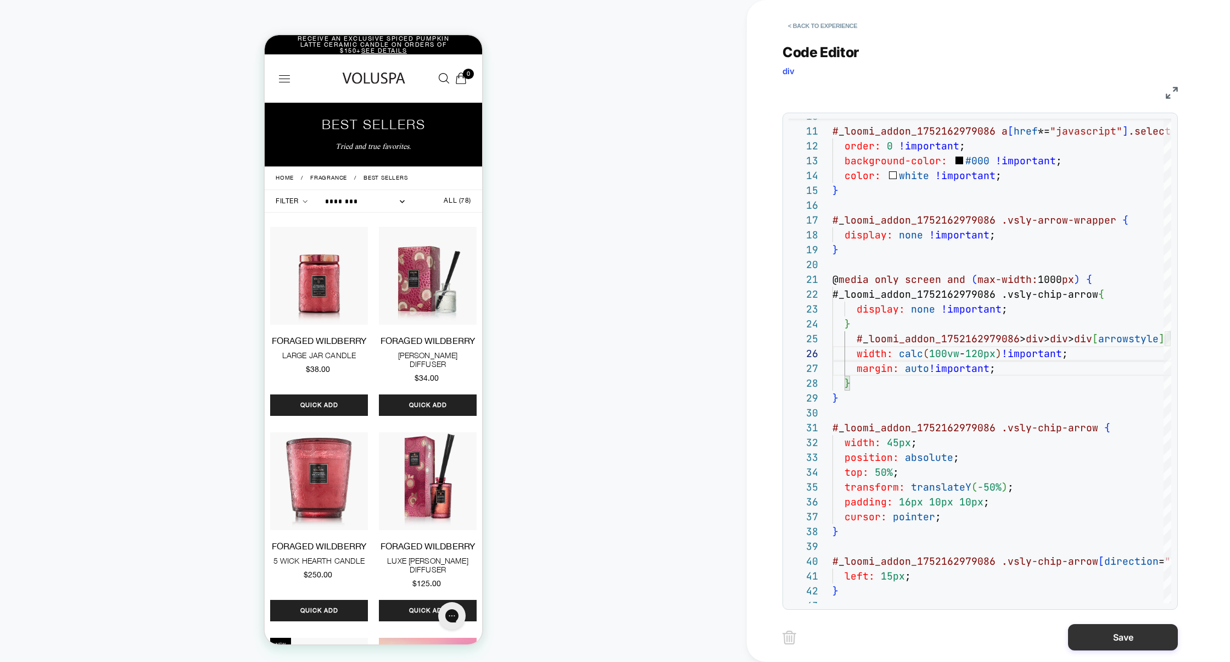
type textarea "**********"
click at [1121, 637] on button "Save" at bounding box center [1123, 637] width 110 height 26
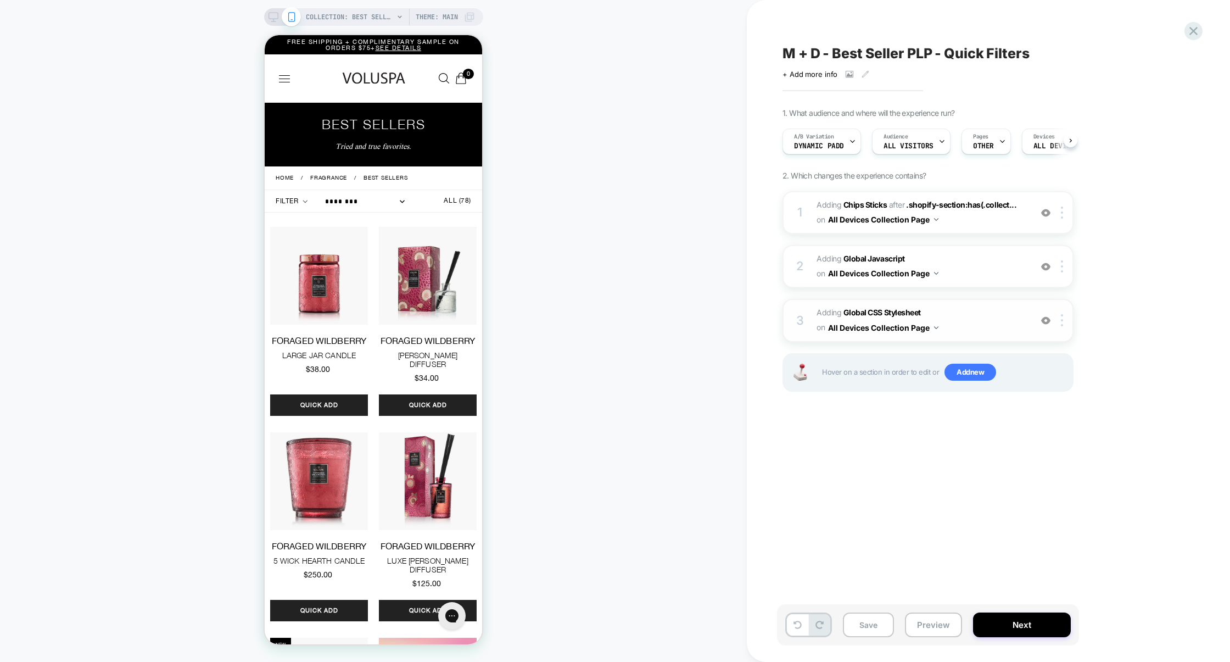
scroll to position [0, 1]
click at [991, 310] on span "Adding Global CSS Stylesheet on All Devices Collection Page" at bounding box center [921, 320] width 209 height 30
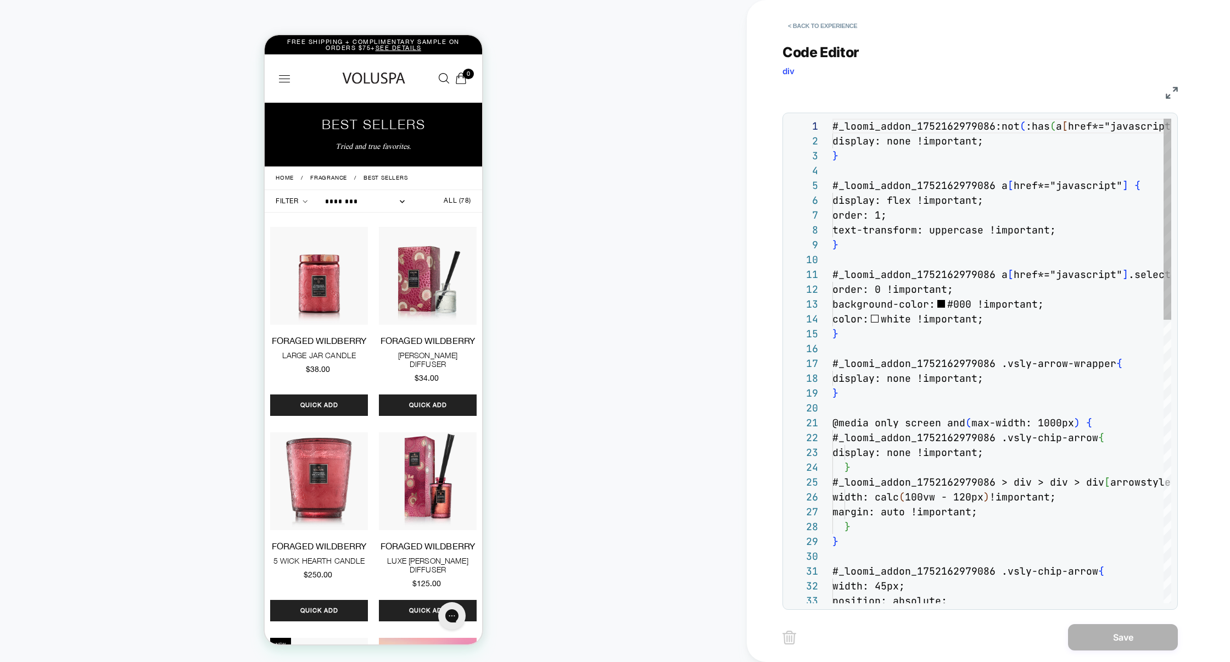
scroll to position [148, 0]
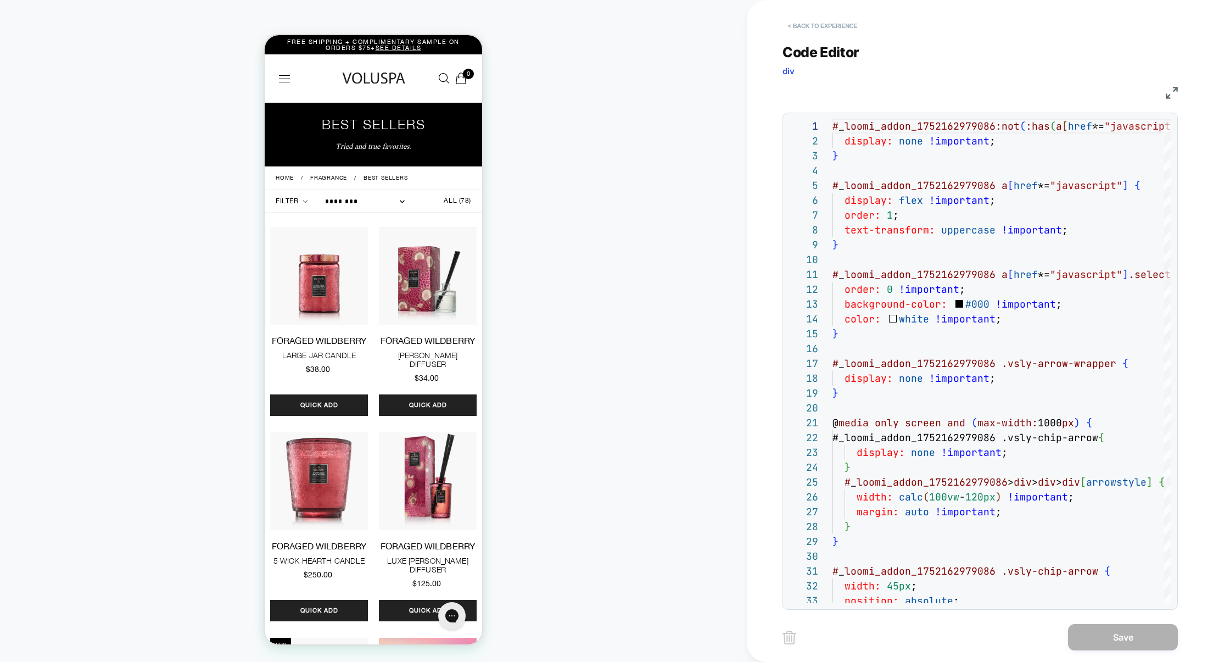
click at [846, 30] on button "< Back to experience" at bounding box center [823, 26] width 80 height 18
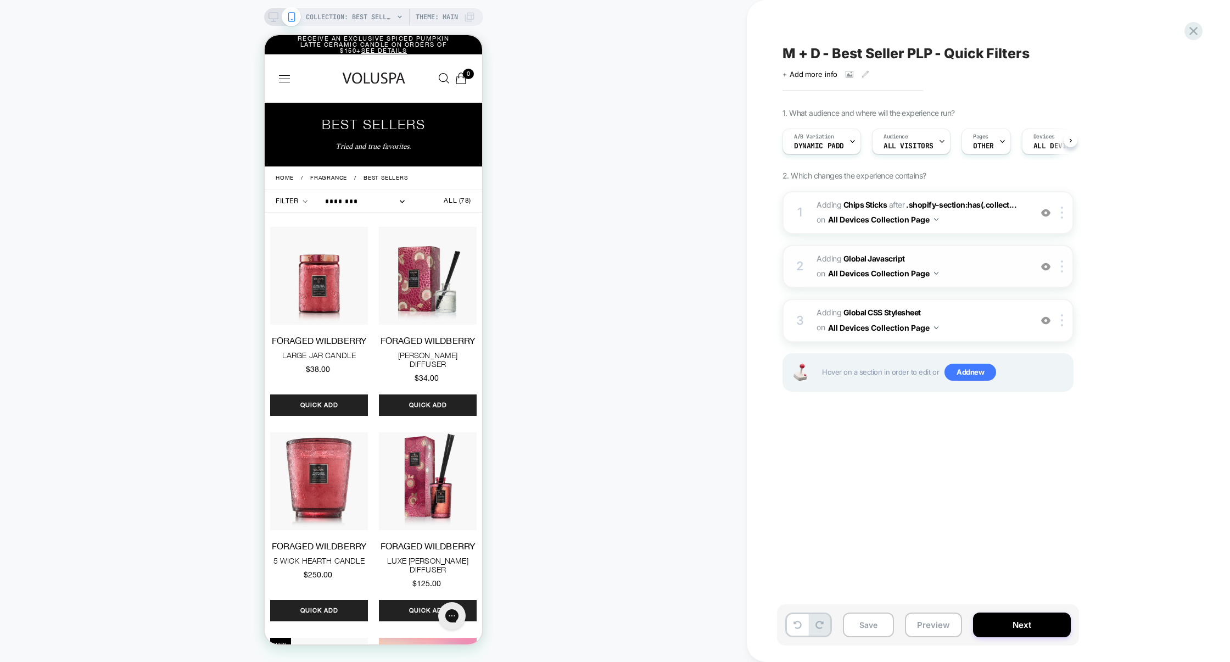
scroll to position [0, 1]
click at [983, 278] on span "Adding Global Javascript on All Devices Collection Page" at bounding box center [921, 267] width 209 height 30
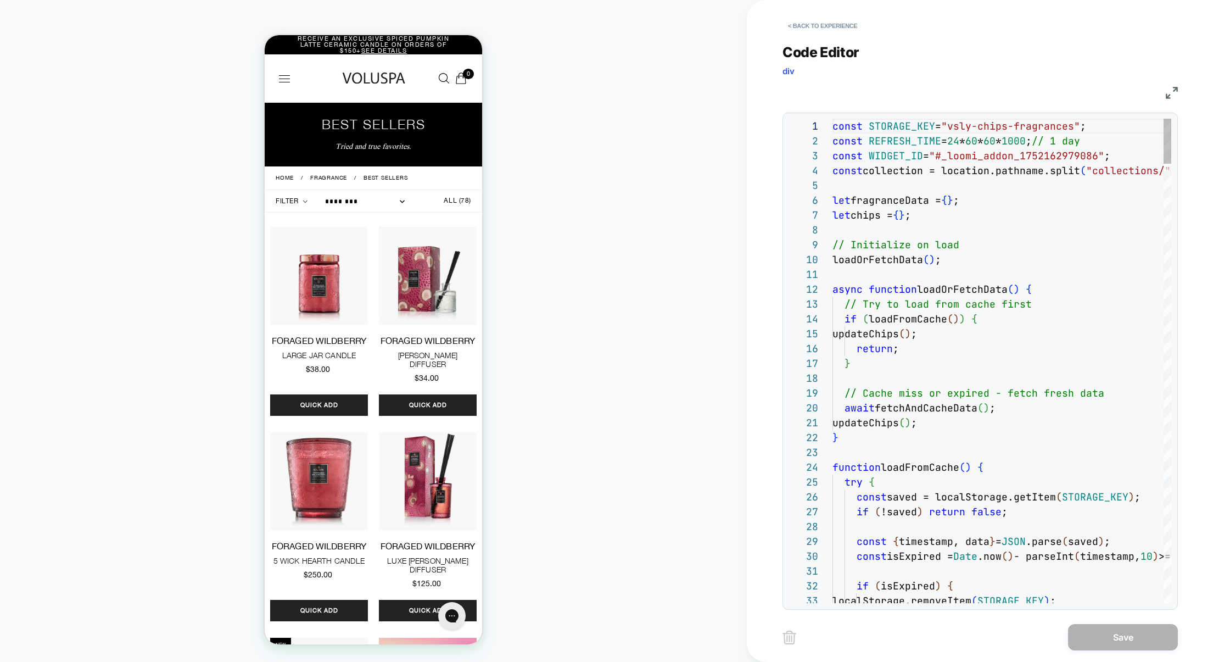
scroll to position [148, 0]
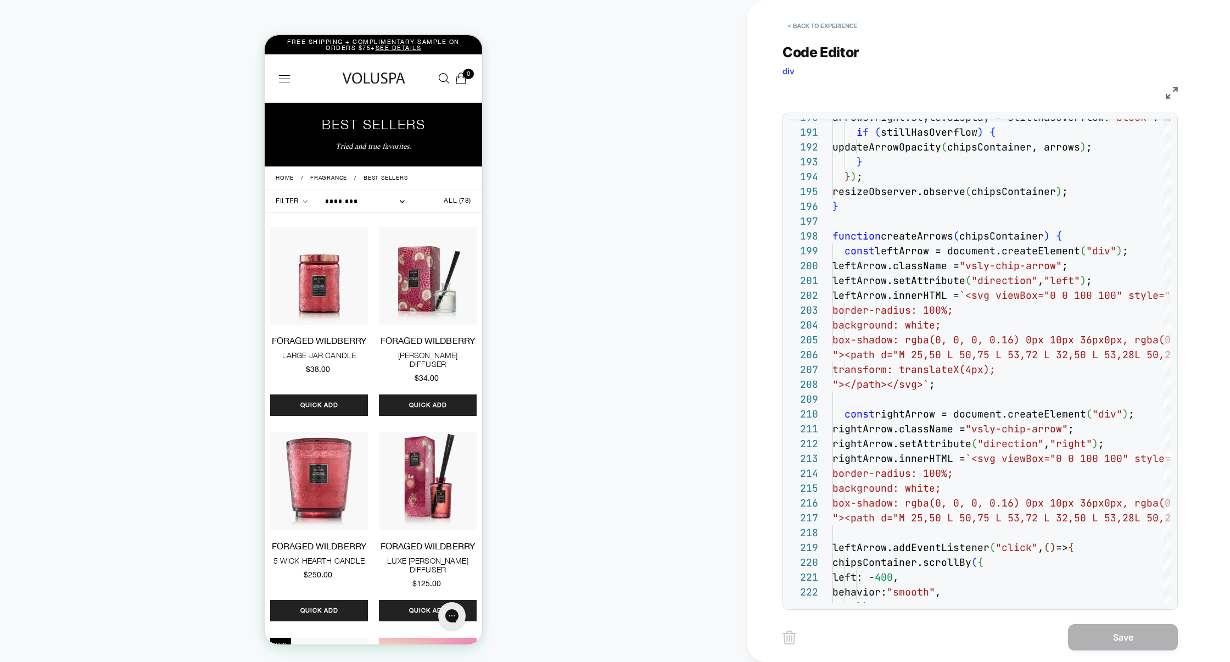
click at [1168, 88] on img at bounding box center [1172, 93] width 12 height 12
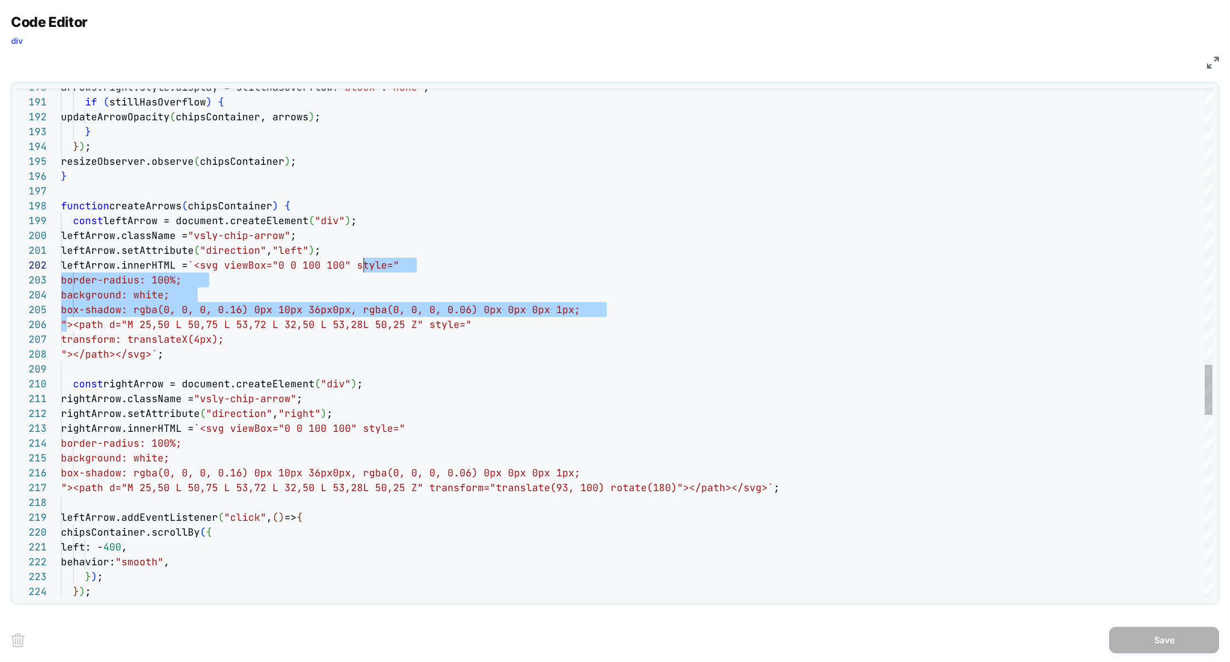
scroll to position [14, 302]
drag, startPoint x: 67, startPoint y: 325, endPoint x: 364, endPoint y: 259, distance: 303.9
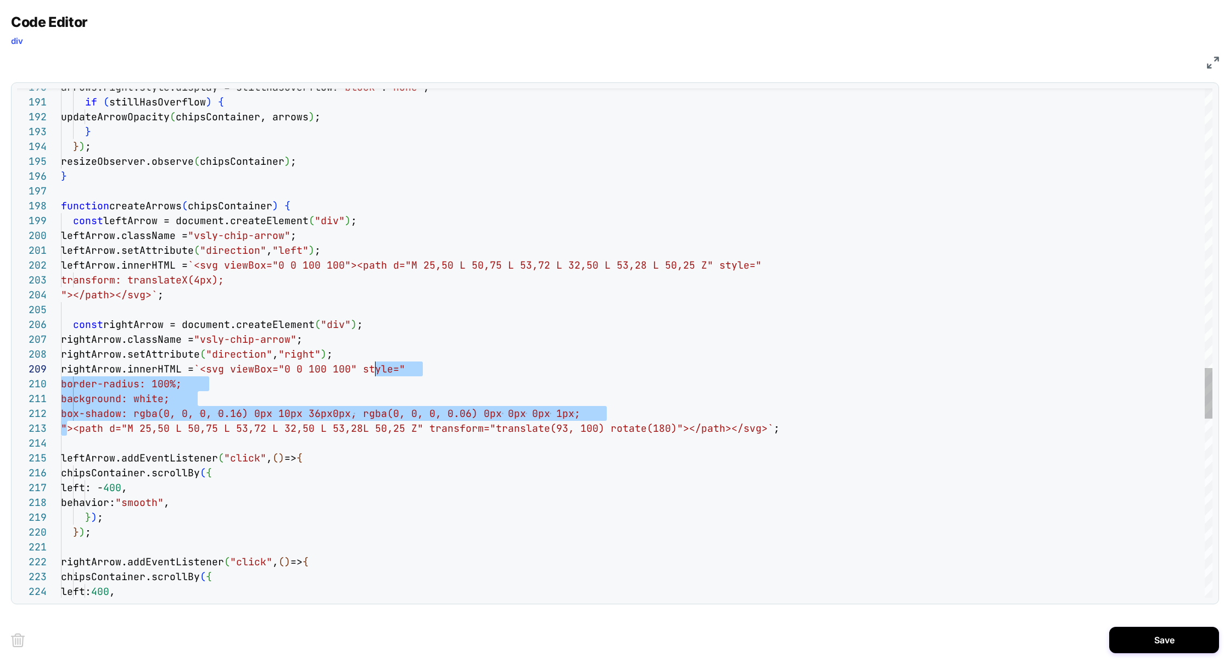
scroll to position [119, 314]
drag, startPoint x: 67, startPoint y: 428, endPoint x: 374, endPoint y: 371, distance: 312.3
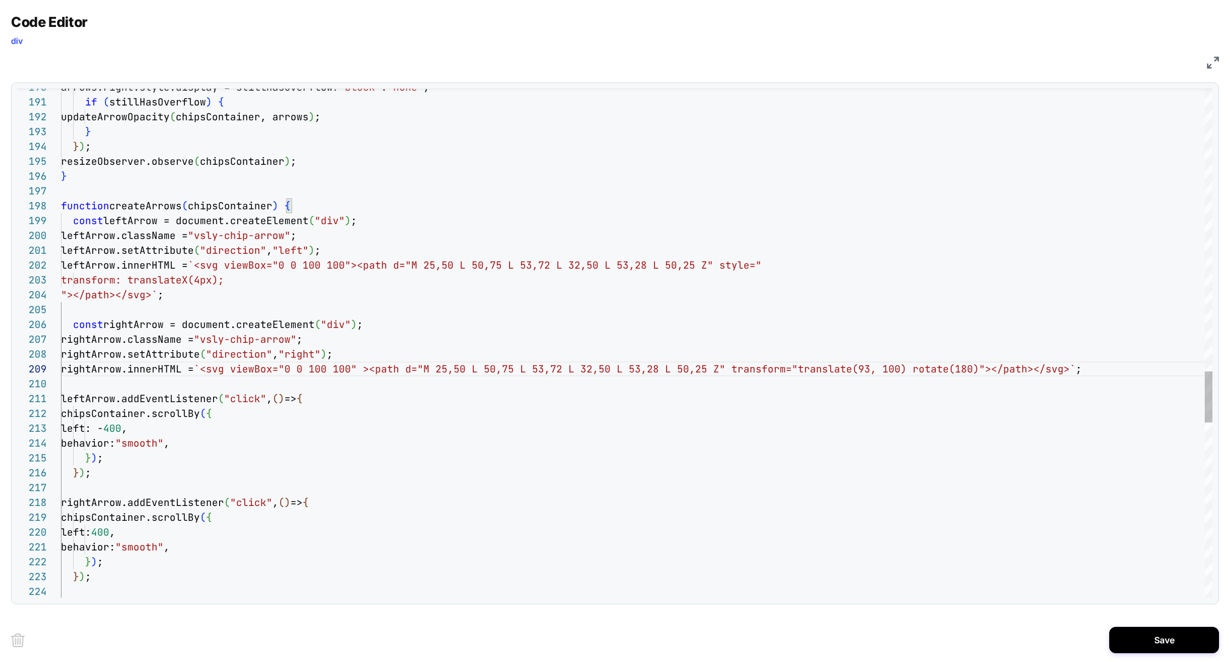
type textarea "**********"
click at [1152, 646] on button "Save" at bounding box center [1165, 640] width 110 height 26
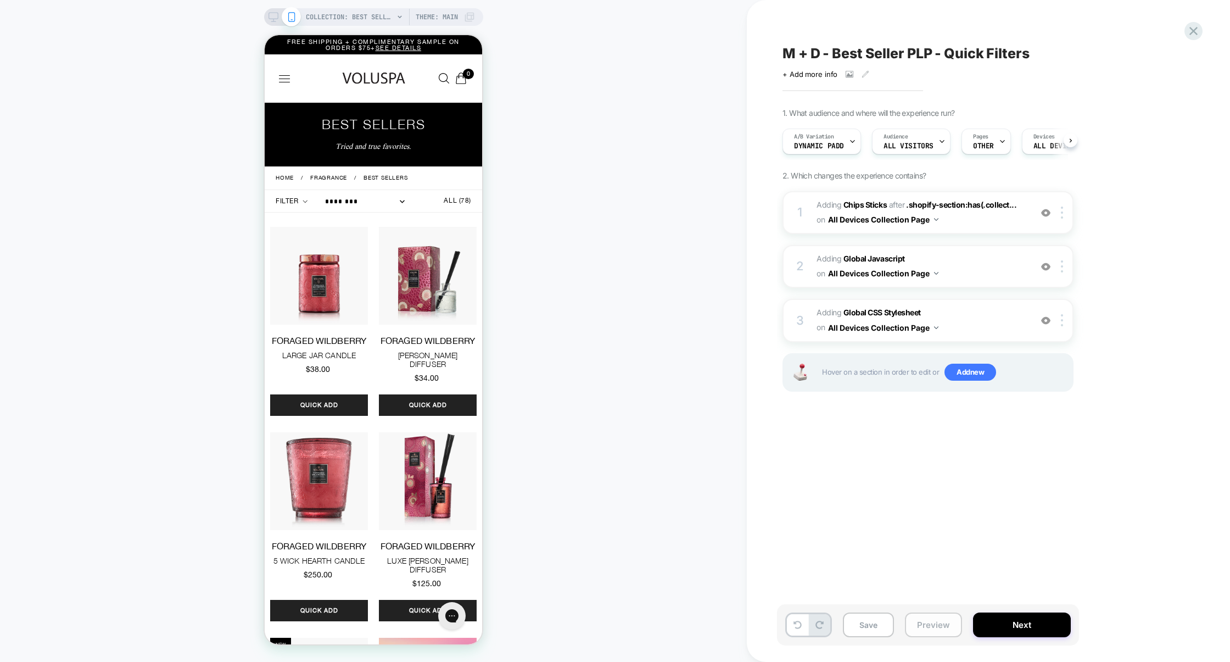
scroll to position [0, 1]
click at [946, 621] on button "Preview" at bounding box center [933, 624] width 57 height 25
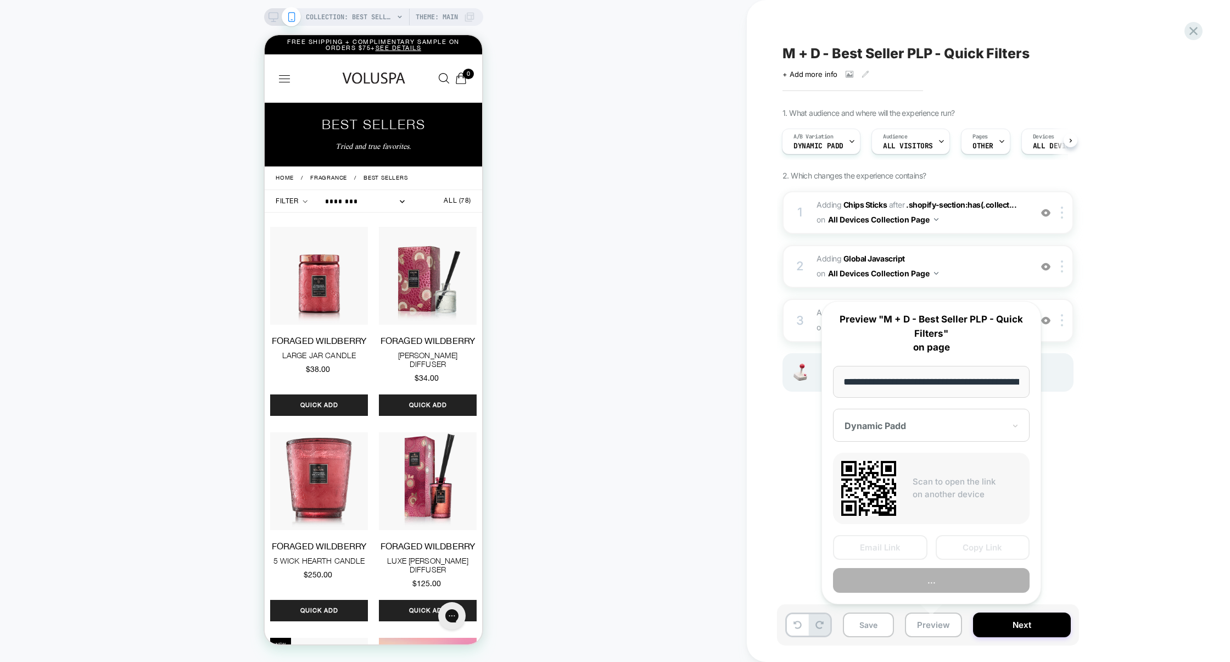
scroll to position [0, 104]
click at [938, 583] on button "Preview" at bounding box center [931, 580] width 197 height 25
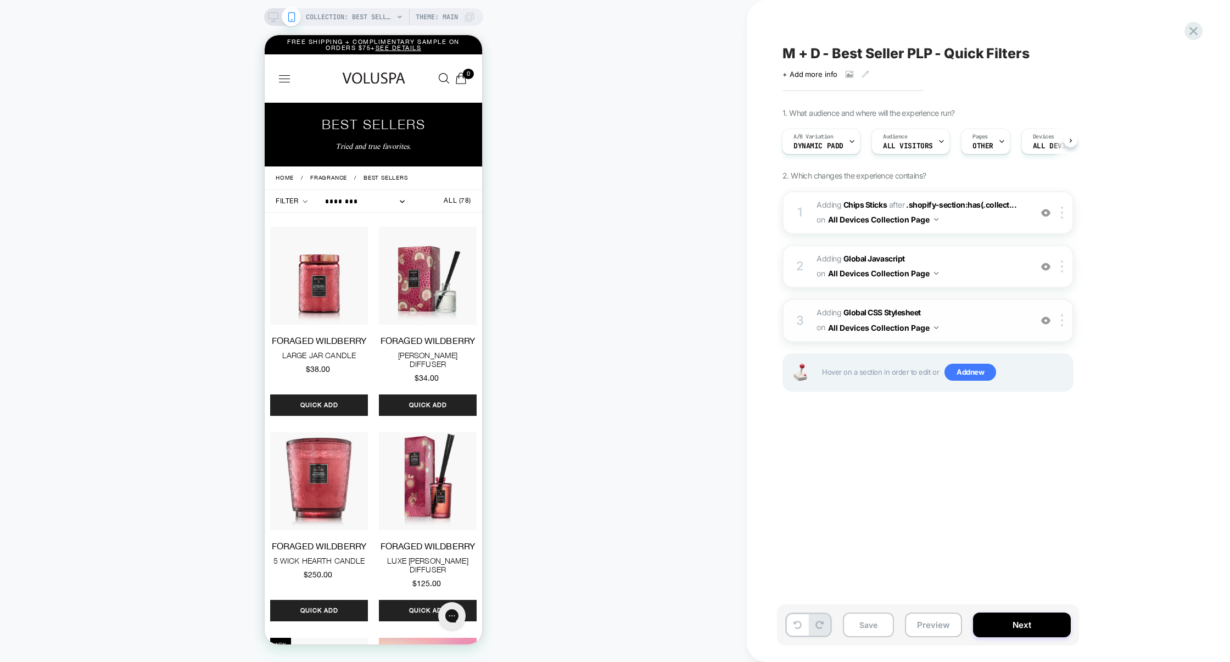
click at [971, 312] on span "Adding Global CSS Stylesheet on All Devices Collection Page" at bounding box center [921, 320] width 209 height 30
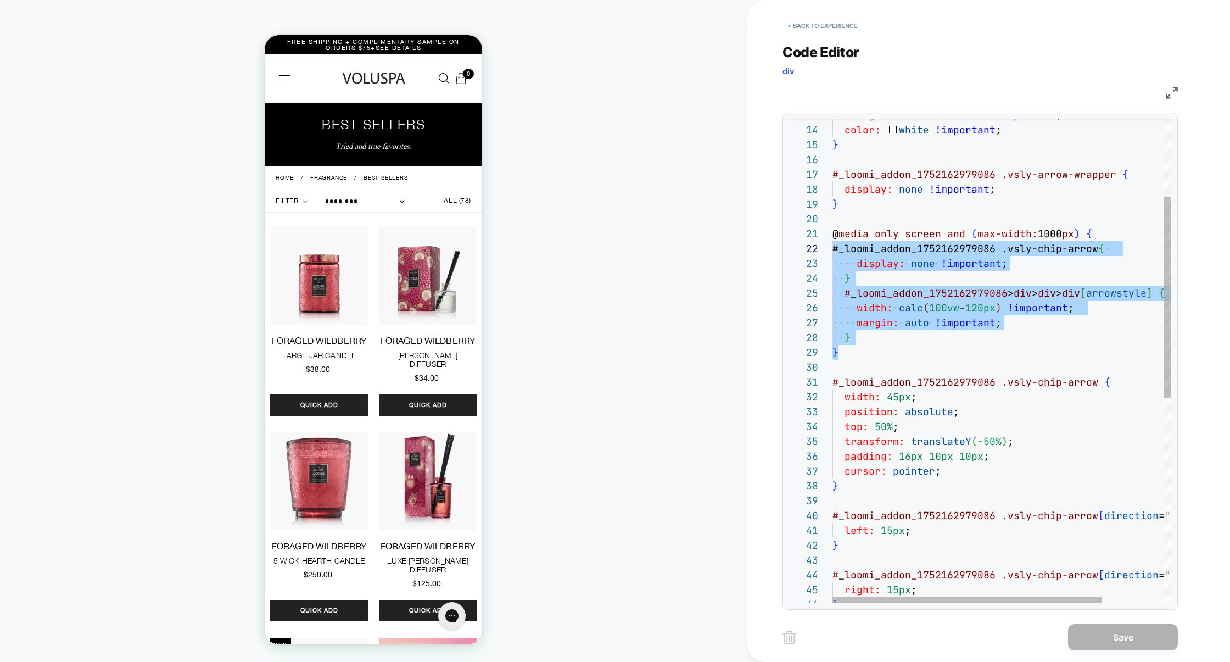
scroll to position [0, 0]
drag, startPoint x: 845, startPoint y: 358, endPoint x: 823, endPoint y: 240, distance: 119.6
click at [833, 240] on div "display: none !important ; } # _ loomi_addon_1752162979086 > div > div > div [ …" at bounding box center [1041, 513] width 417 height 1167
click at [844, 366] on div "display: none !important ; } # _ loomi_addon_1752162979086 > div > div > div [ …" at bounding box center [1041, 513] width 417 height 1167
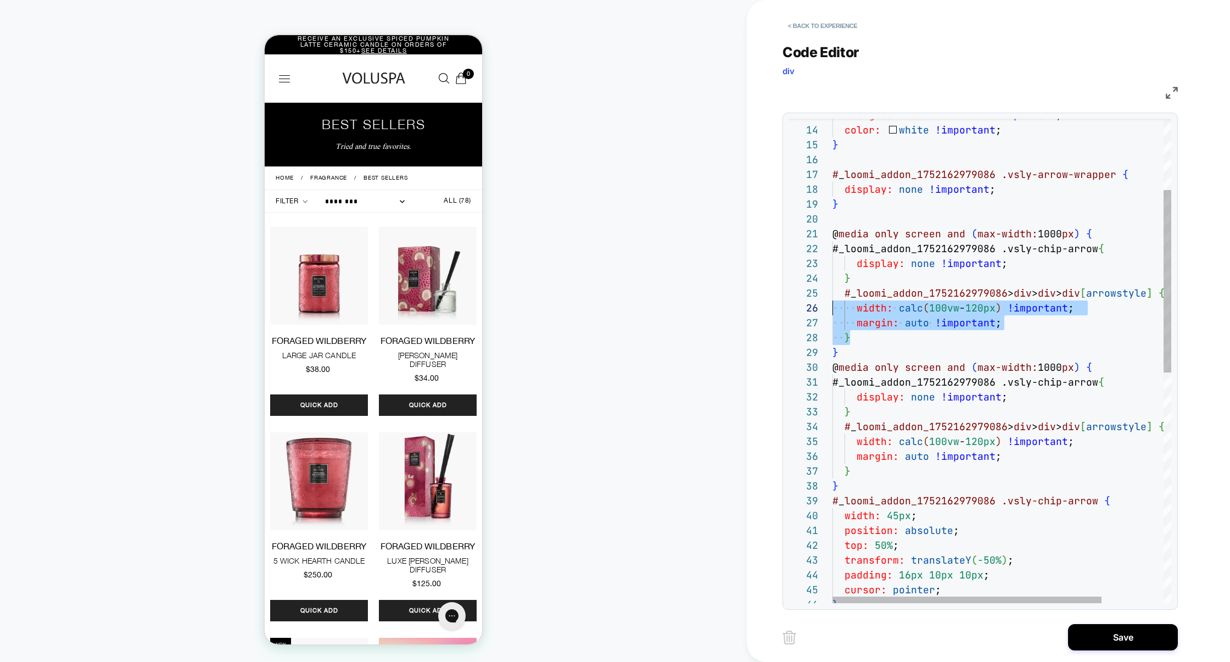
scroll to position [59, 0]
drag, startPoint x: 866, startPoint y: 336, endPoint x: 792, endPoint y: 297, distance: 83.3
click at [833, 297] on div "display: none !important ; } # _ loomi_addon_1752162979086 > div > div > div [ …" at bounding box center [1041, 572] width 417 height 1285
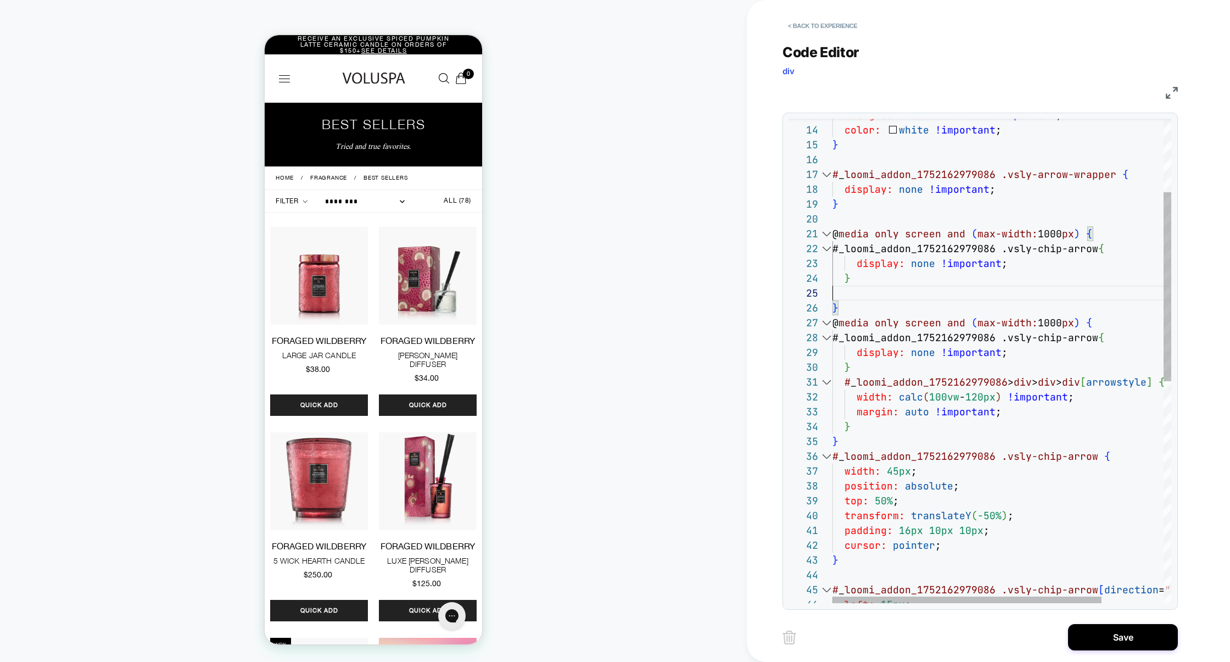
scroll to position [44, 18]
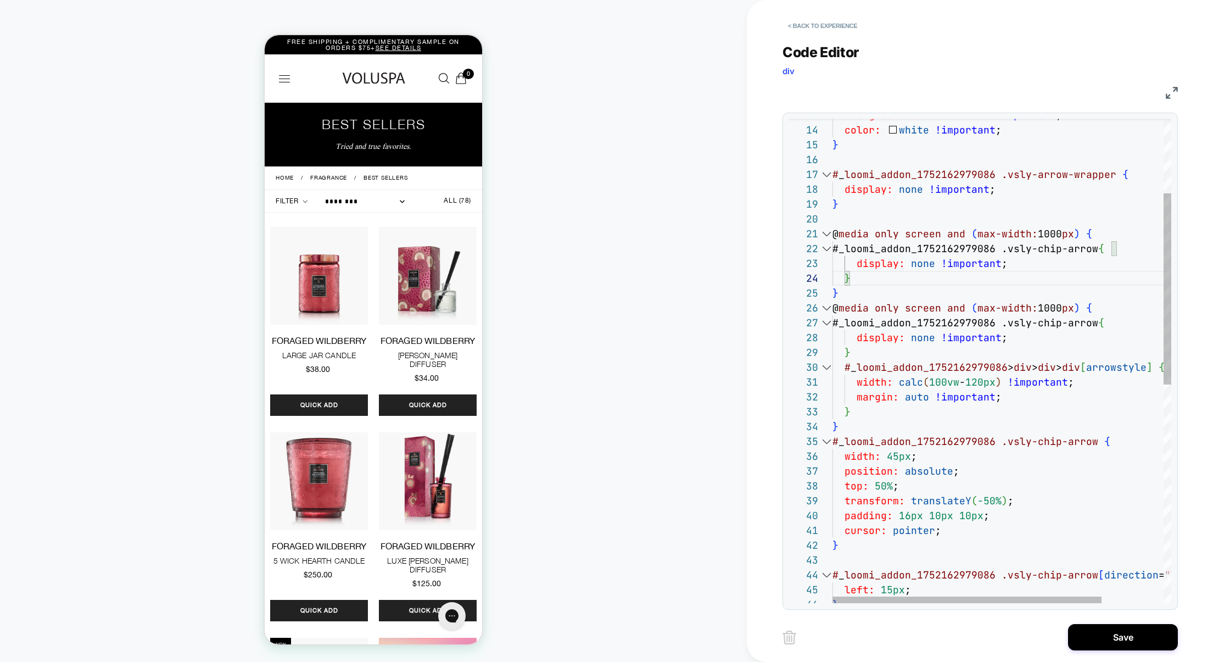
click at [982, 306] on div "display: none !important ; } } @ media only screen and ( max-width: 1000 px ) {…" at bounding box center [1041, 543] width 417 height 1226
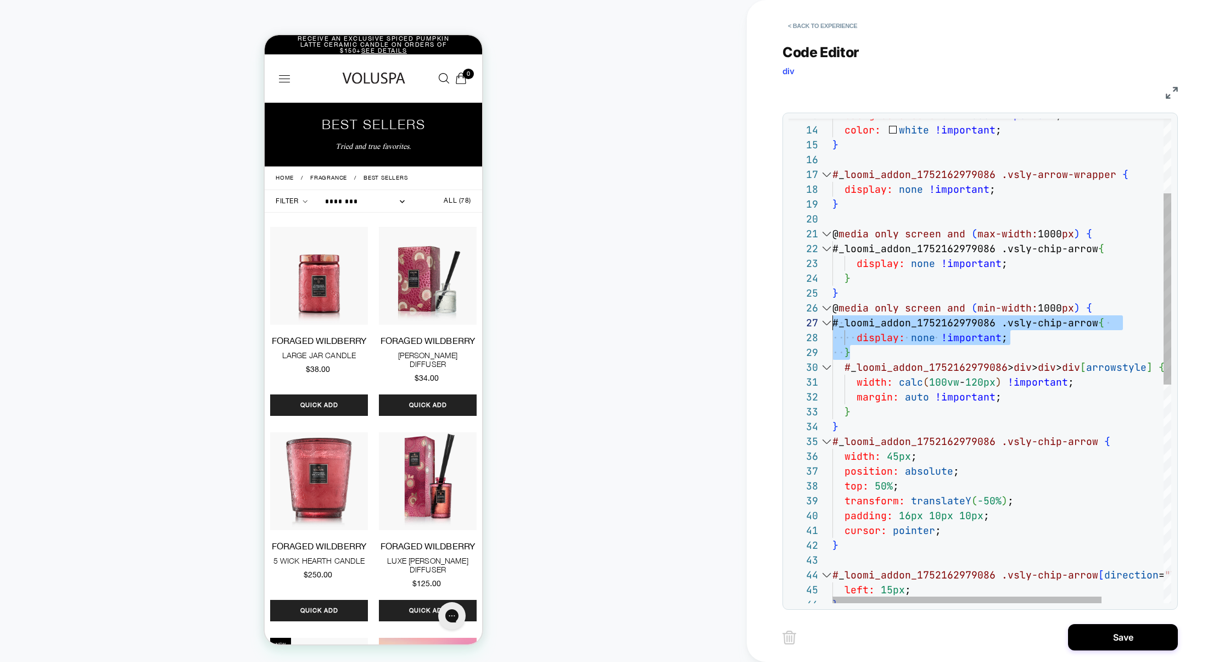
drag, startPoint x: 885, startPoint y: 355, endPoint x: 782, endPoint y: 321, distance: 109.3
click at [833, 321] on div "display: none !important ; } } @ media only screen and ( min-width: 1000 px ) {…" at bounding box center [1041, 543] width 417 height 1226
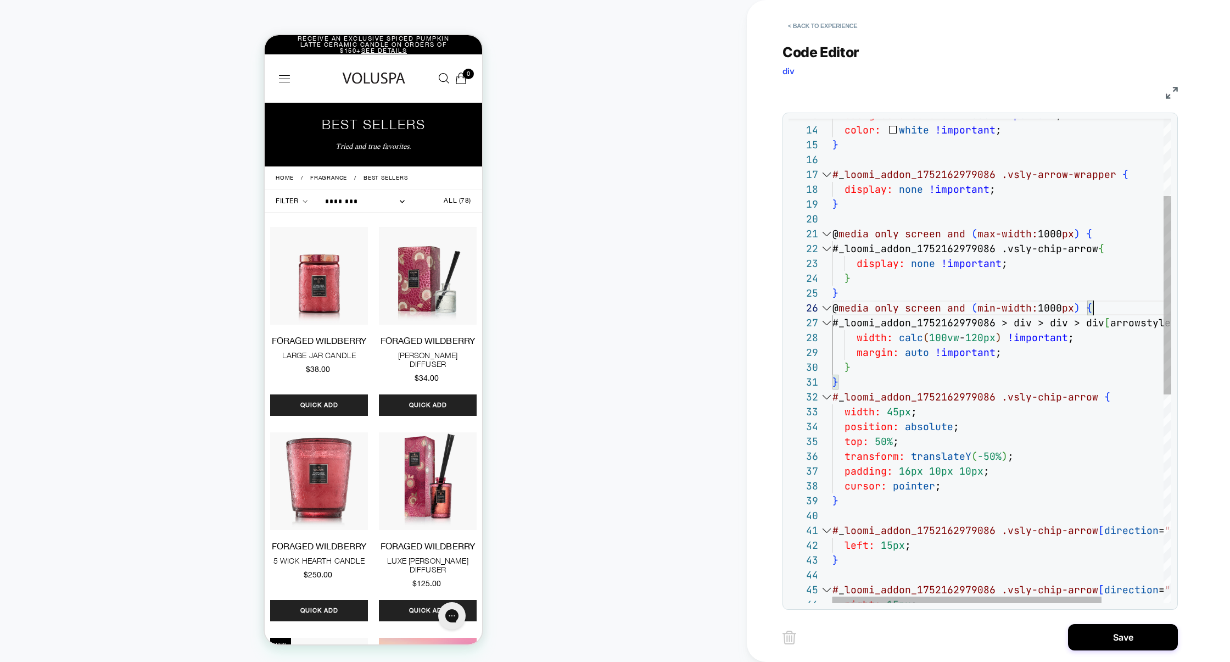
scroll to position [74, 260]
click at [1085, 452] on div "display: none !important ; } } @ media only screen and ( min-width: 1000 px ) {…" at bounding box center [1041, 521] width 417 height 1182
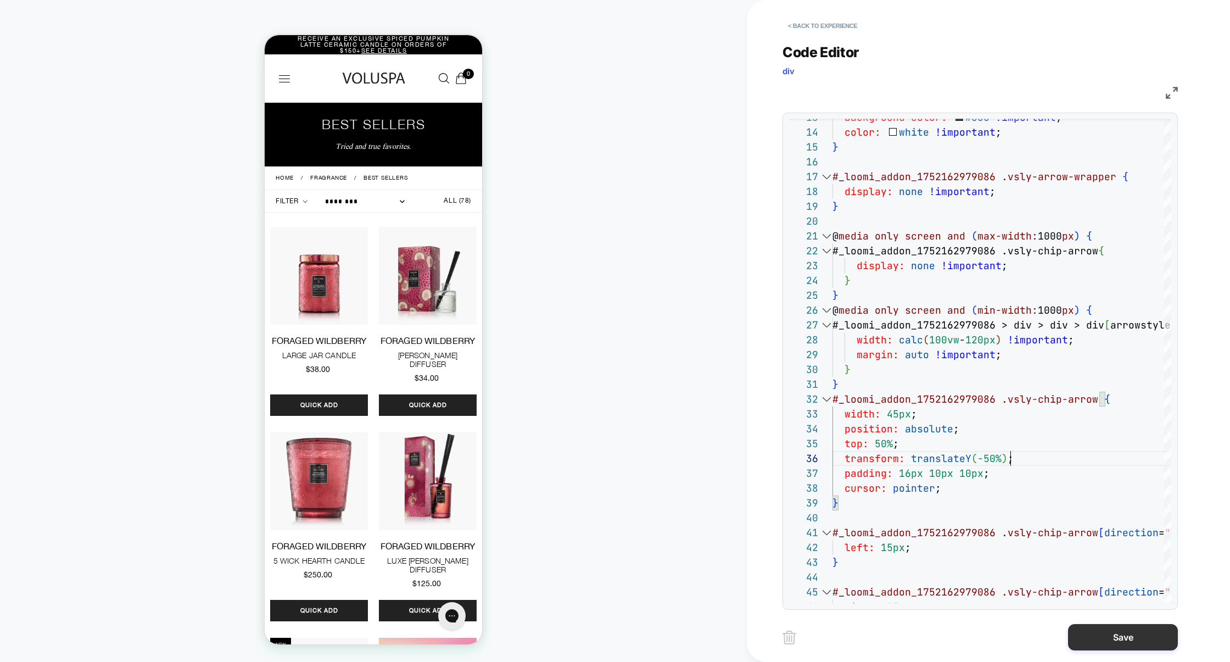
type textarea "**********"
click at [1092, 643] on button "Save" at bounding box center [1123, 637] width 110 height 26
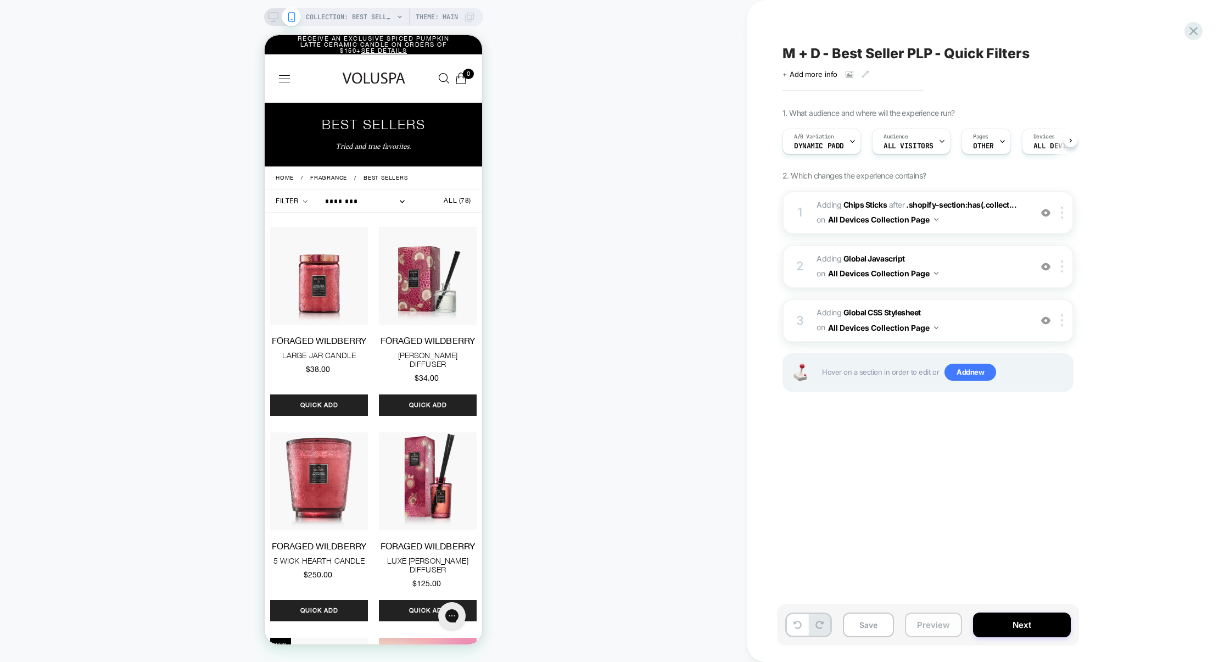
scroll to position [0, 1]
click at [916, 627] on button "Preview" at bounding box center [933, 624] width 57 height 25
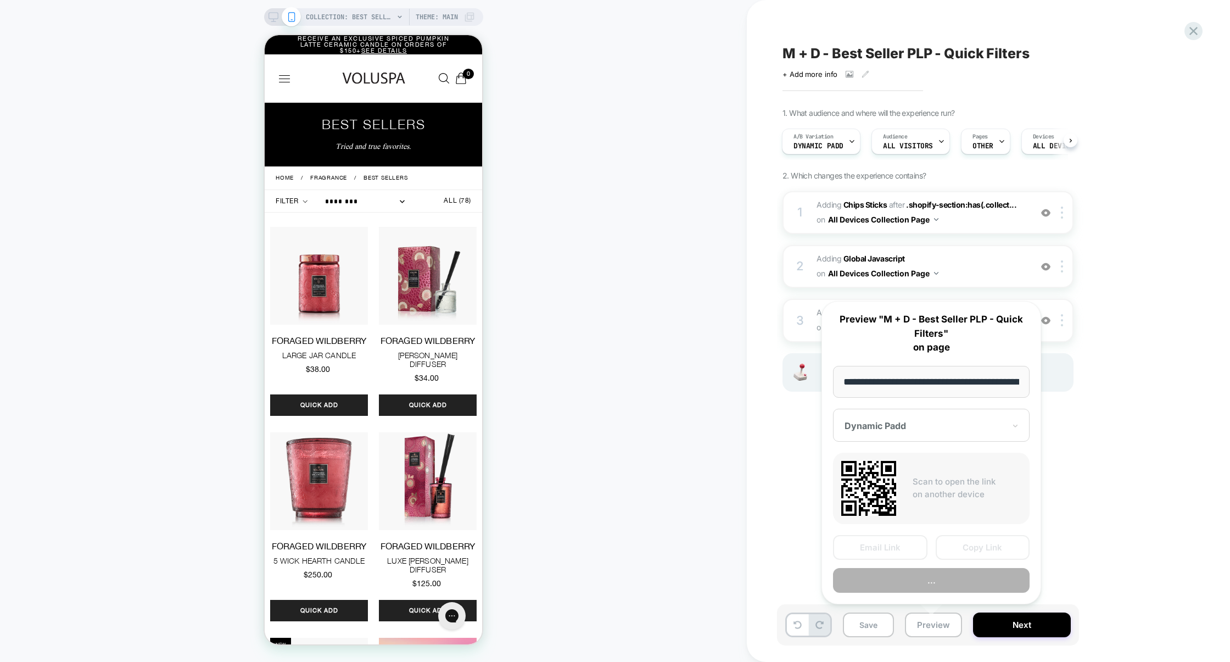
scroll to position [0, 104]
click at [943, 580] on button "Preview" at bounding box center [931, 580] width 197 height 25
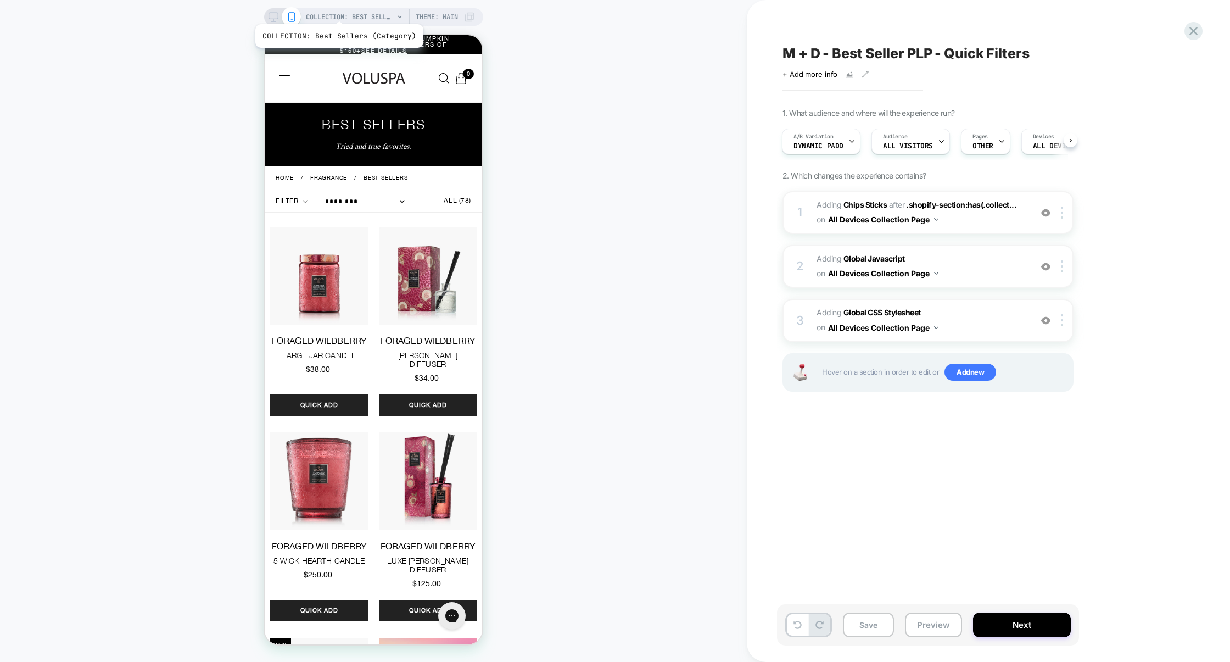
click at [339, 13] on span "COLLECTION: Best Sellers (Category)" at bounding box center [350, 17] width 88 height 18
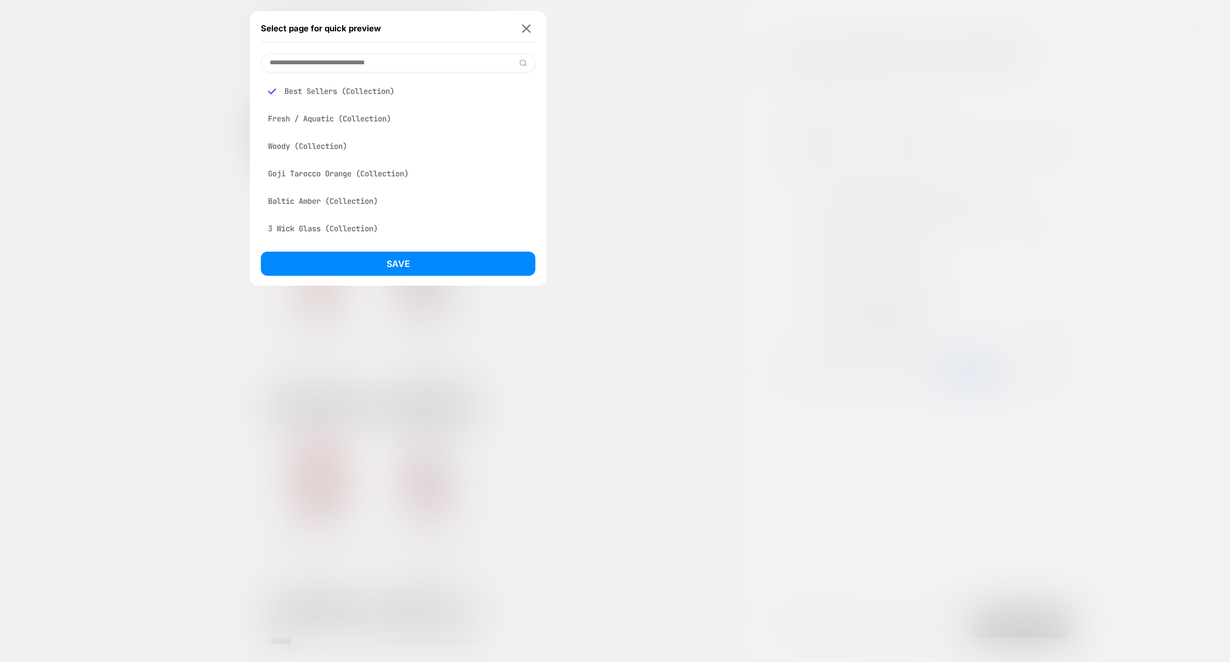
click at [680, 385] on div at bounding box center [615, 331] width 1230 height 662
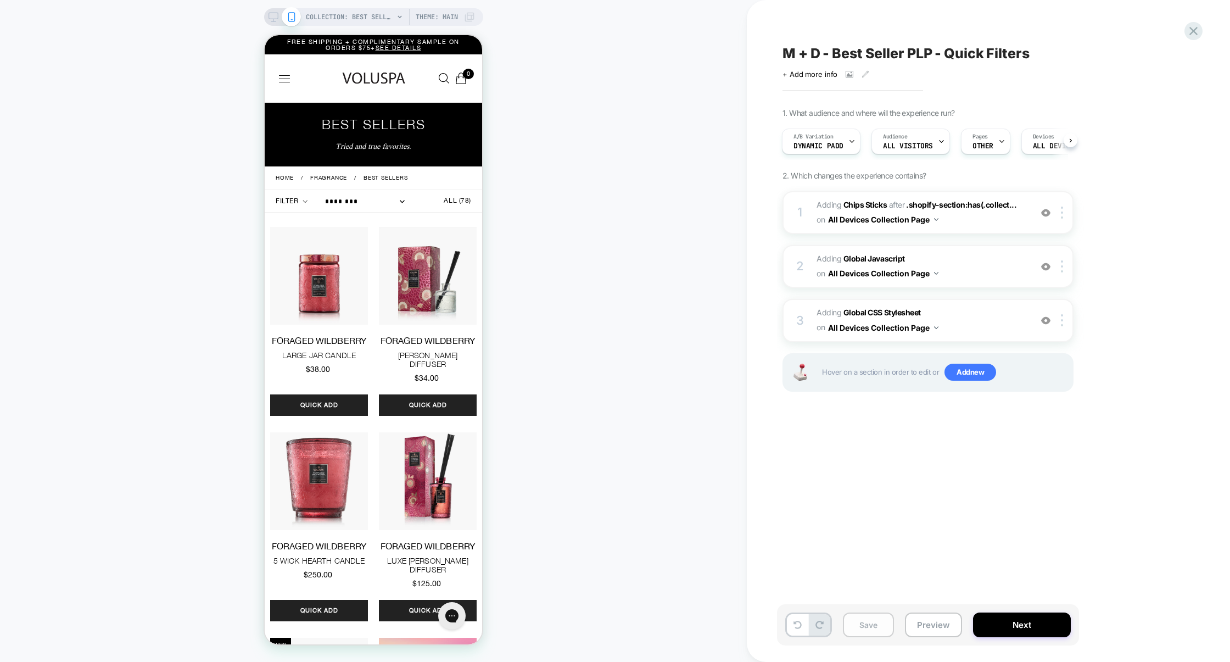
click at [873, 626] on button "Save" at bounding box center [868, 624] width 51 height 25
click at [927, 626] on button "Preview" at bounding box center [933, 624] width 57 height 25
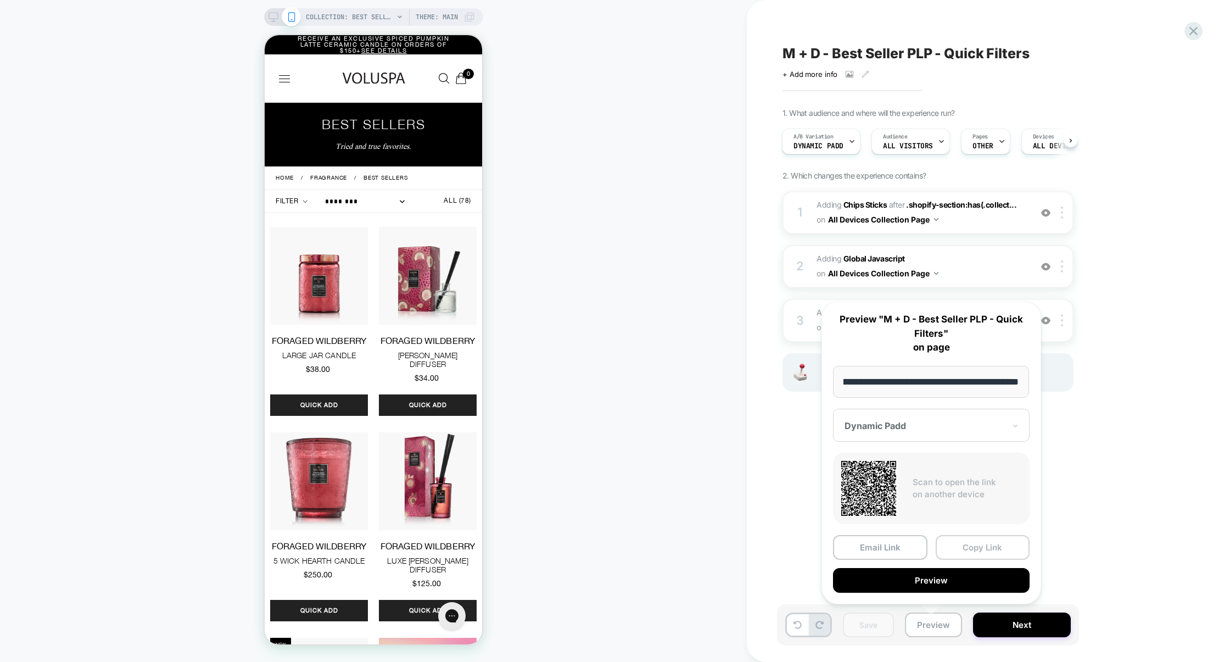
scroll to position [0, 0]
click at [969, 539] on button "Copy Link" at bounding box center [983, 547] width 94 height 25
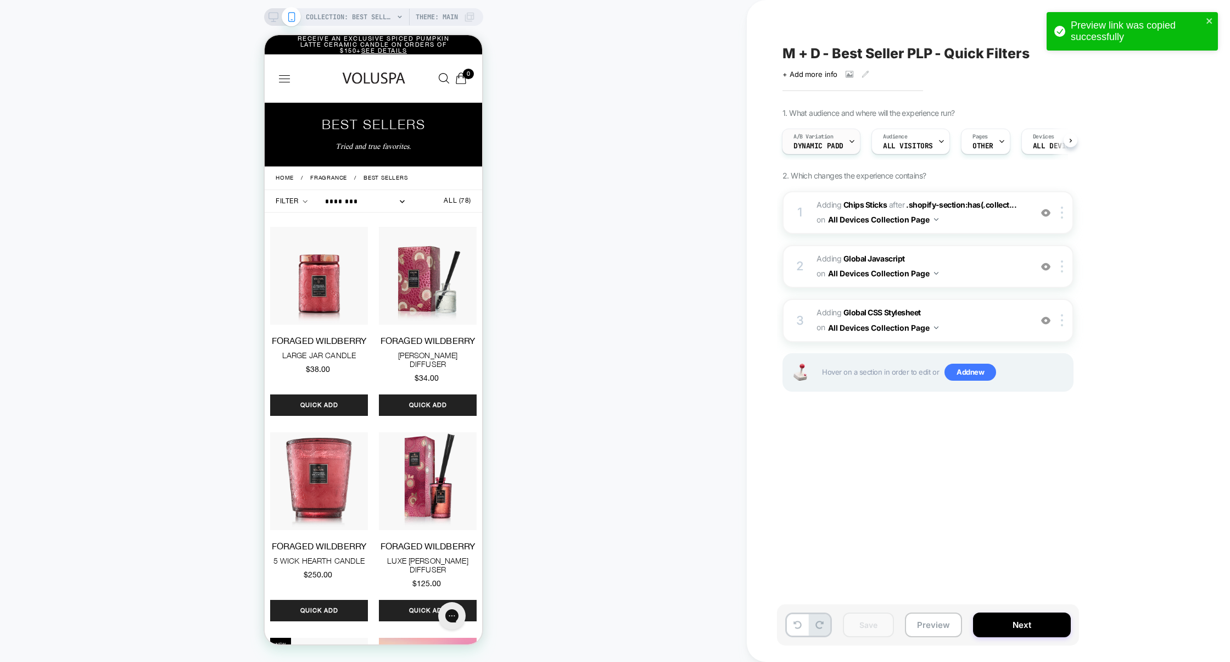
click at [843, 152] on div "A/B Variation Dynamic Padd" at bounding box center [819, 141] width 72 height 25
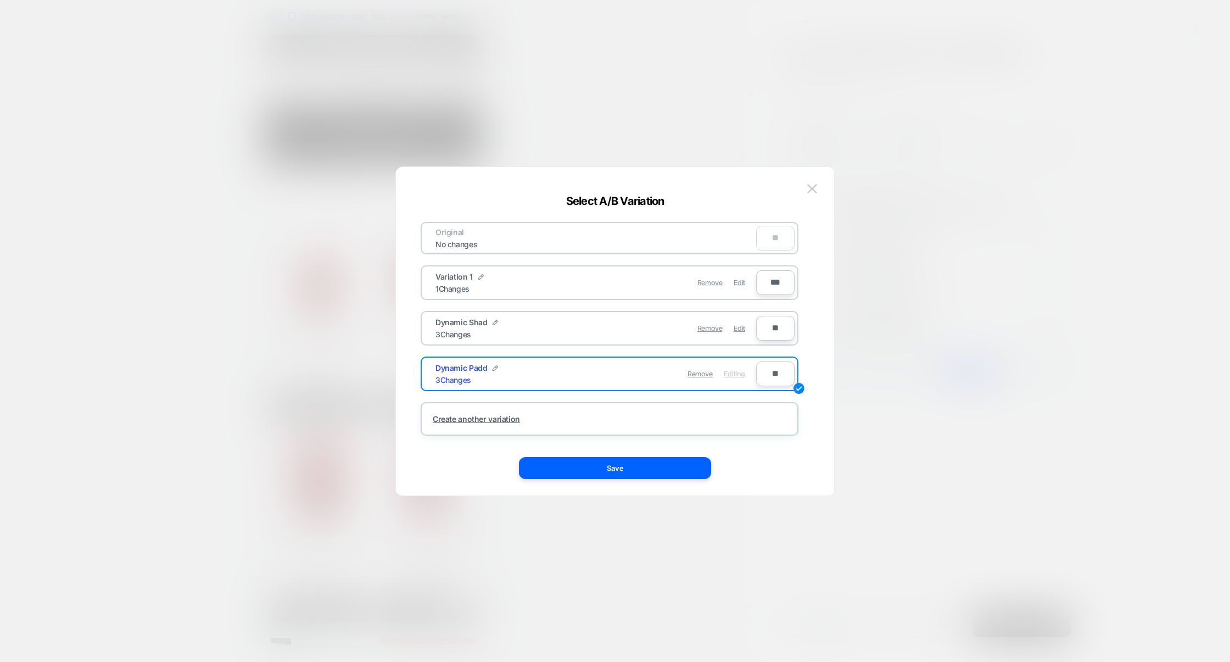
click at [972, 165] on div at bounding box center [615, 331] width 1230 height 662
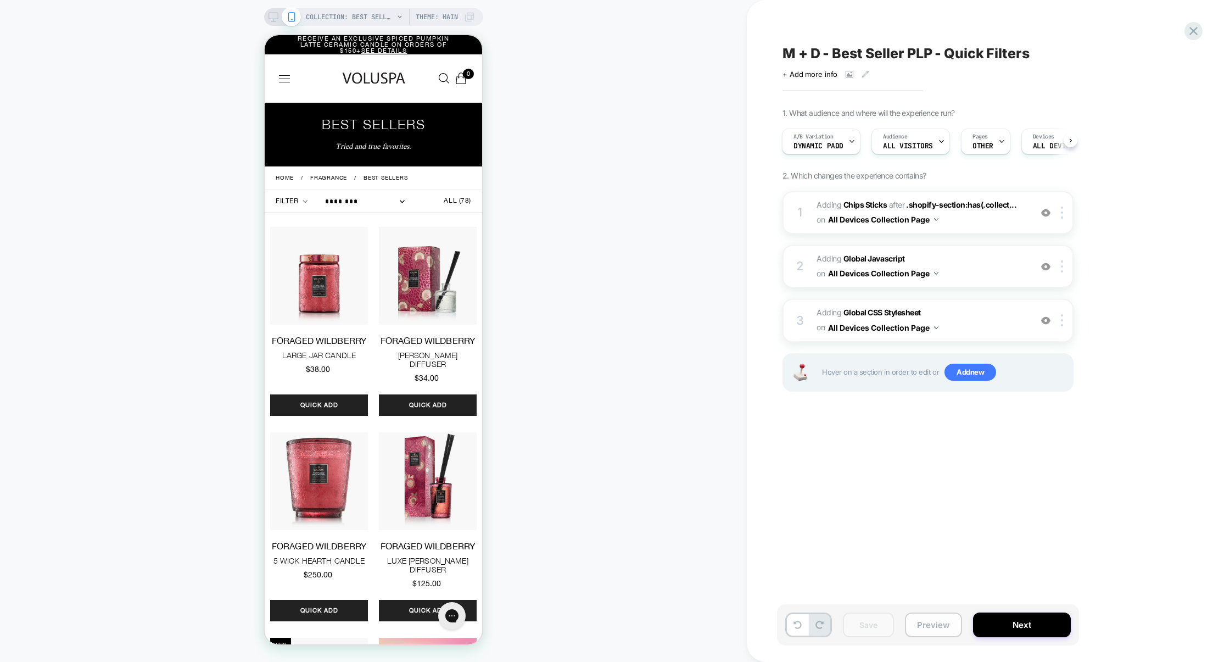
click at [952, 623] on button "Preview" at bounding box center [933, 624] width 57 height 25
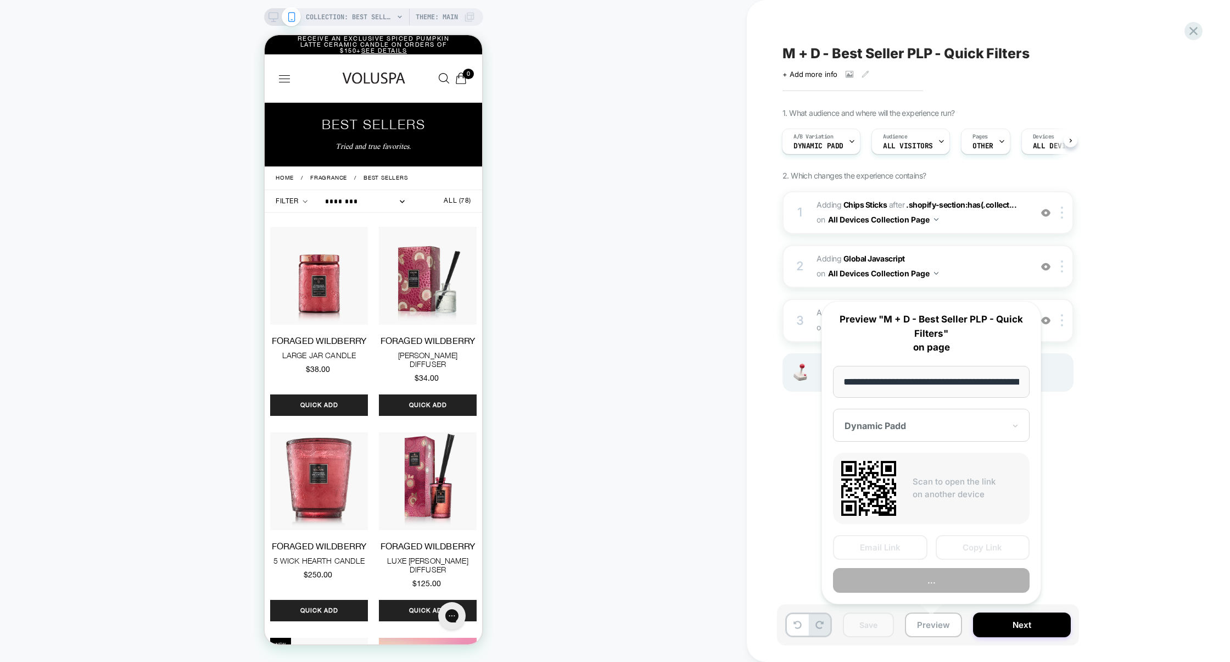
scroll to position [0, 104]
click at [977, 548] on button "Copy Link" at bounding box center [983, 547] width 94 height 25
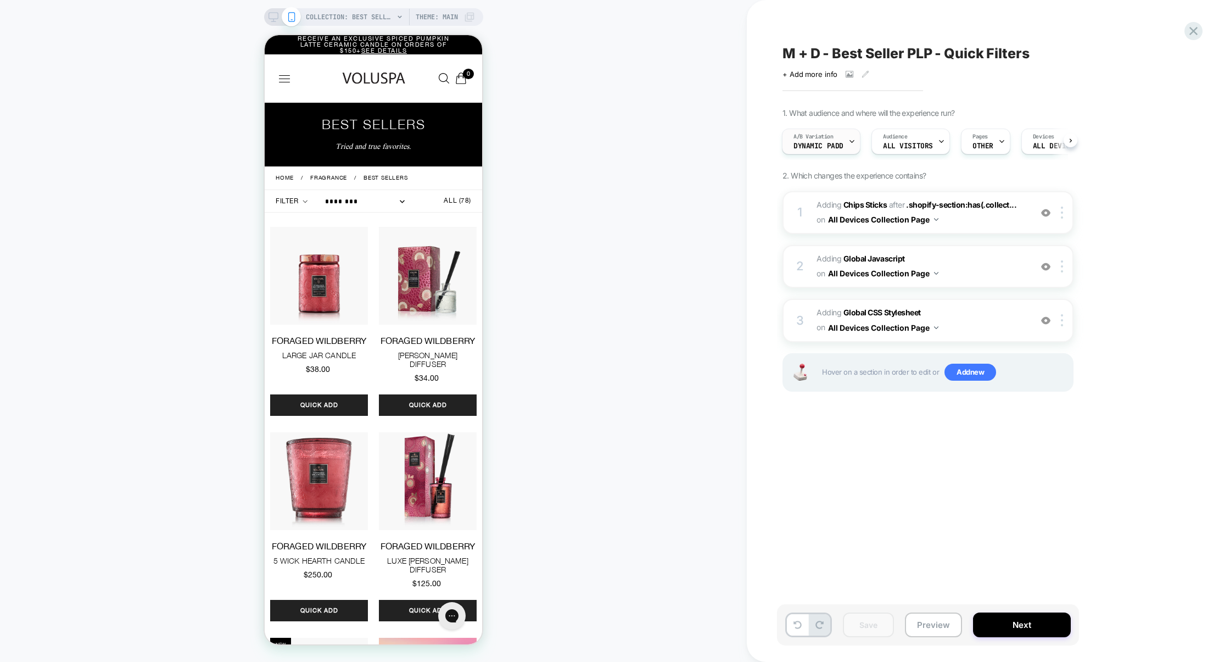
click at [803, 135] on span "A/B Variation" at bounding box center [814, 137] width 40 height 8
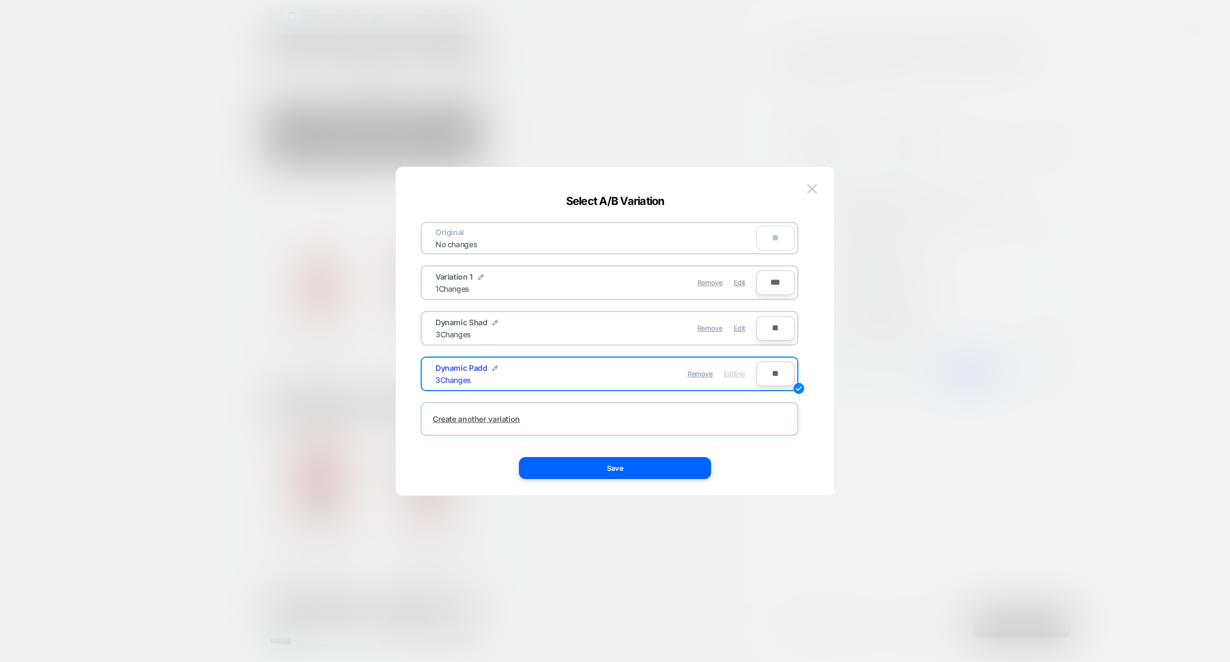
click at [745, 331] on div "Remove Edit" at bounding box center [673, 327] width 155 height 21
click at [744, 330] on span "Edit" at bounding box center [740, 328] width 12 height 8
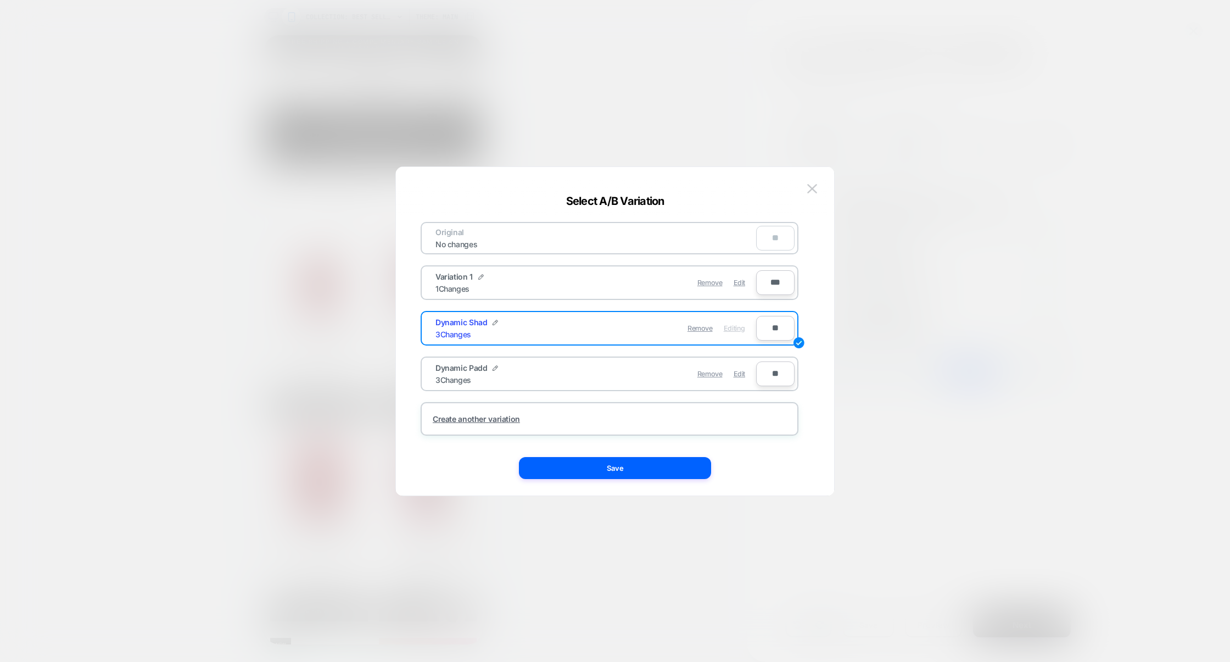
click at [654, 458] on button "Save" at bounding box center [615, 468] width 192 height 22
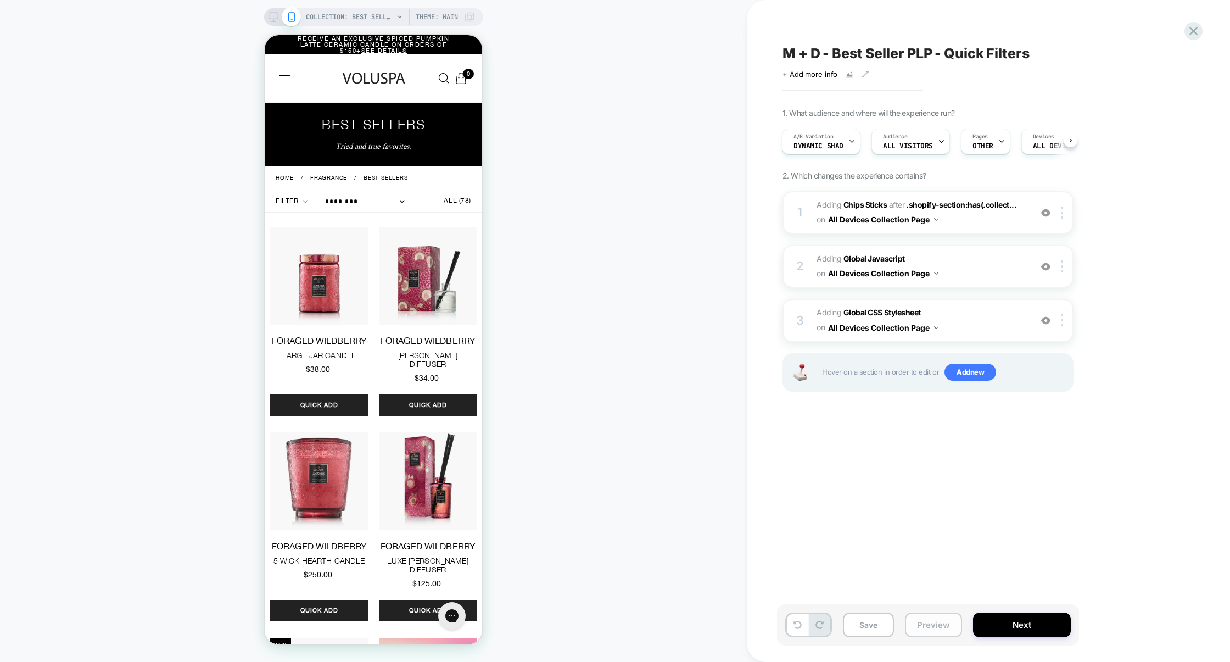
click at [934, 628] on button "Preview" at bounding box center [933, 624] width 57 height 25
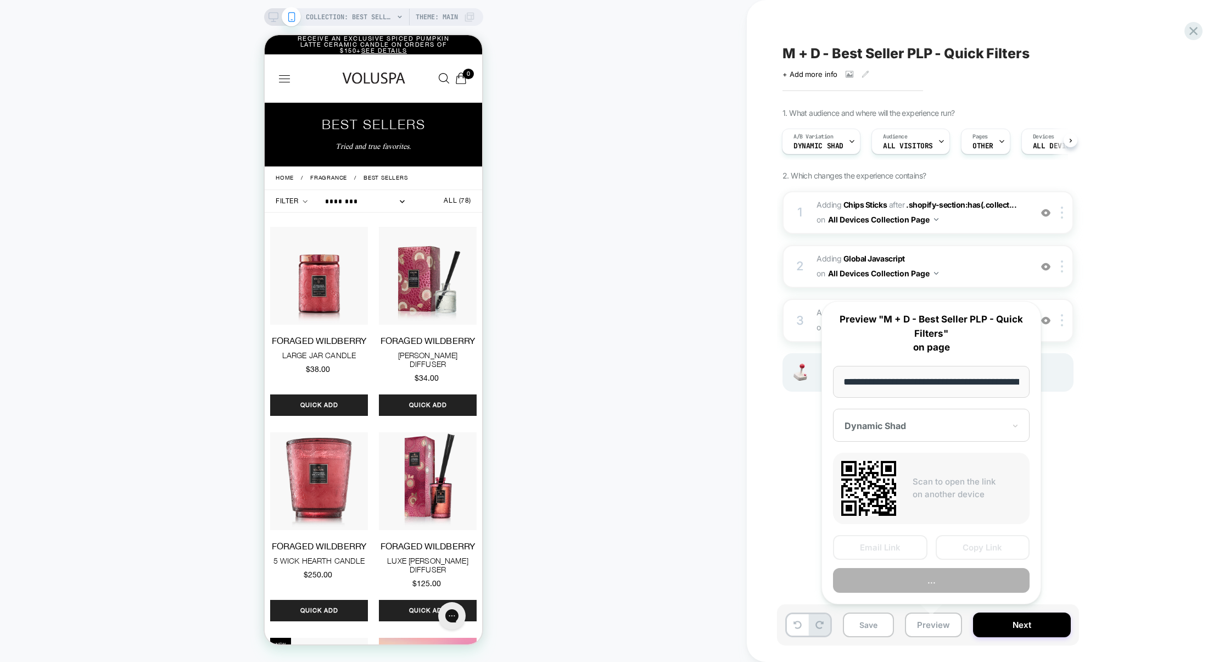
scroll to position [0, 104]
click at [955, 578] on button "Preview" at bounding box center [931, 580] width 197 height 25
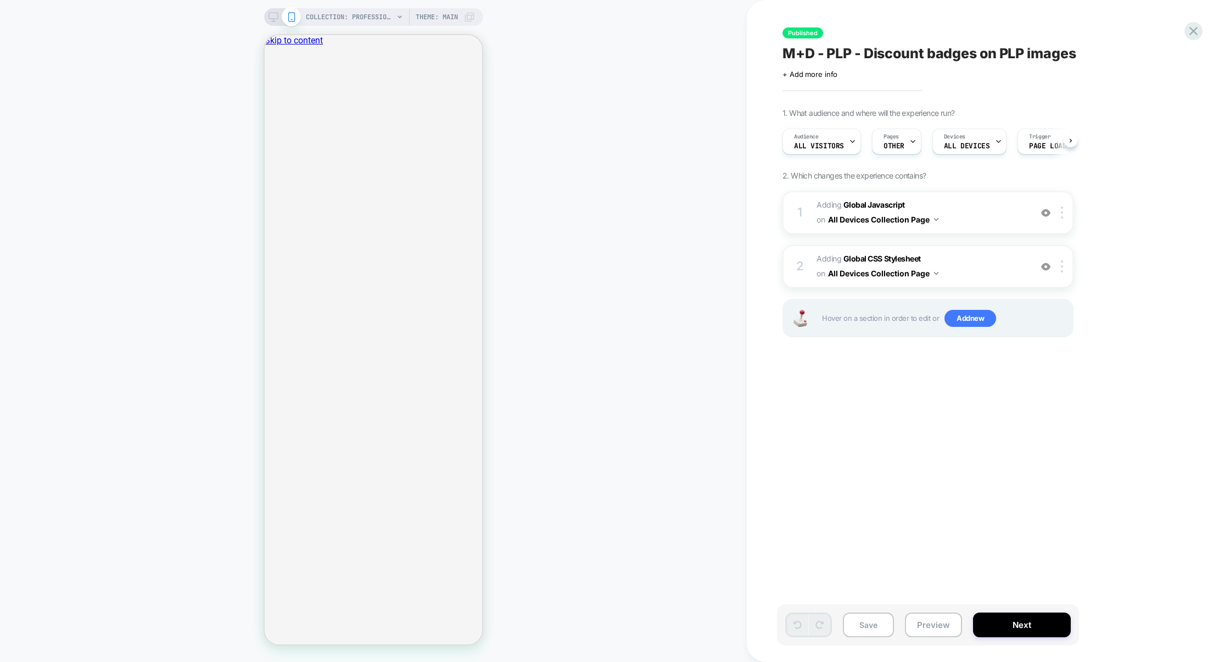
scroll to position [0, 1]
click at [277, 94] on icon "Close" at bounding box center [274, 96] width 5 height 5
click at [1020, 625] on button "Next" at bounding box center [1022, 624] width 98 height 25
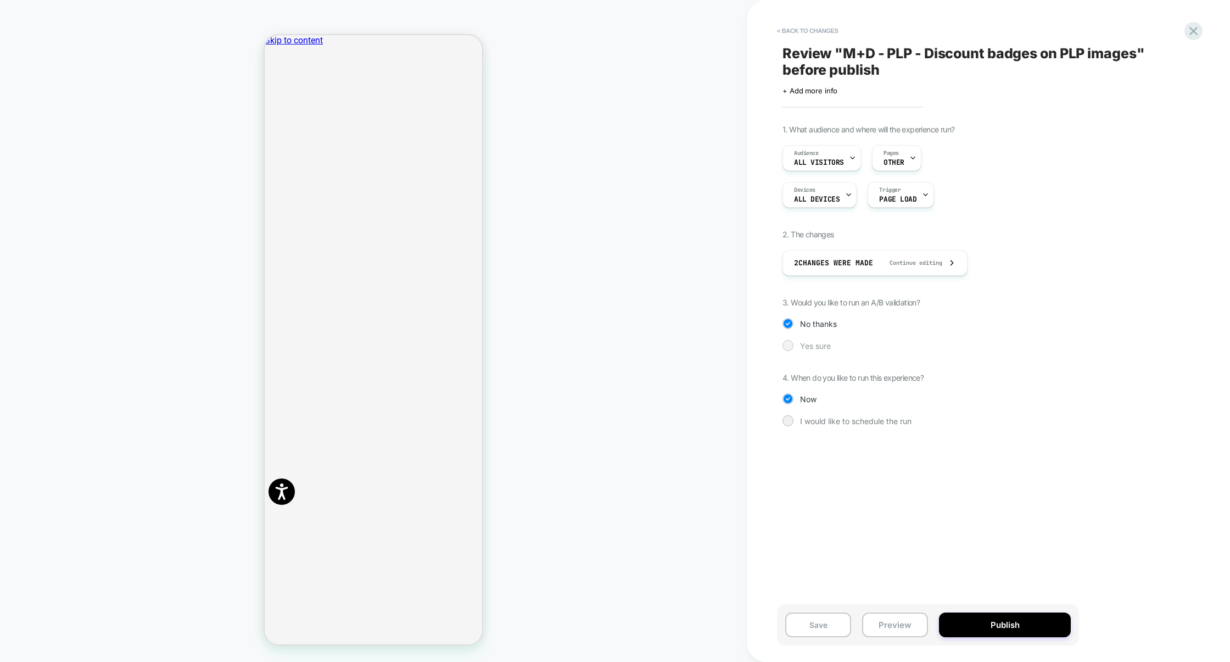
click at [823, 348] on span "Yes sure" at bounding box center [815, 345] width 31 height 9
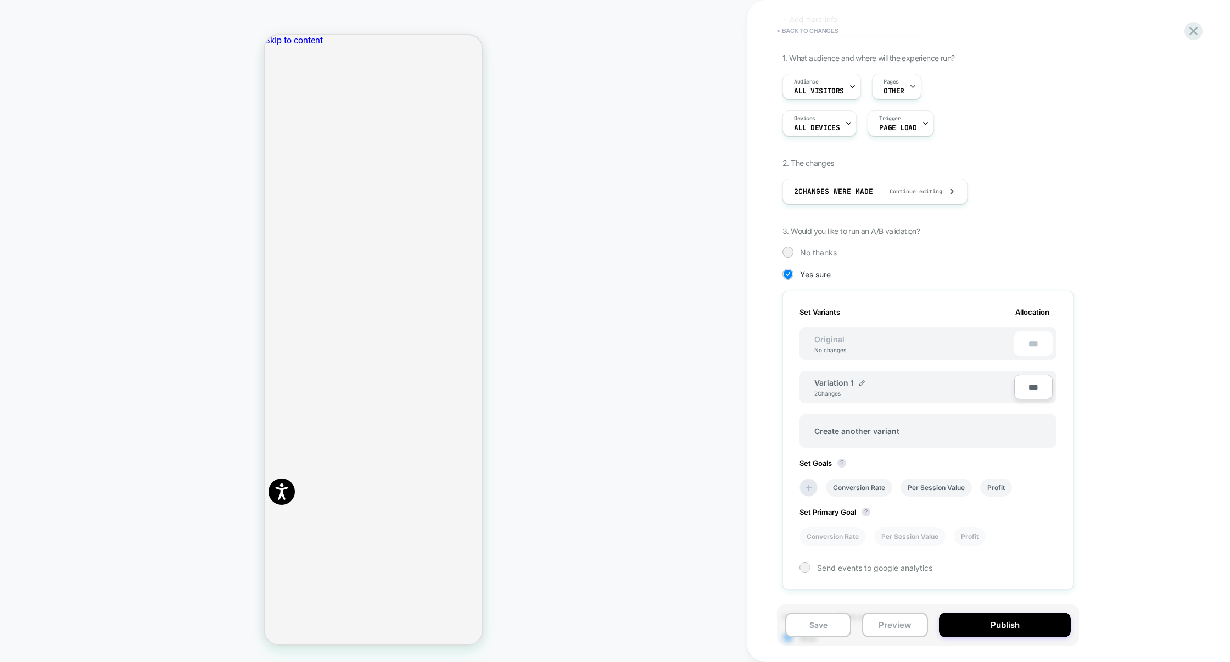
scroll to position [146, 0]
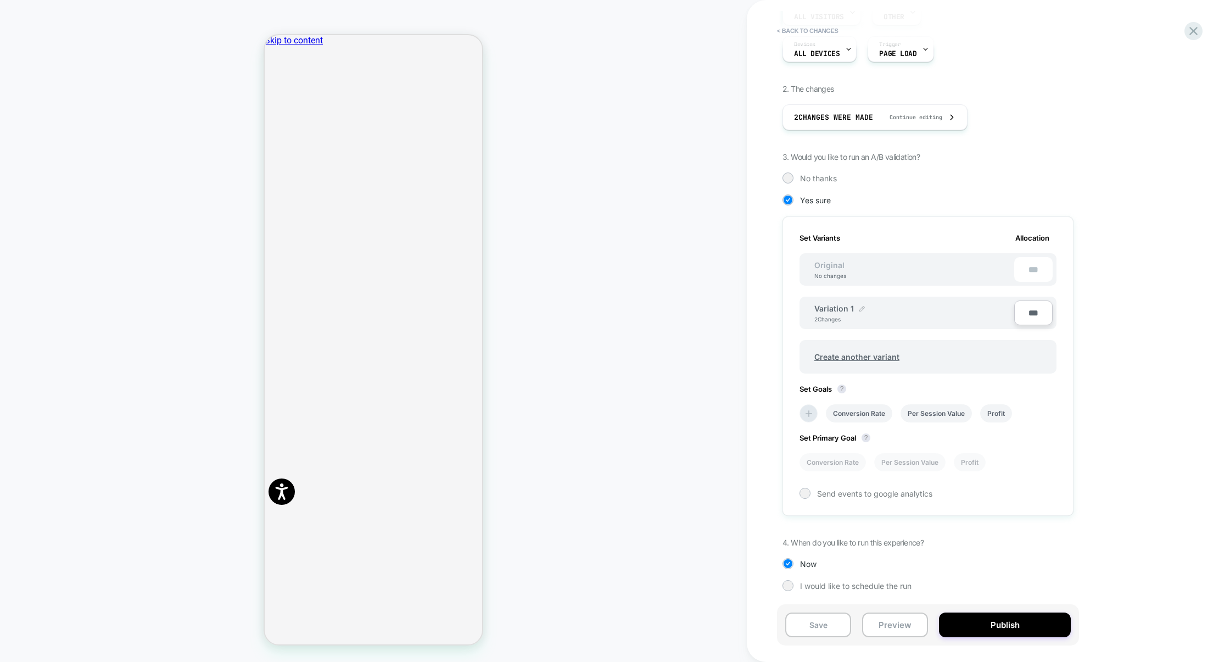
click at [860, 306] on img at bounding box center [862, 308] width 5 height 5
drag, startPoint x: 872, startPoint y: 316, endPoint x: 794, endPoint y: 316, distance: 78.0
click at [794, 316] on div "**********" at bounding box center [928, 367] width 291 height 302
paste input
click at [827, 313] on input "******" at bounding box center [855, 313] width 80 height 21
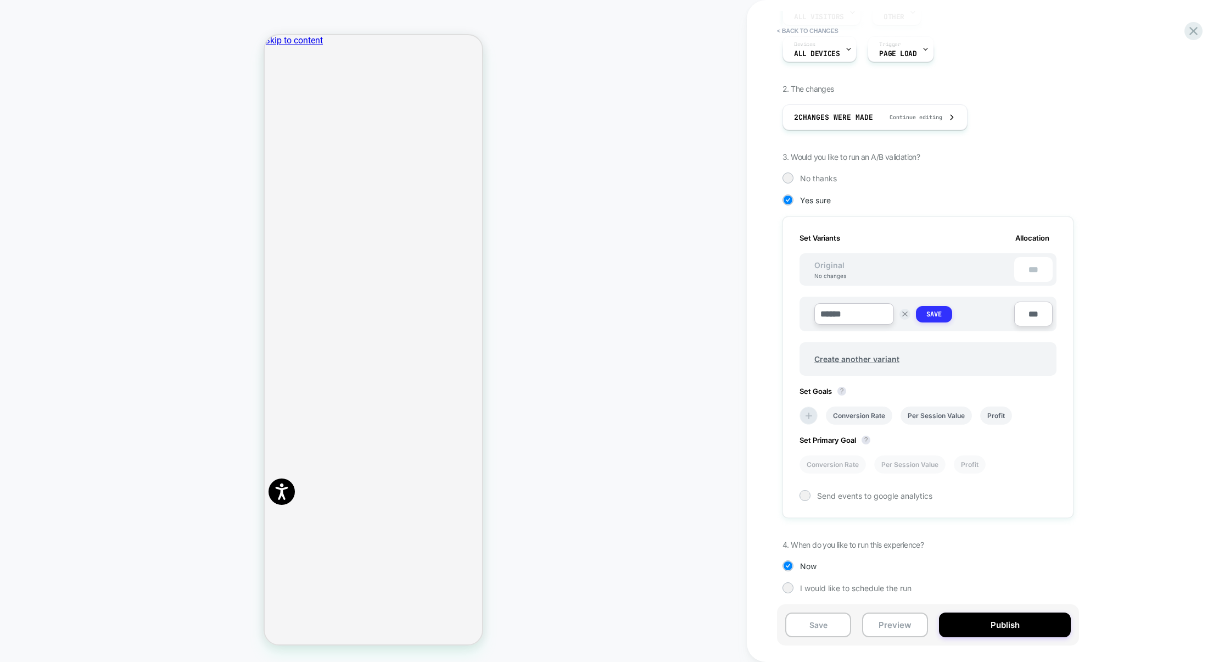
type input "******"
click at [933, 316] on strong "Save" at bounding box center [934, 314] width 15 height 9
click at [849, 352] on span "Create another variant" at bounding box center [857, 357] width 107 height 26
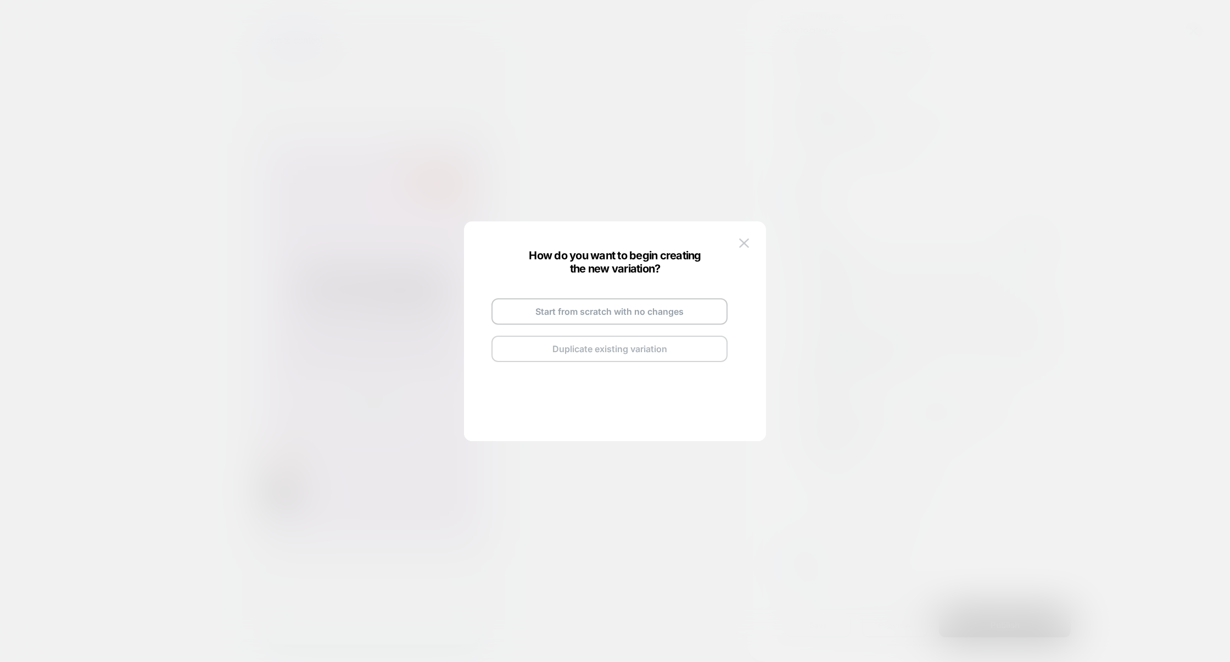
click at [597, 341] on button "Duplicate existing variation" at bounding box center [610, 349] width 236 height 26
click at [655, 297] on img at bounding box center [652, 298] width 5 height 5
click at [622, 297] on input "**********" at bounding box center [596, 297] width 80 height 21
paste input
type input "******"
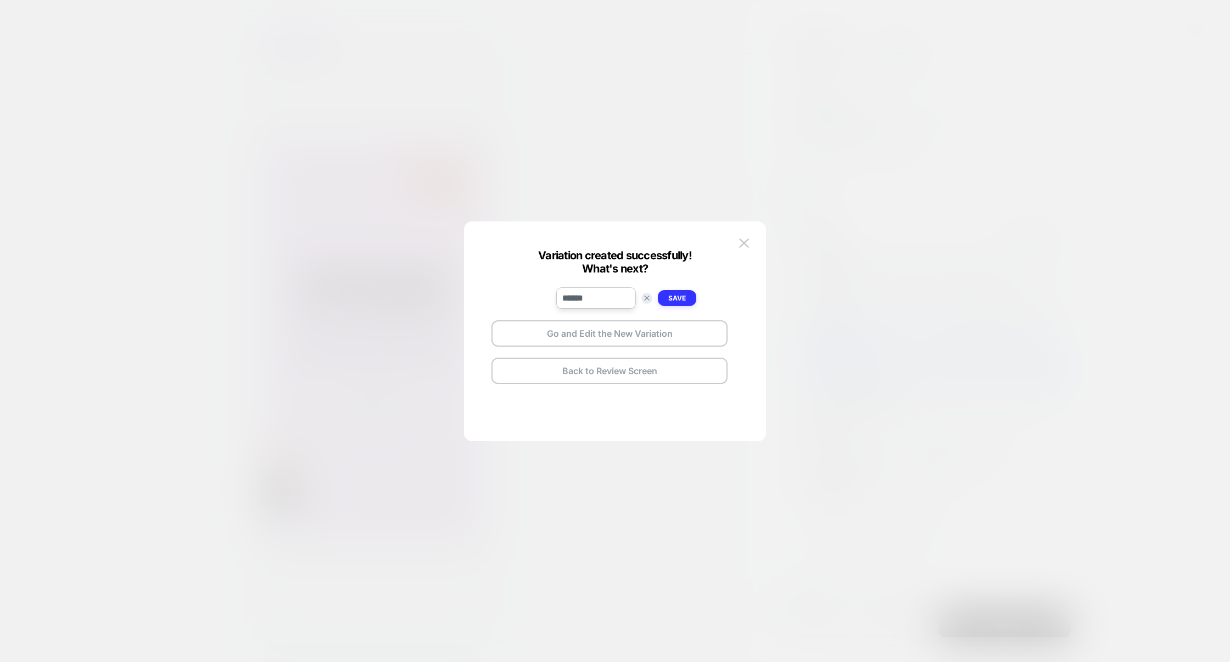
click at [673, 296] on strong "Save" at bounding box center [678, 298] width 18 height 8
click at [633, 337] on button "Go and Edit the New Variation" at bounding box center [610, 333] width 236 height 26
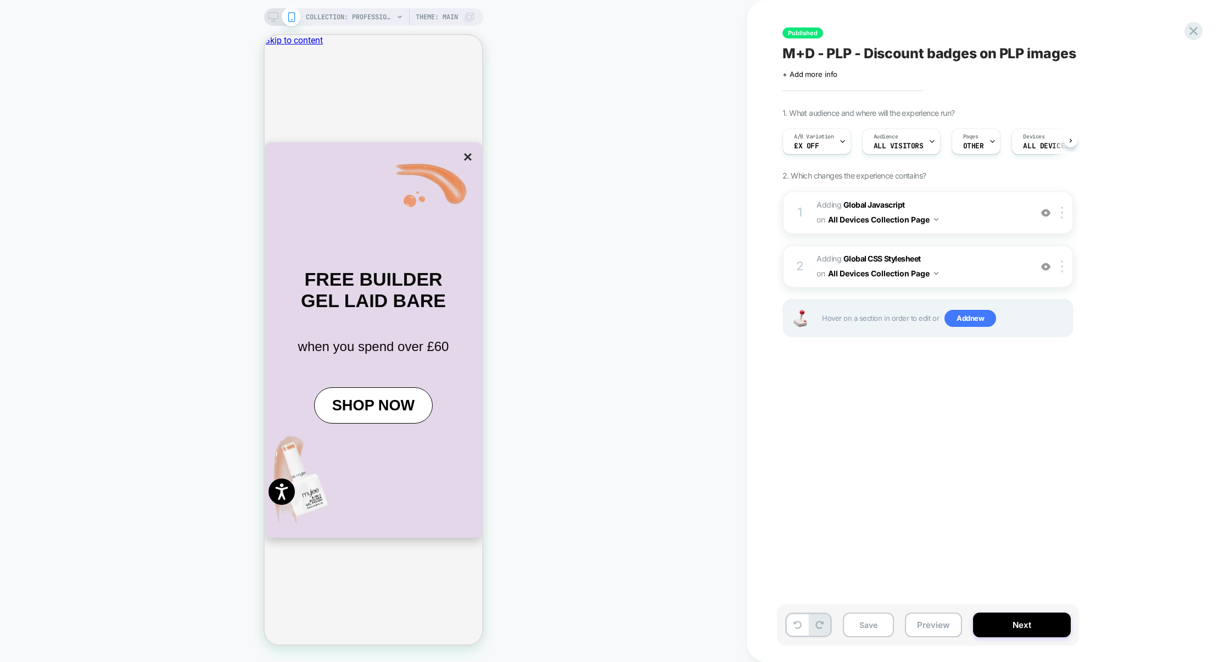
scroll to position [0, 1]
click at [831, 146] on div "A/B Variation £X Off" at bounding box center [814, 141] width 62 height 25
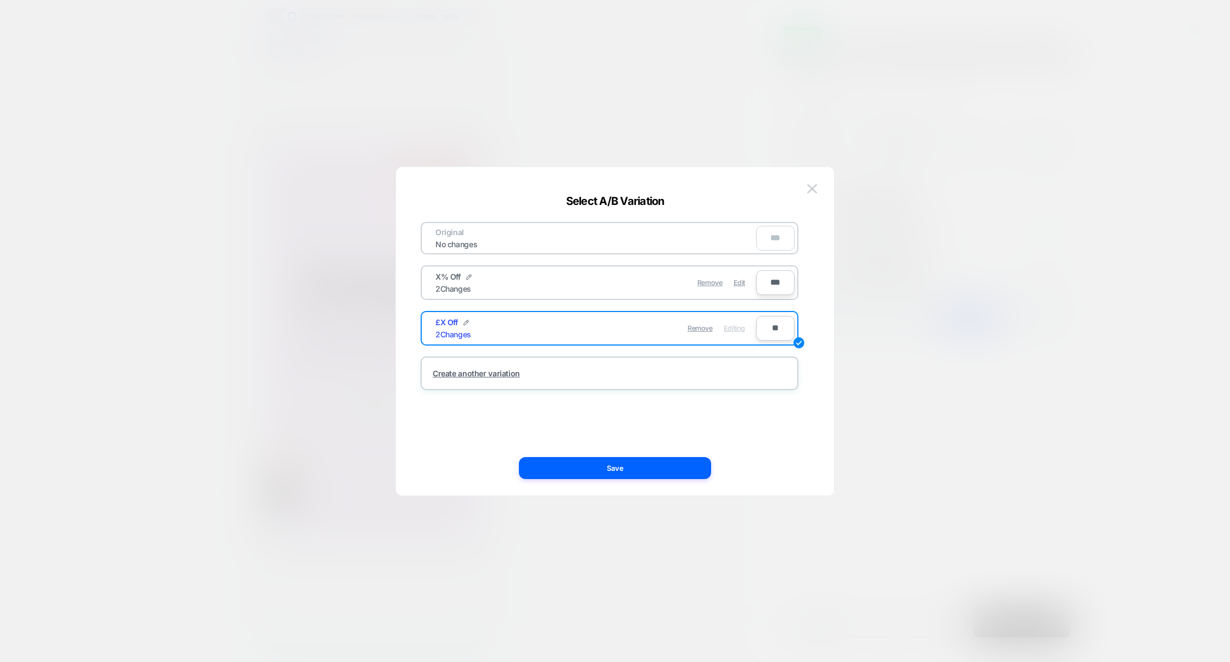
click at [946, 435] on div at bounding box center [615, 331] width 1230 height 662
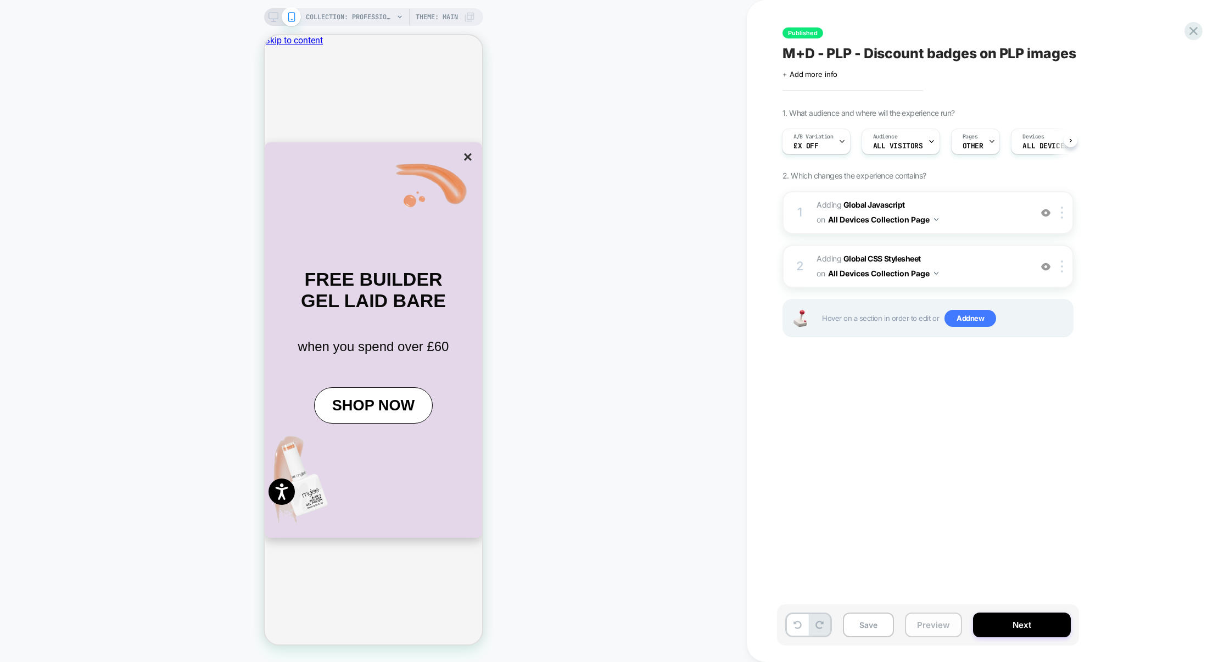
click at [923, 622] on button "Preview" at bounding box center [933, 624] width 57 height 25
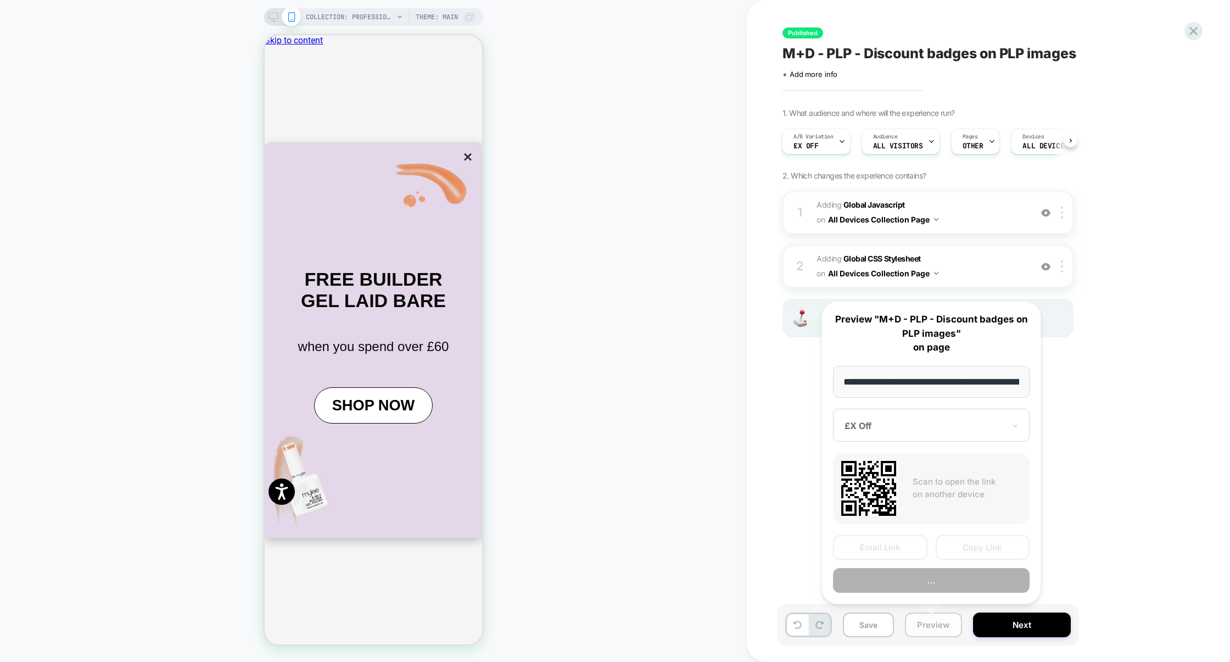
scroll to position [0, 111]
click at [924, 580] on button "Preview" at bounding box center [931, 580] width 197 height 25
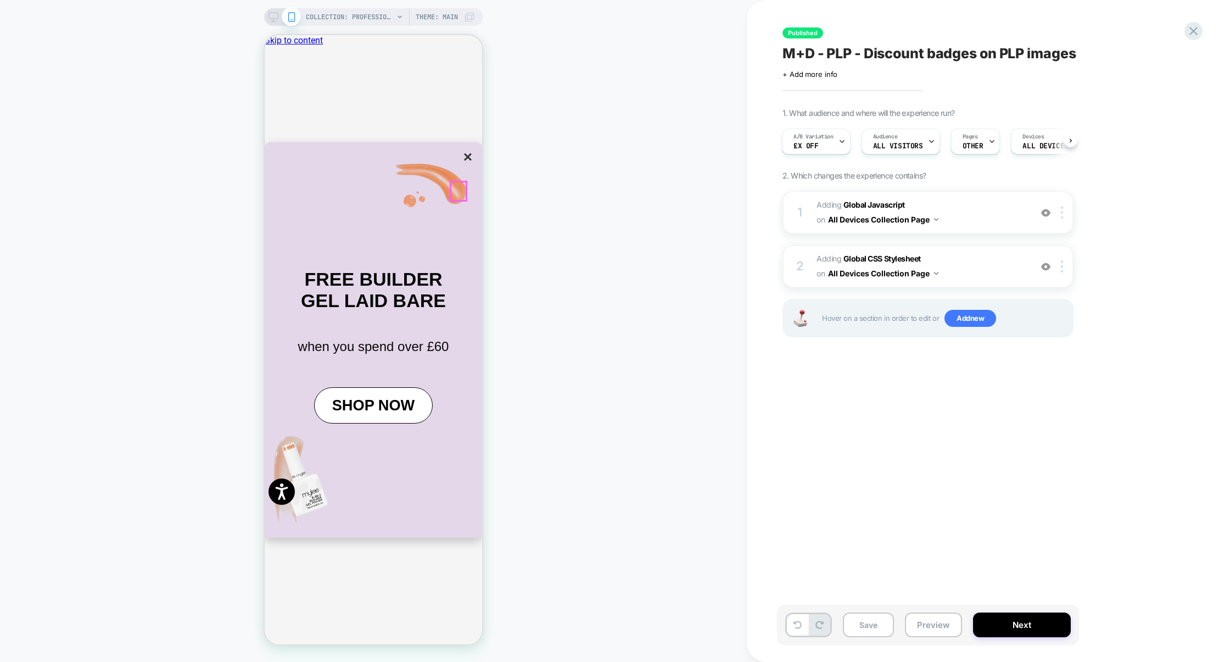
click at [460, 166] on button "×" at bounding box center [467, 157] width 15 height 19
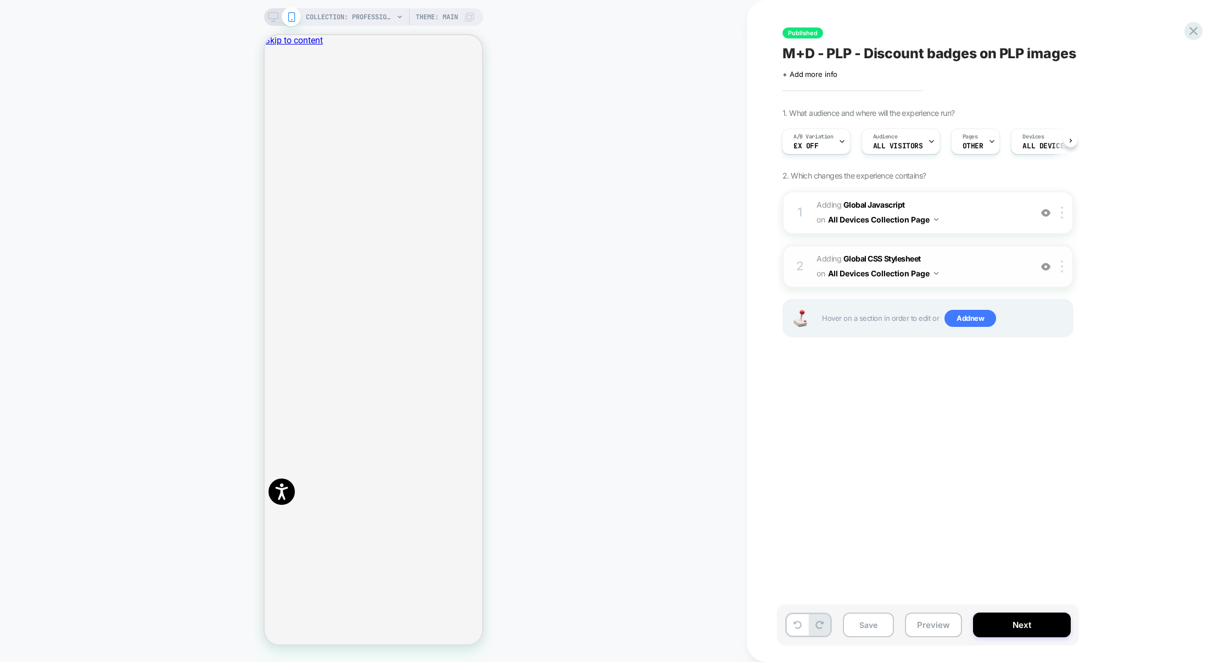
click at [1050, 263] on img at bounding box center [1045, 266] width 9 height 9
click at [1049, 212] on img at bounding box center [1045, 212] width 9 height 9
click at [935, 621] on button "Preview" at bounding box center [933, 624] width 57 height 25
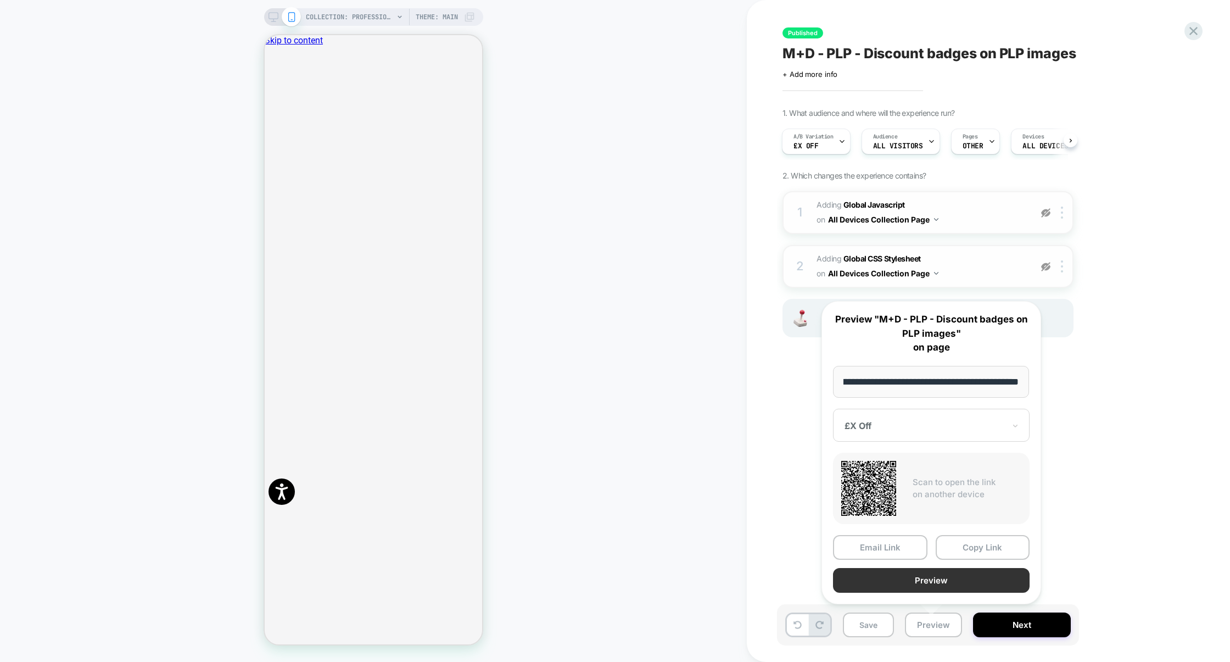
scroll to position [0, 0]
click at [939, 587] on button "Preview" at bounding box center [931, 580] width 197 height 25
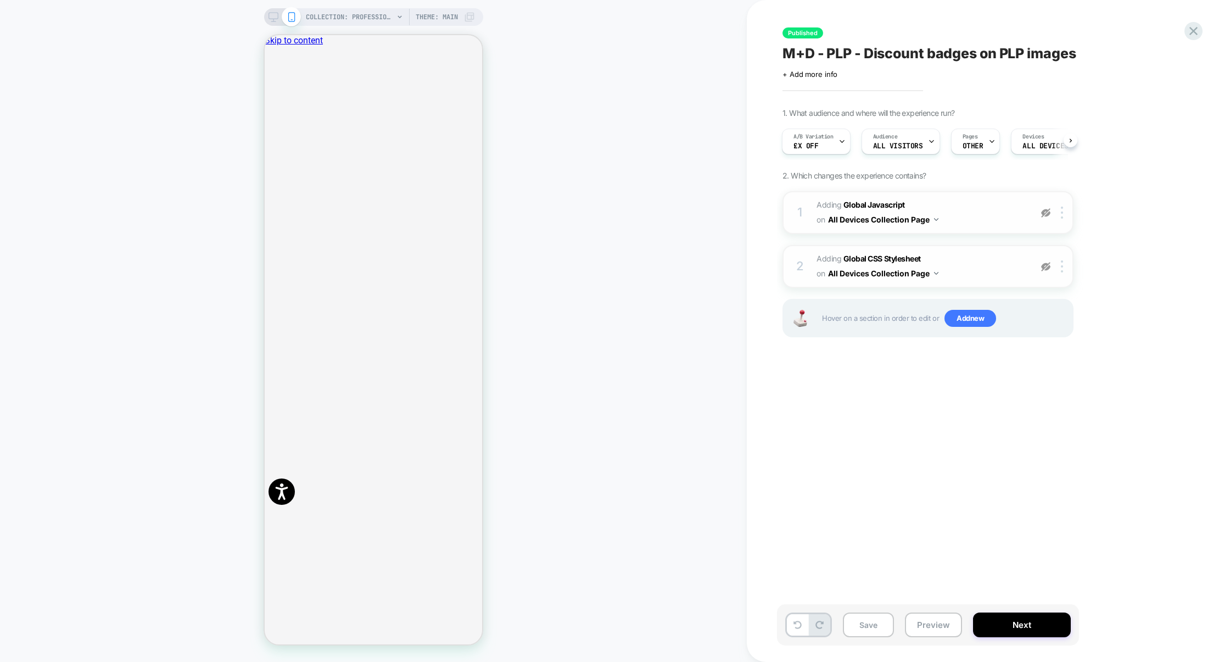
click at [1049, 264] on img at bounding box center [1045, 266] width 9 height 9
click at [1048, 215] on img at bounding box center [1045, 212] width 9 height 9
click at [918, 623] on button "Preview" at bounding box center [933, 624] width 57 height 25
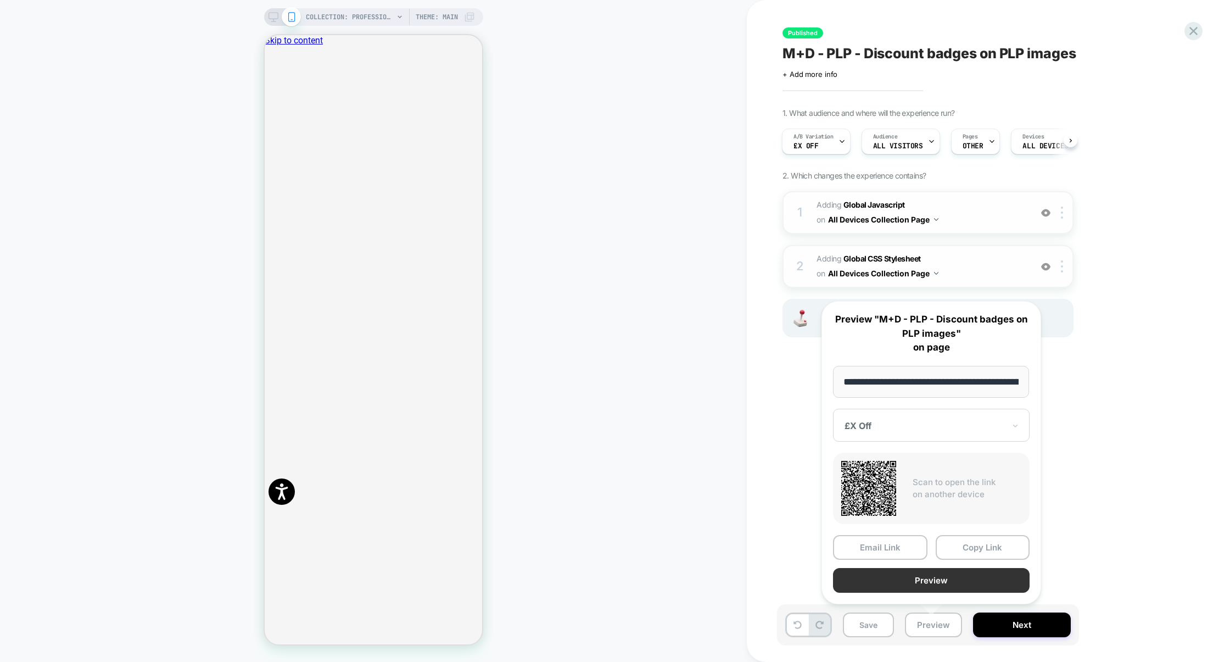
click at [926, 577] on button "Preview" at bounding box center [931, 580] width 197 height 25
